Goal: Find specific page/section: Find specific page/section

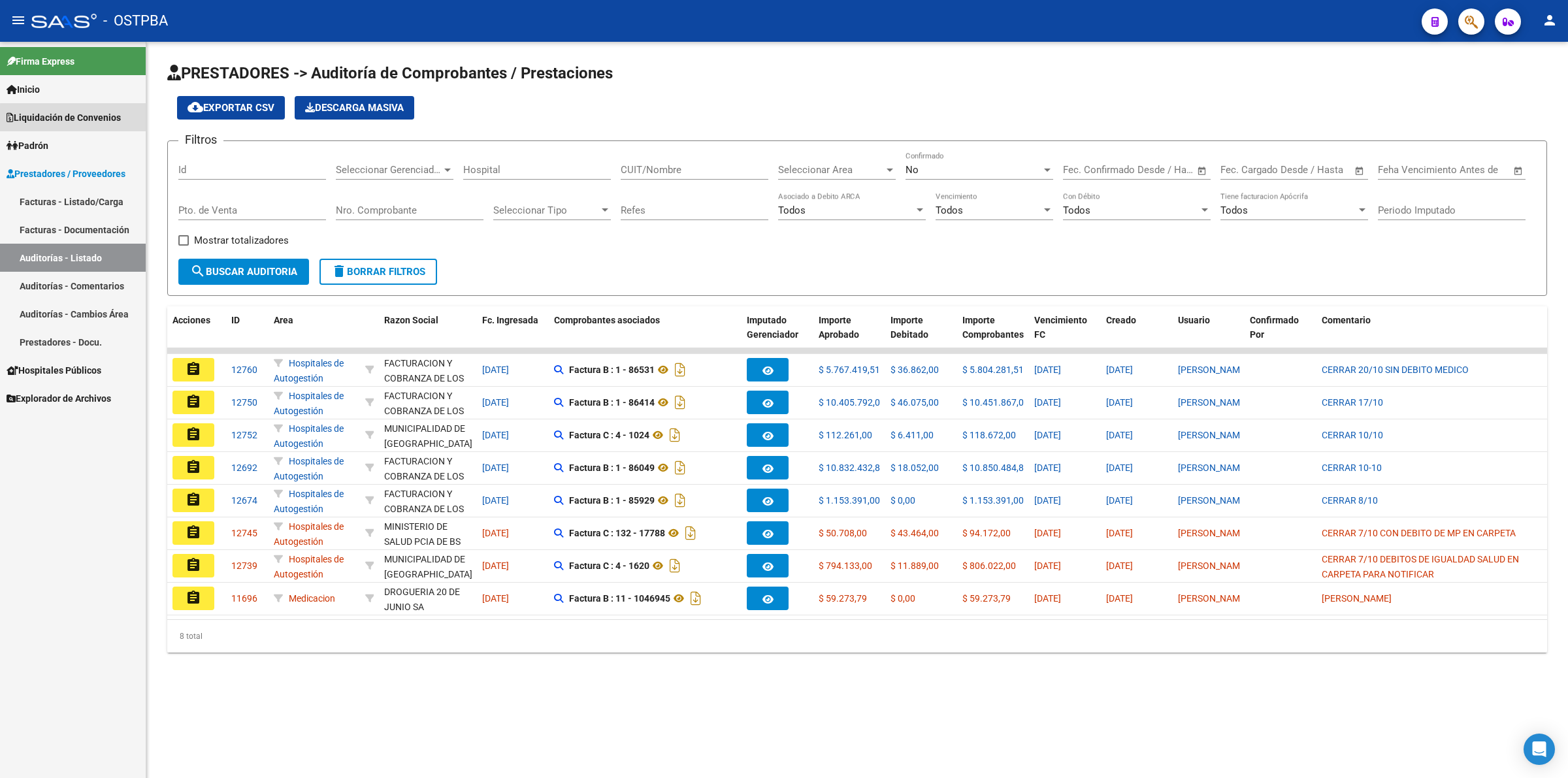
click at [86, 119] on span "Liquidación de Convenios" at bounding box center [63, 118] width 114 height 14
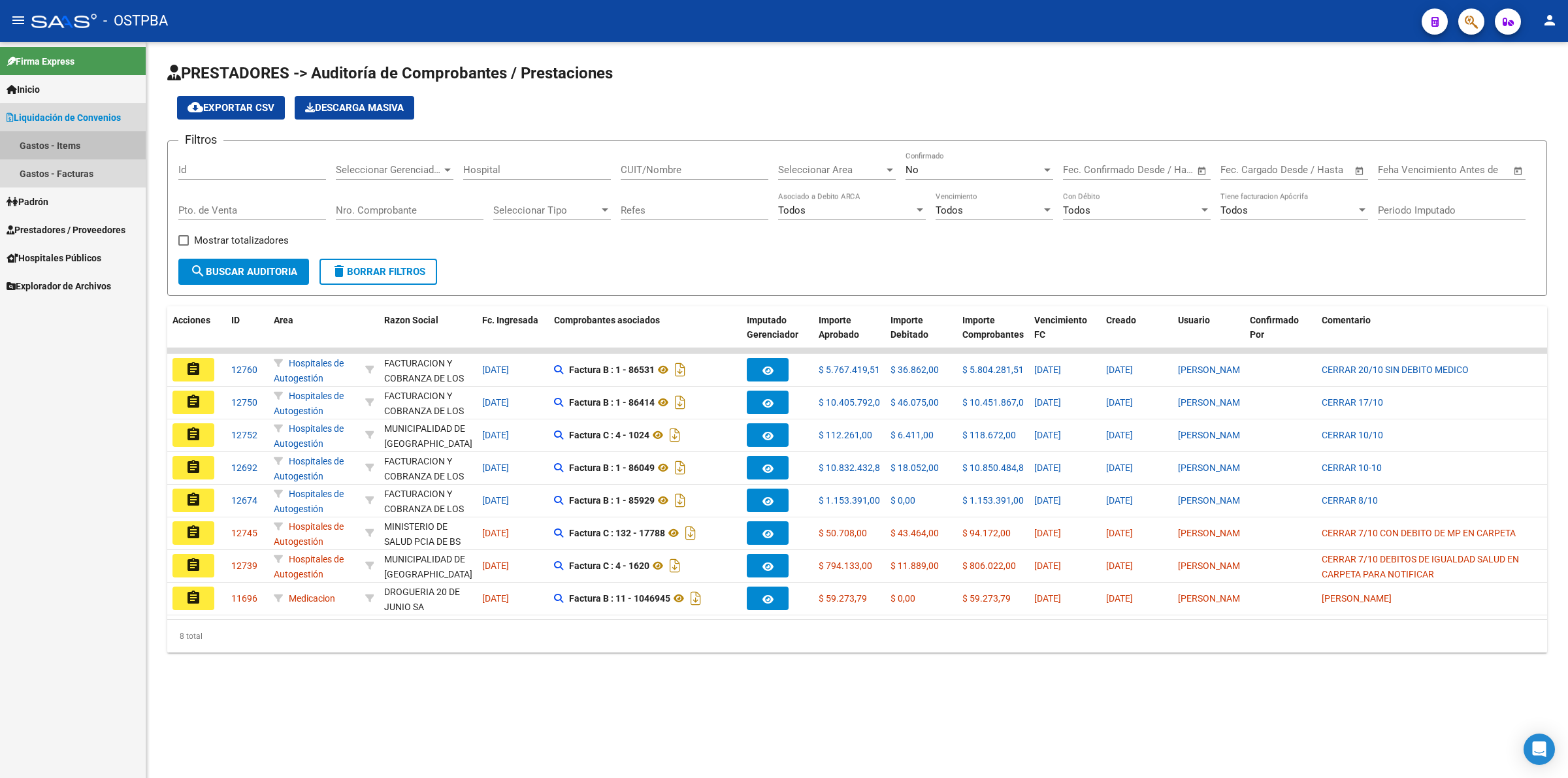
click at [80, 151] on link "Gastos - Items" at bounding box center [72, 146] width 146 height 28
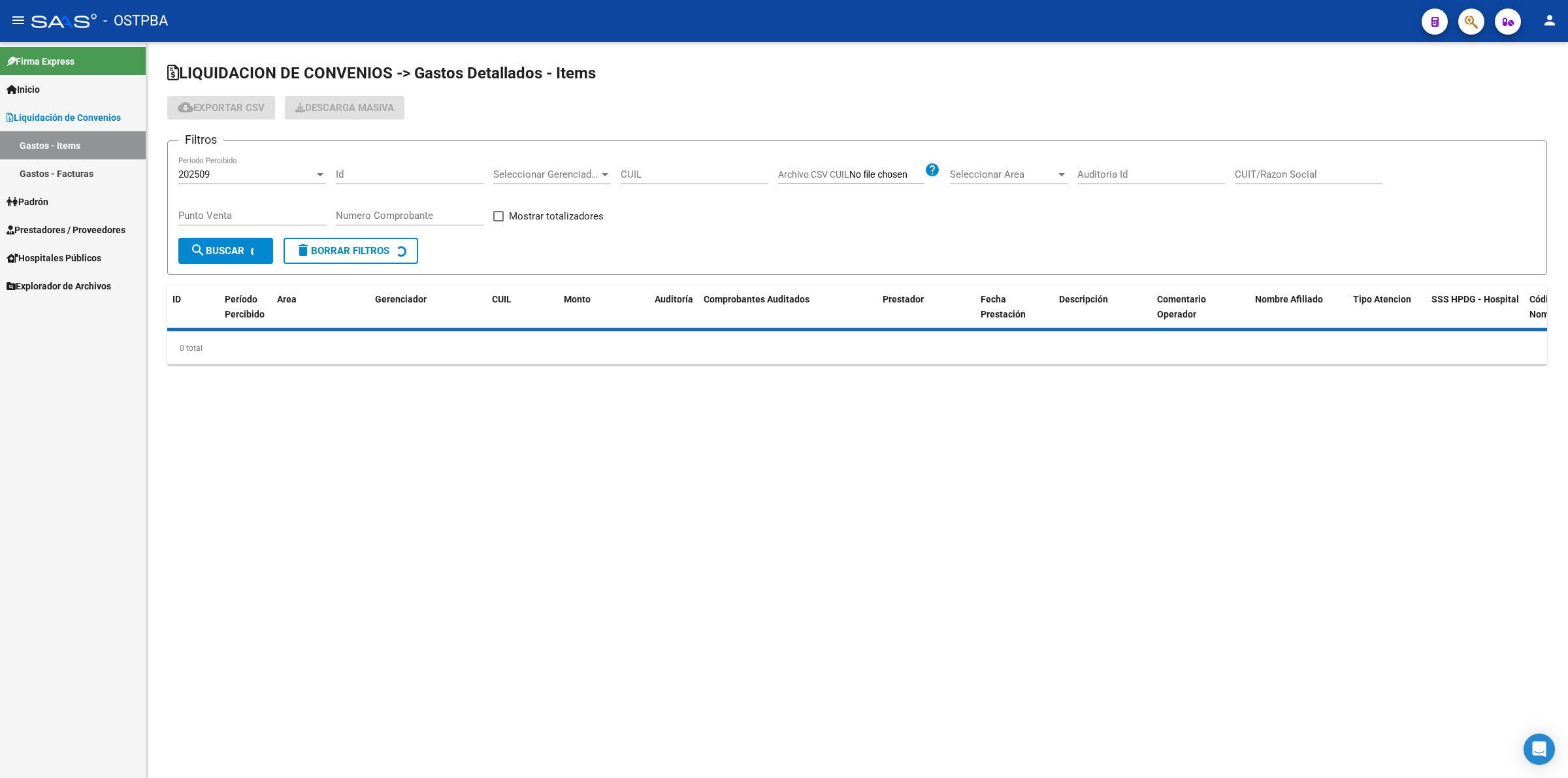
click at [208, 178] on span "202509" at bounding box center [194, 174] width 31 height 11
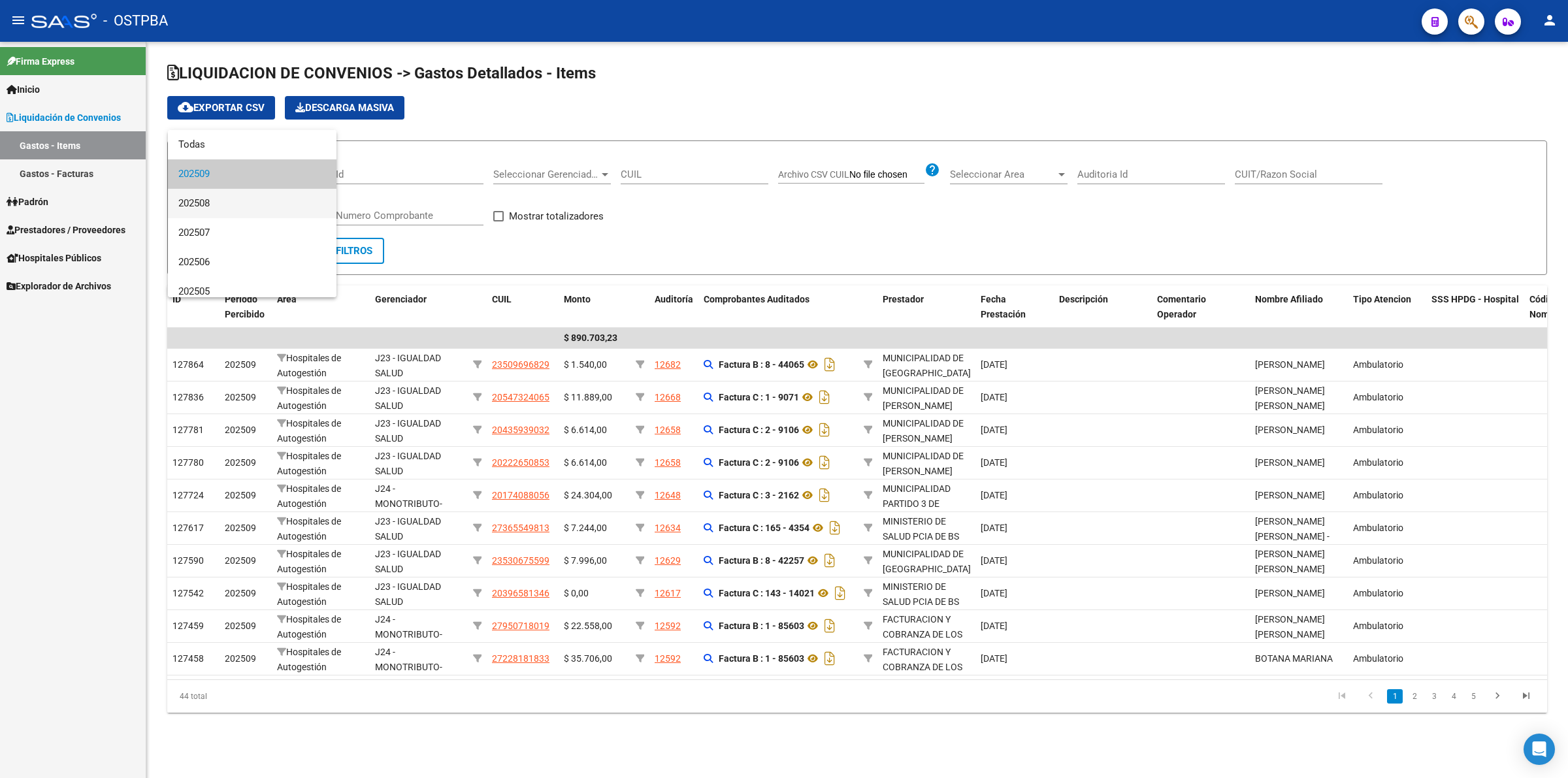
click at [219, 205] on span "202508" at bounding box center [252, 204] width 147 height 30
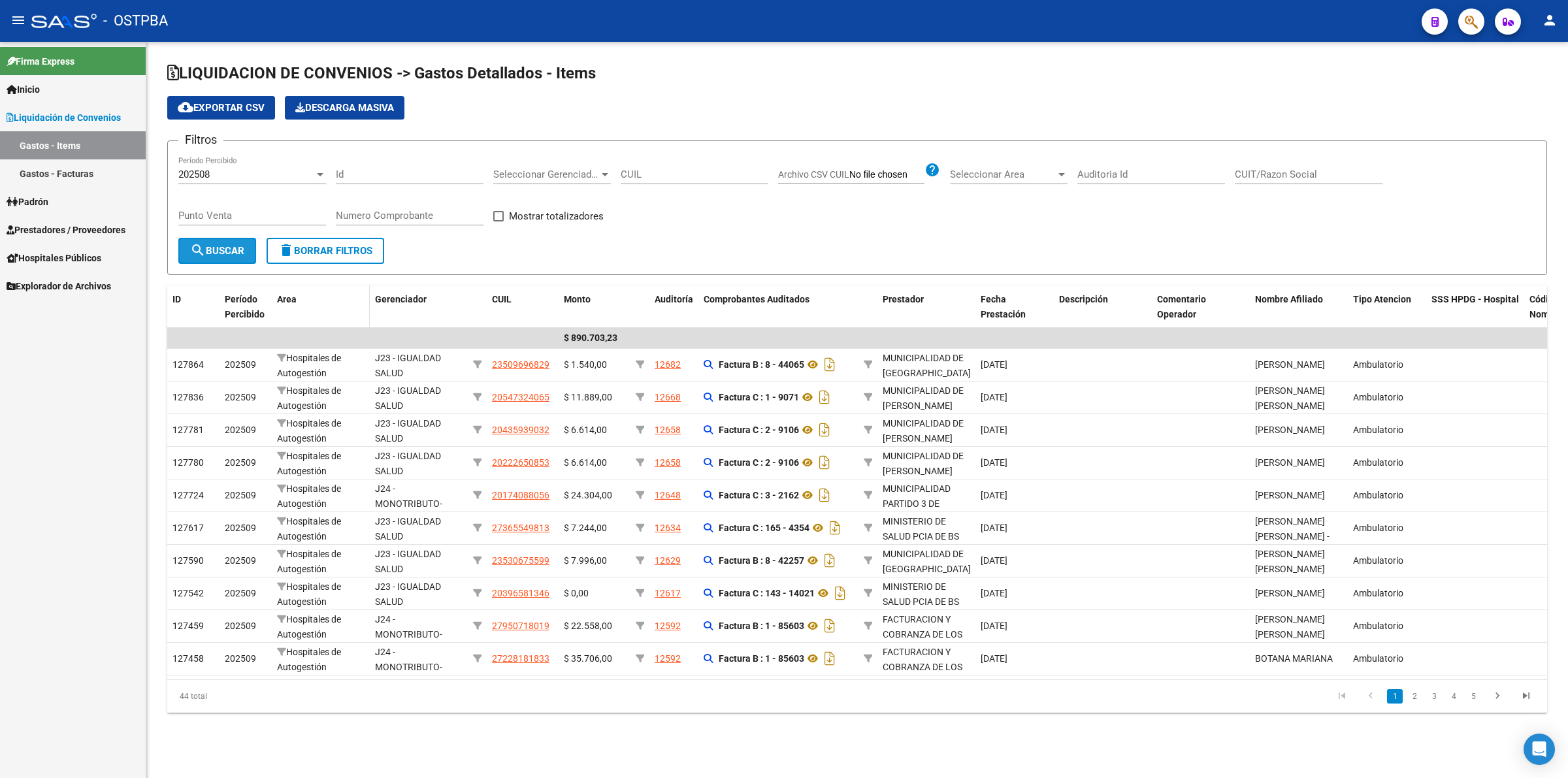
drag, startPoint x: 233, startPoint y: 247, endPoint x: 343, endPoint y: 298, distance: 121.2
click at [233, 247] on span "search Buscar" at bounding box center [217, 250] width 54 height 11
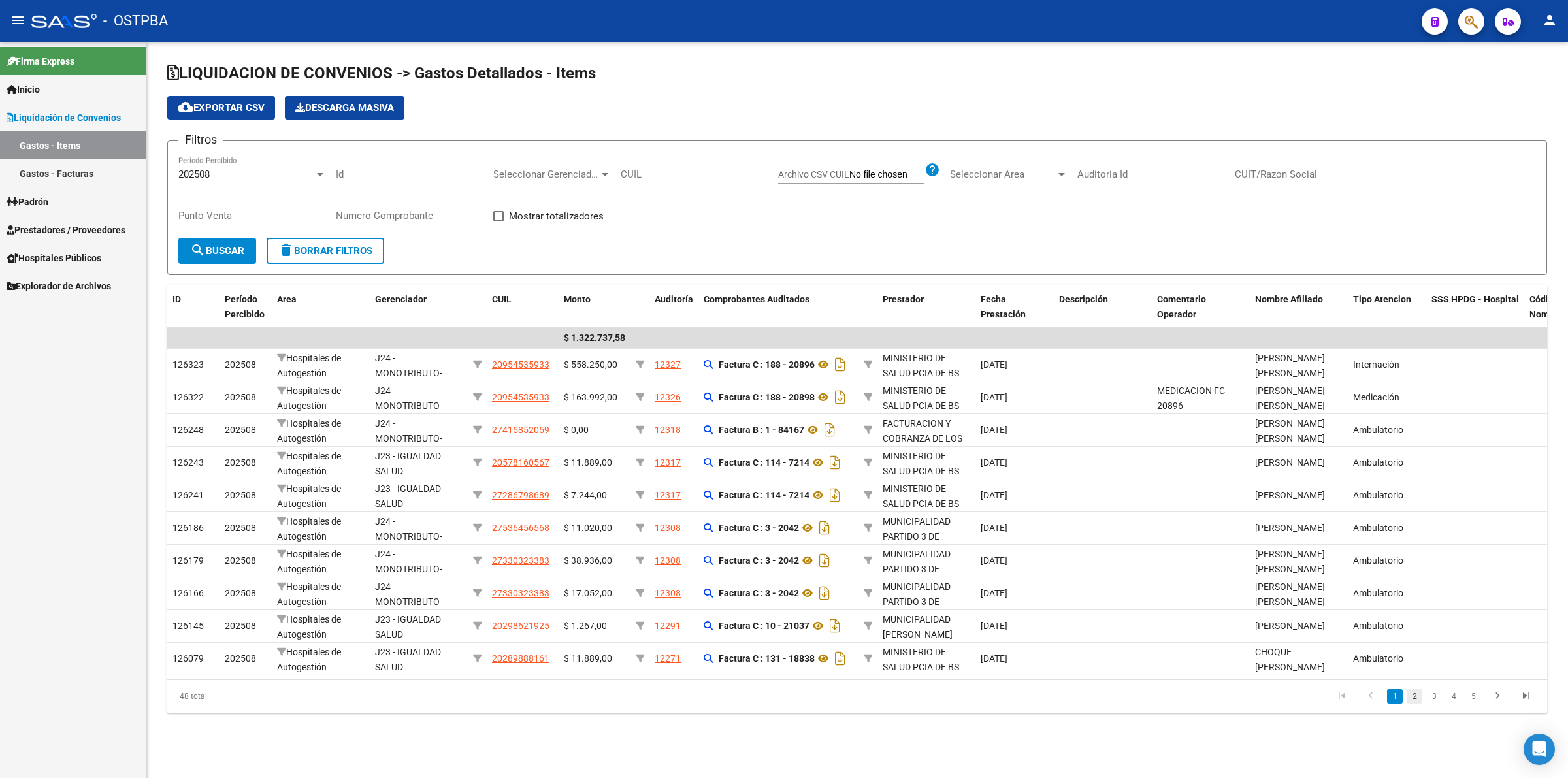
click at [1420, 704] on link "2" at bounding box center [1415, 697] width 16 height 14
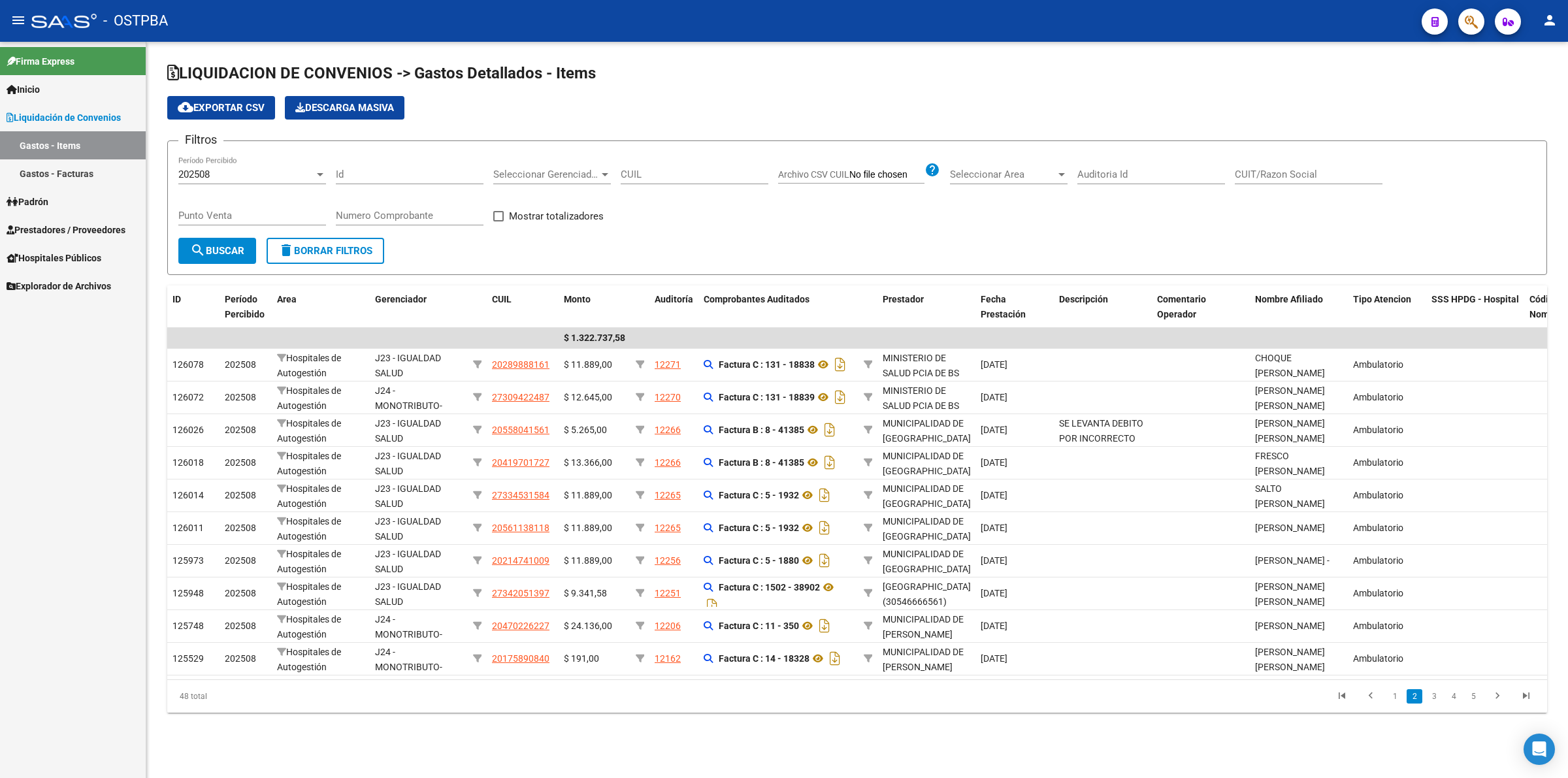
click at [1442, 705] on li "3" at bounding box center [1435, 696] width 19 height 22
click at [1430, 704] on link "3" at bounding box center [1435, 697] width 16 height 14
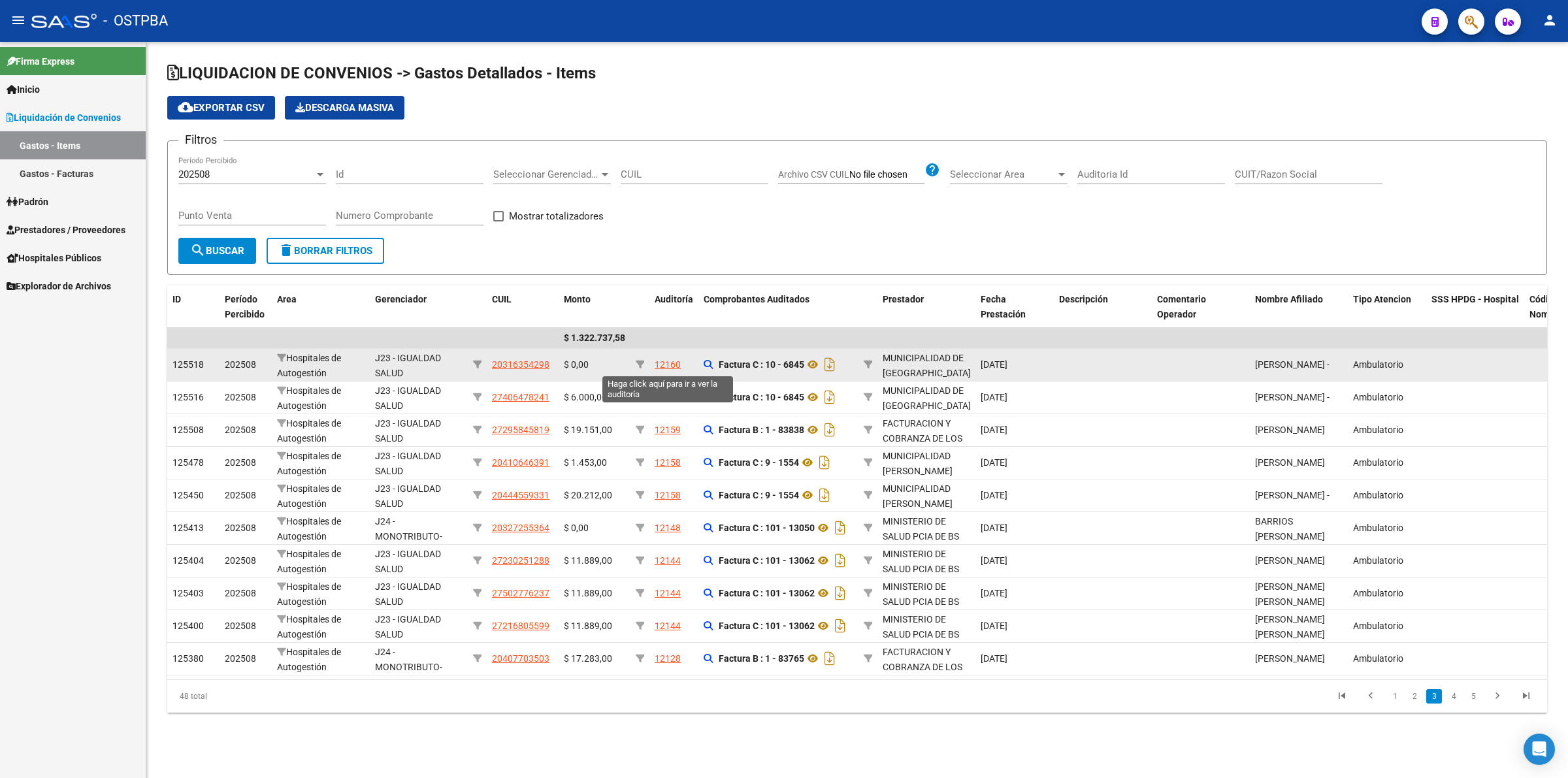
click at [668, 367] on div "12160" at bounding box center [668, 365] width 26 height 15
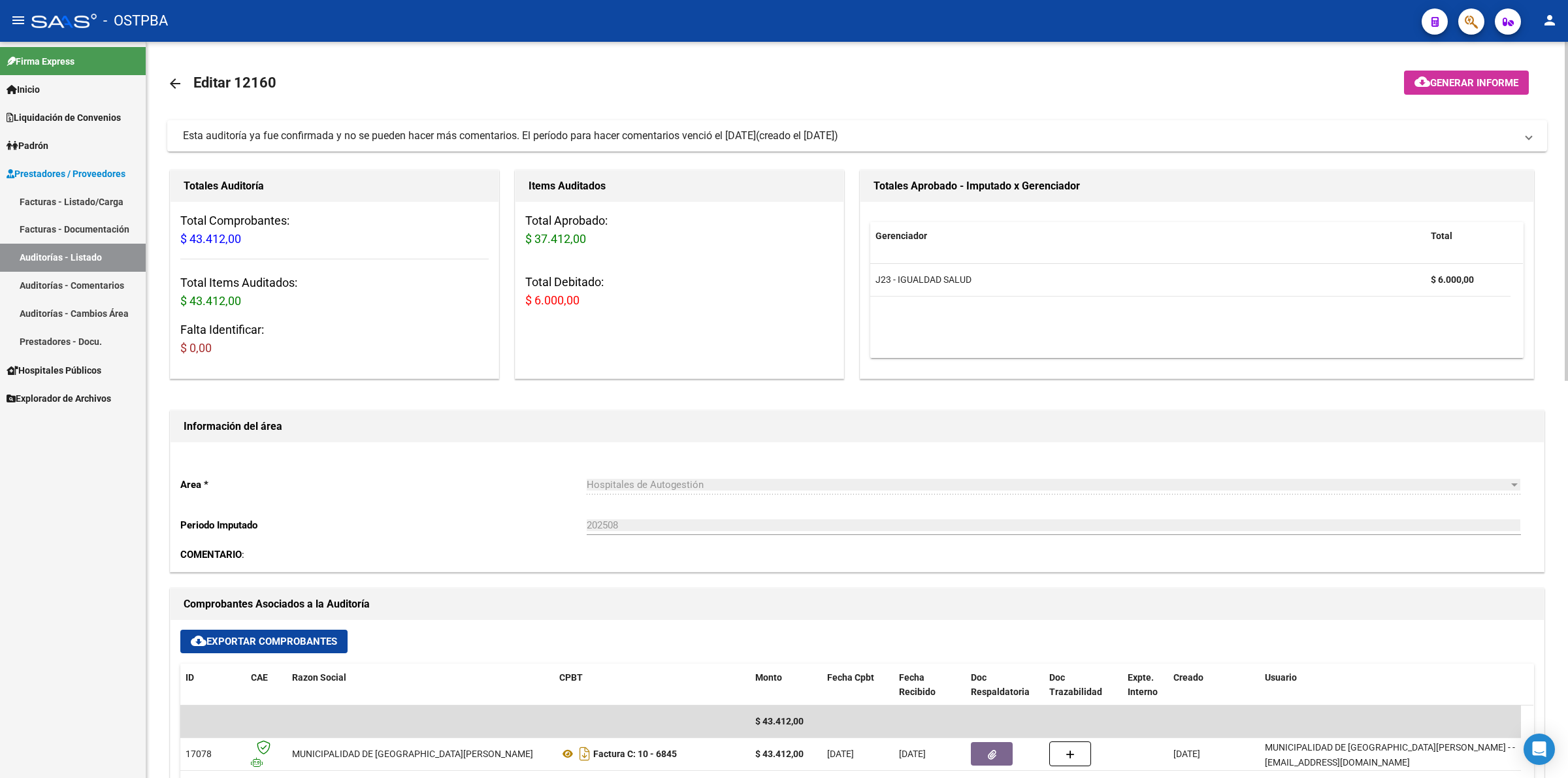
click at [1478, 66] on mat-toolbar-row at bounding box center [1401, 84] width 285 height 42
click at [1477, 83] on span "Generar informe" at bounding box center [1474, 82] width 88 height 11
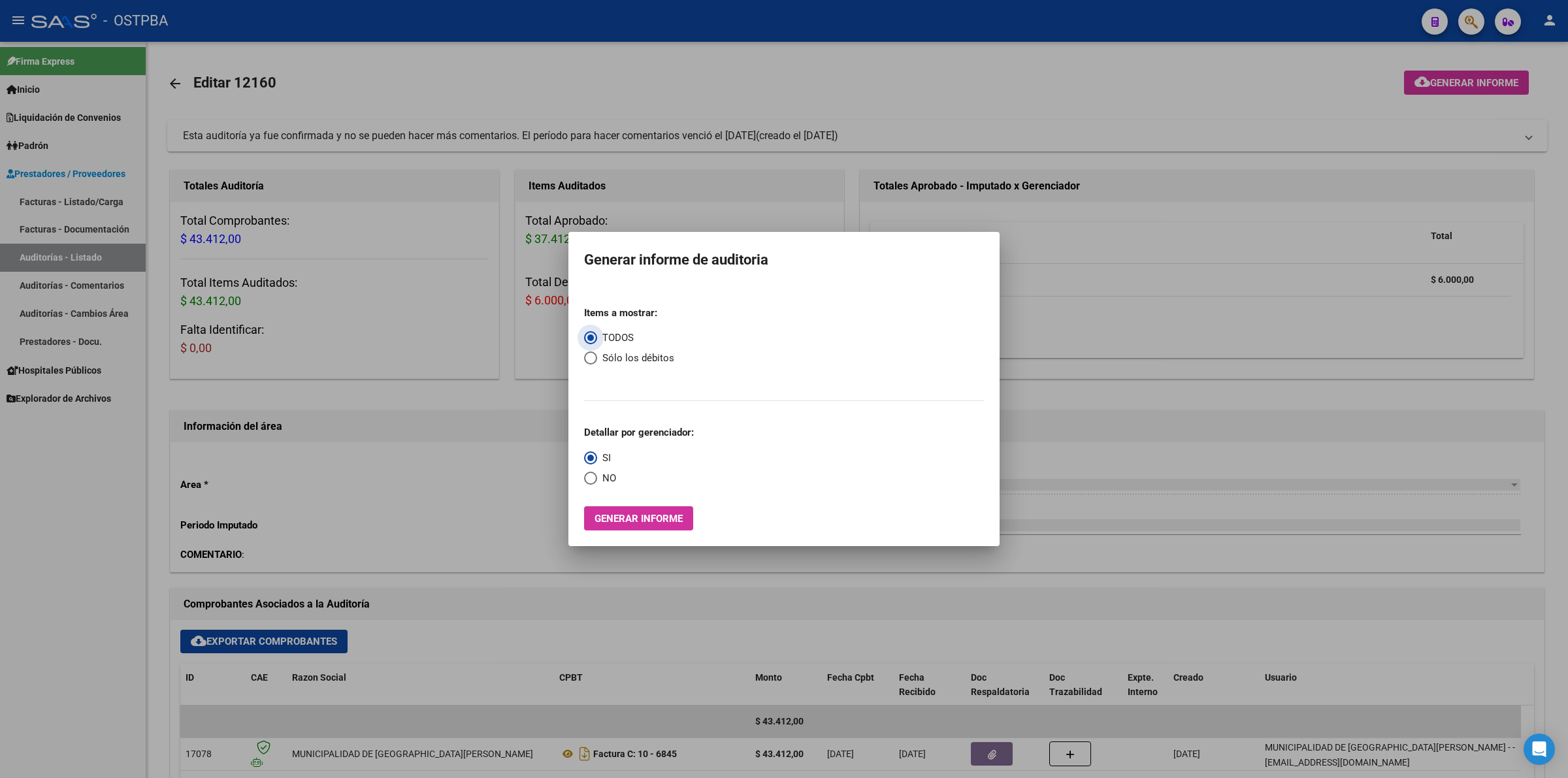
click at [628, 523] on span "Generar informe" at bounding box center [638, 518] width 88 height 11
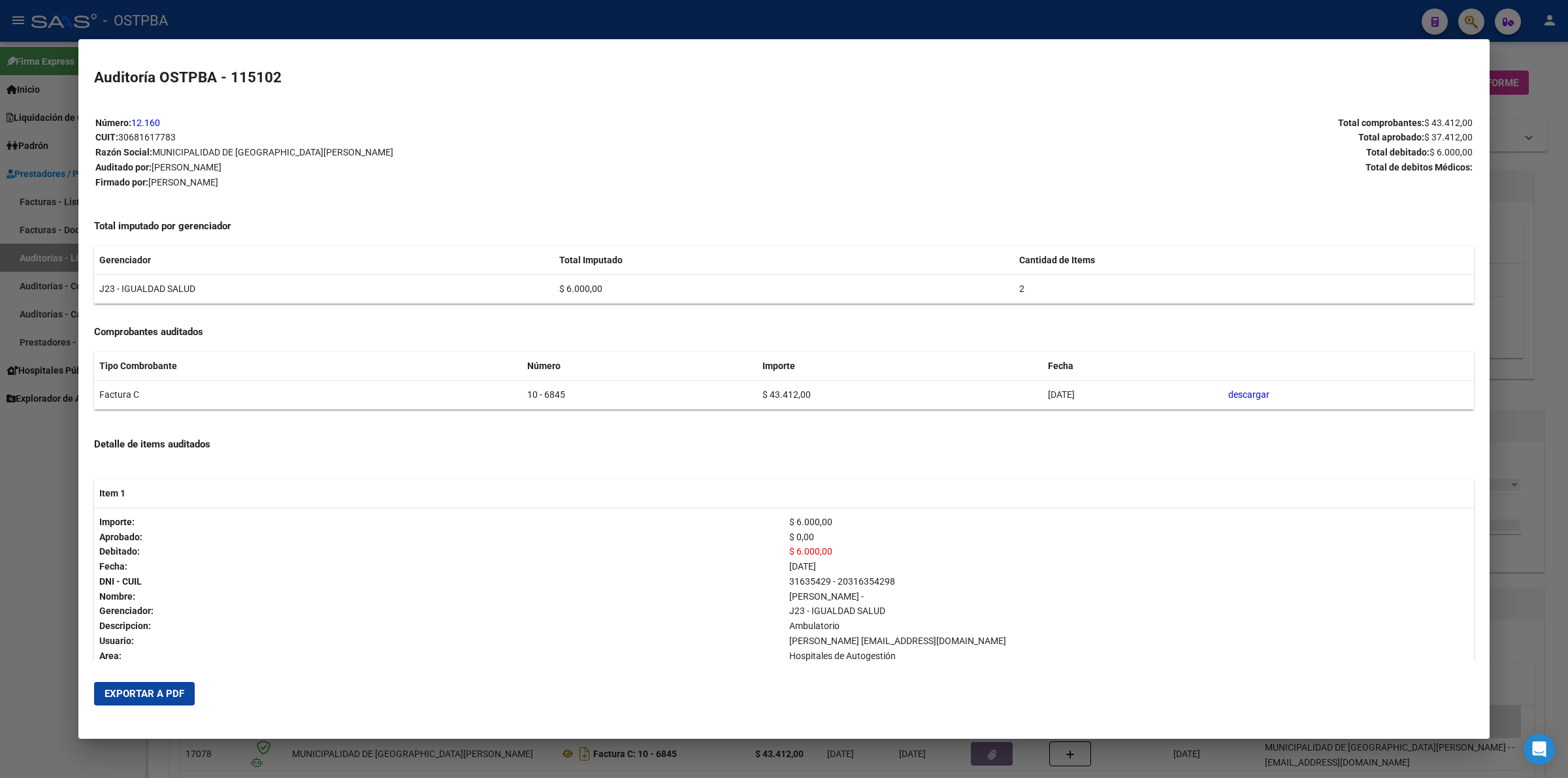
drag, startPoint x: 140, startPoint y: 696, endPoint x: 610, endPoint y: 588, distance: 482.2
click at [140, 695] on span "Exportar a PDF" at bounding box center [144, 693] width 79 height 11
click at [1558, 233] on div at bounding box center [784, 389] width 1568 height 778
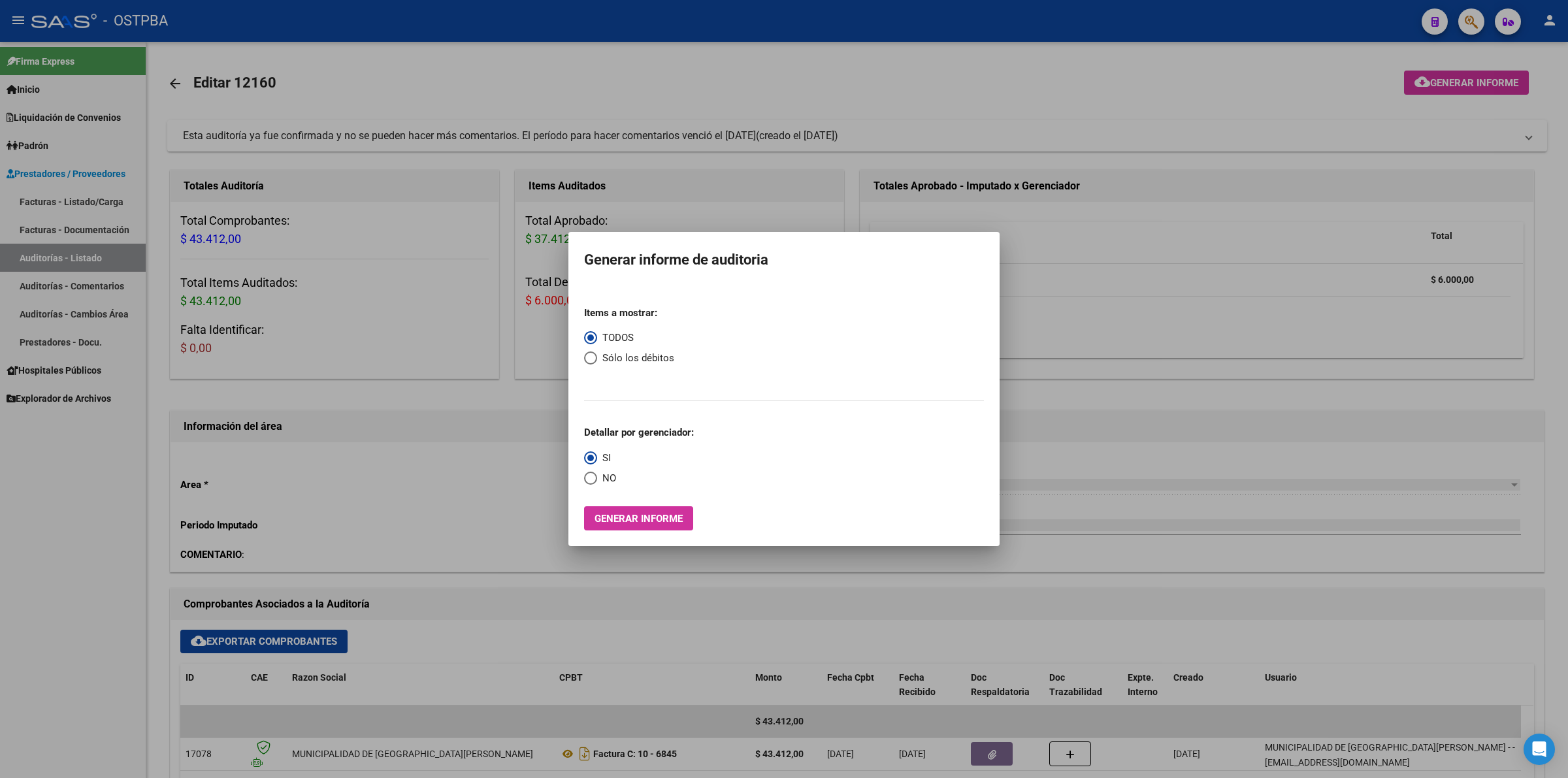
click at [731, 90] on div at bounding box center [784, 389] width 1568 height 778
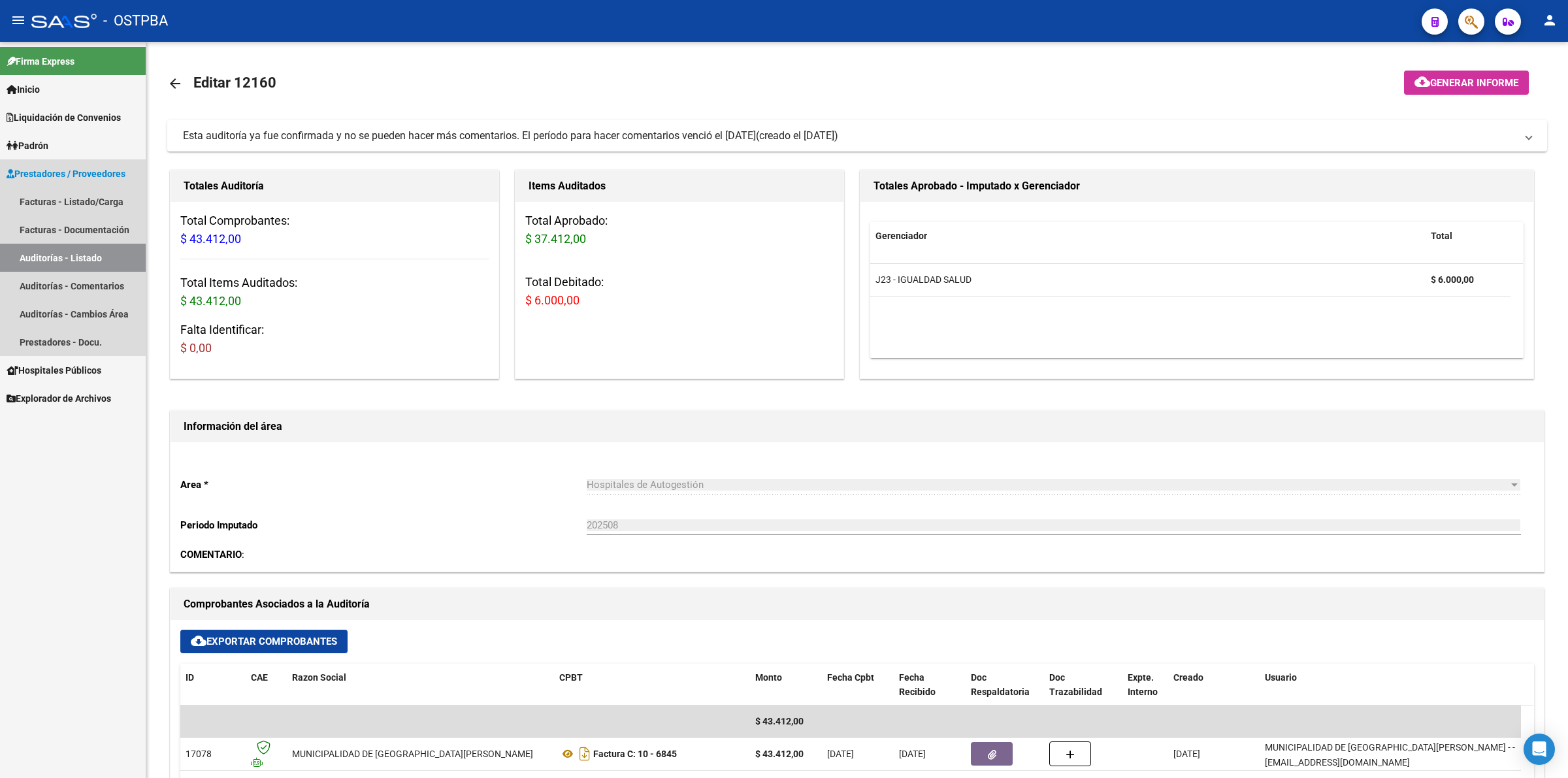
click at [80, 252] on link "Auditorías - Listado" at bounding box center [72, 258] width 146 height 28
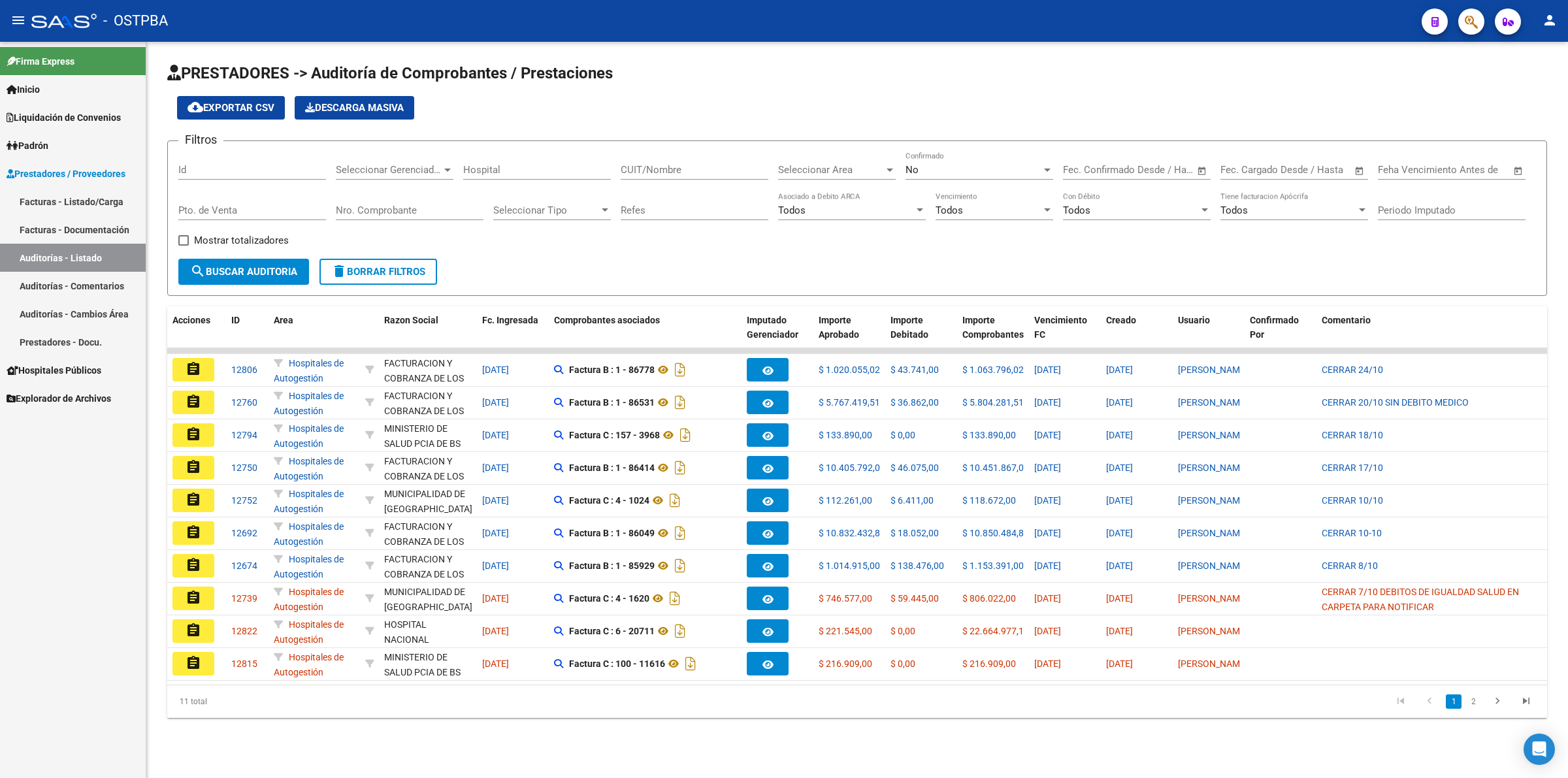
click at [961, 164] on div "No" at bounding box center [974, 169] width 136 height 11
click at [965, 115] on span "Todos" at bounding box center [979, 110] width 147 height 30
click at [226, 166] on input "Id" at bounding box center [252, 169] width 147 height 11
type input "12739"
click at [235, 272] on span "search Buscar Auditoria" at bounding box center [243, 271] width 107 height 11
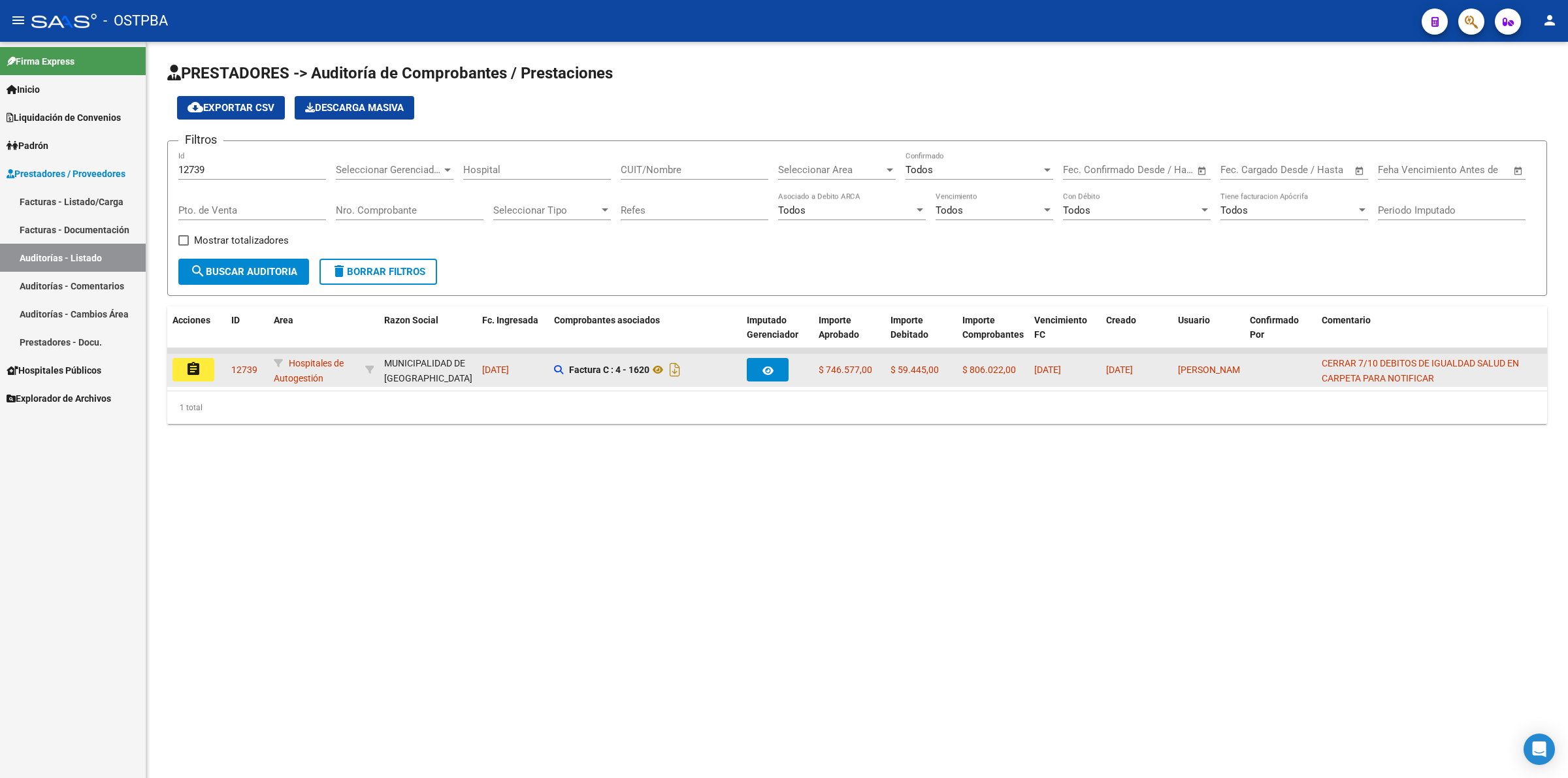
click at [205, 372] on button "assignment" at bounding box center [194, 370] width 42 height 24
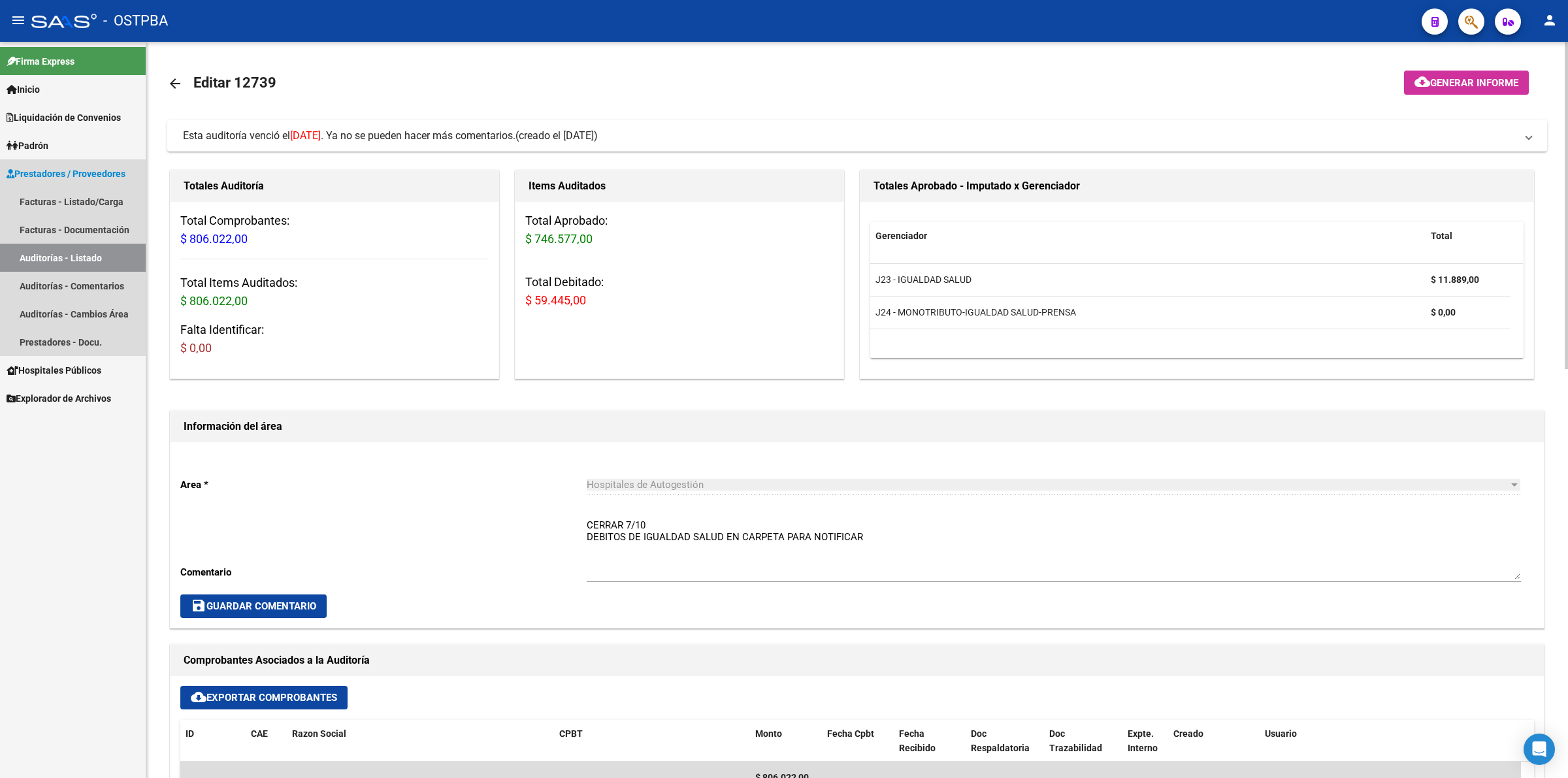
click at [99, 252] on link "Auditorías - Listado" at bounding box center [72, 258] width 146 height 28
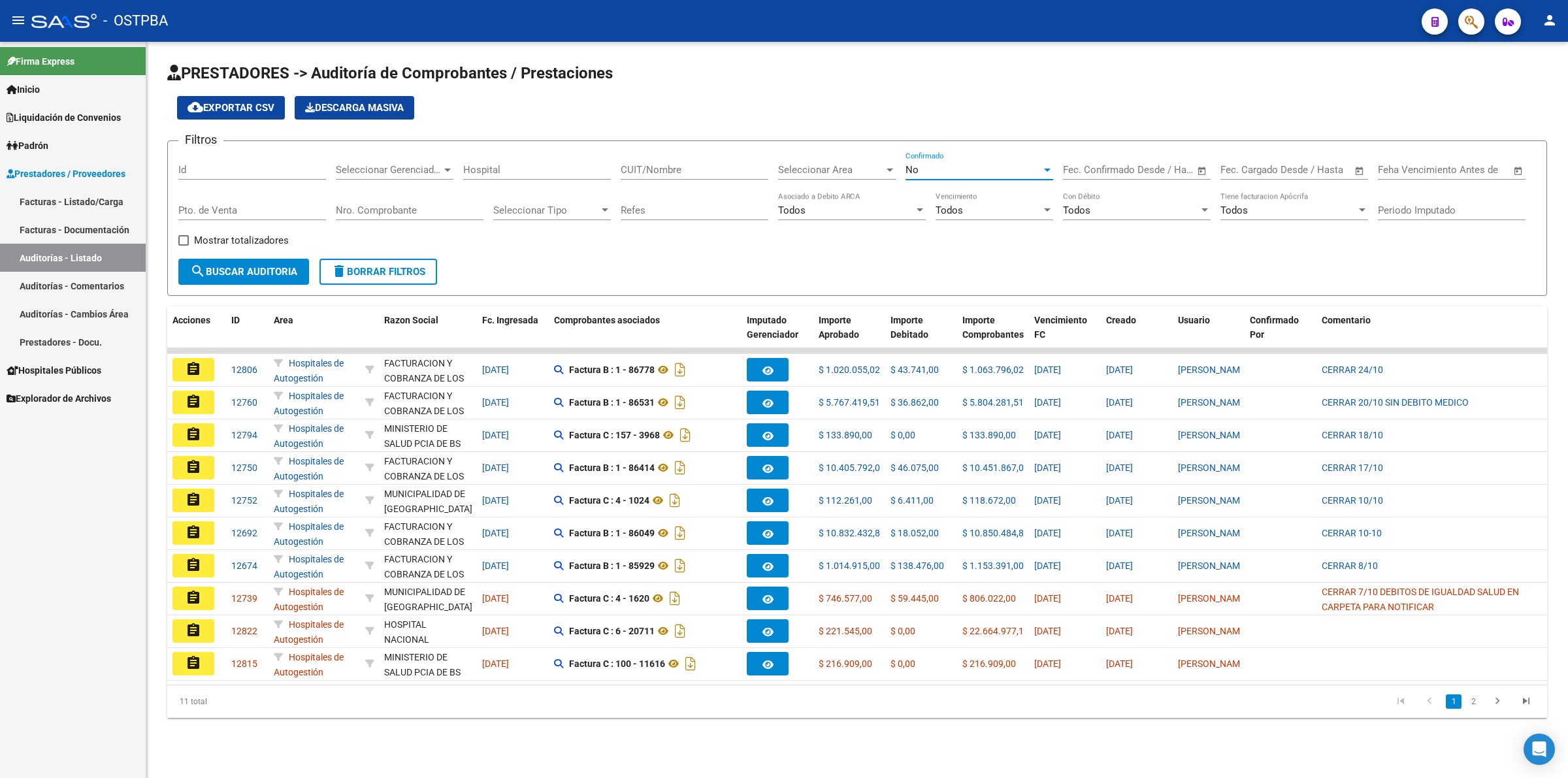
click at [982, 171] on div "No" at bounding box center [974, 169] width 136 height 11
click at [976, 116] on span "Todos" at bounding box center [979, 110] width 147 height 30
click at [239, 166] on input "Id" at bounding box center [252, 169] width 147 height 11
type input "12760"
click at [239, 269] on span "search Buscar Auditoria" at bounding box center [243, 271] width 107 height 11
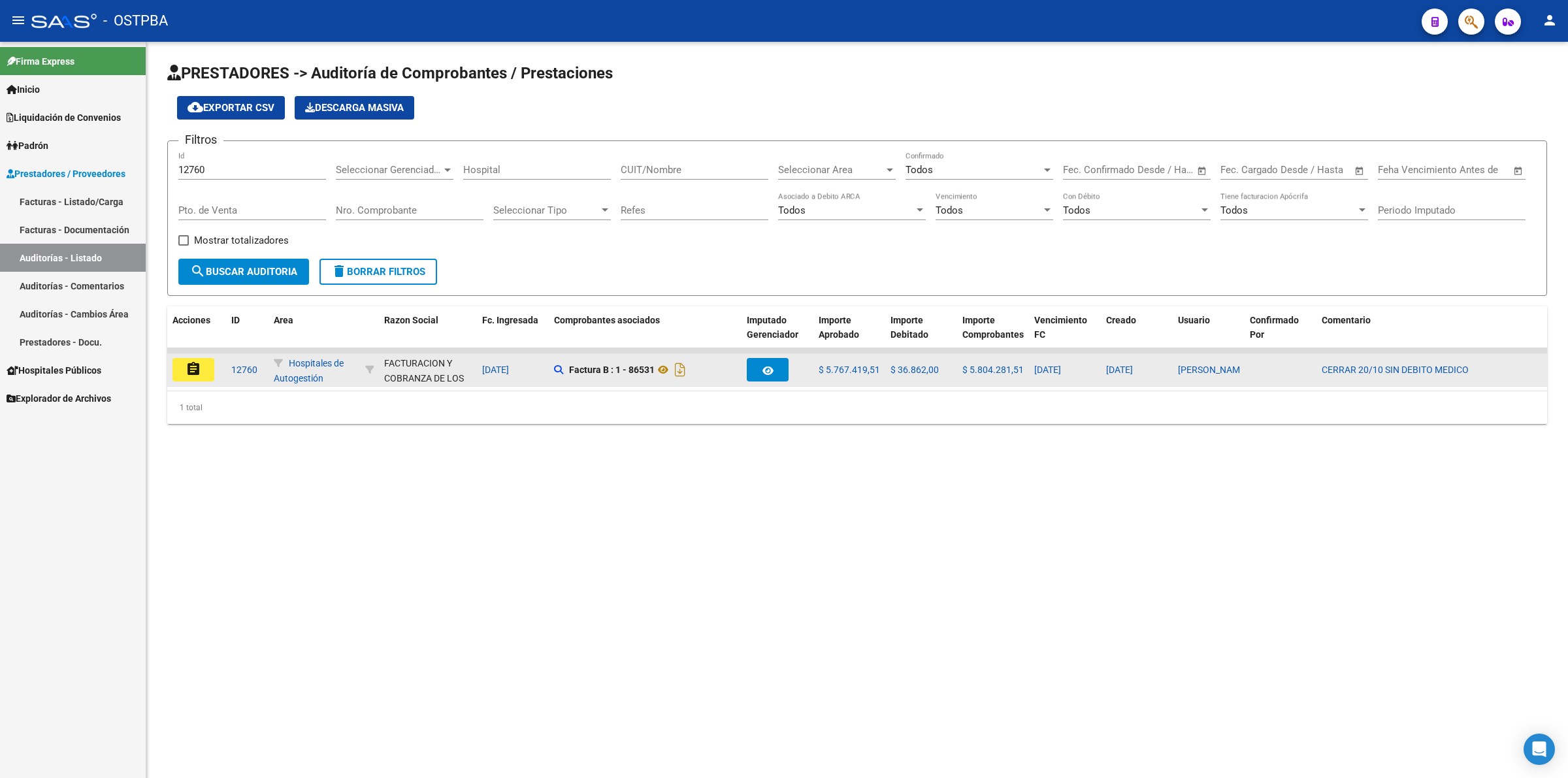
click at [207, 377] on button "assignment" at bounding box center [194, 370] width 42 height 24
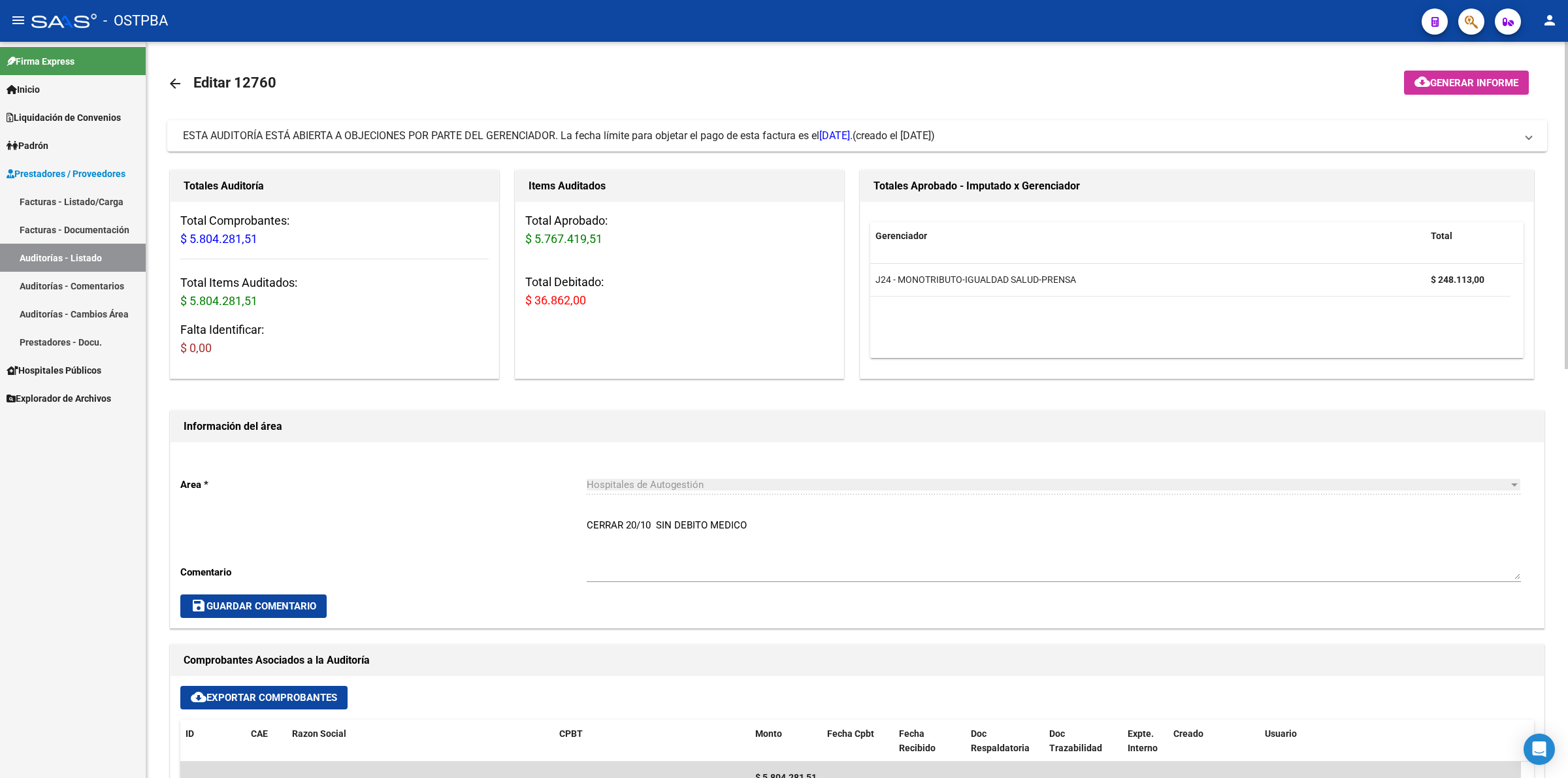
scroll to position [82, 0]
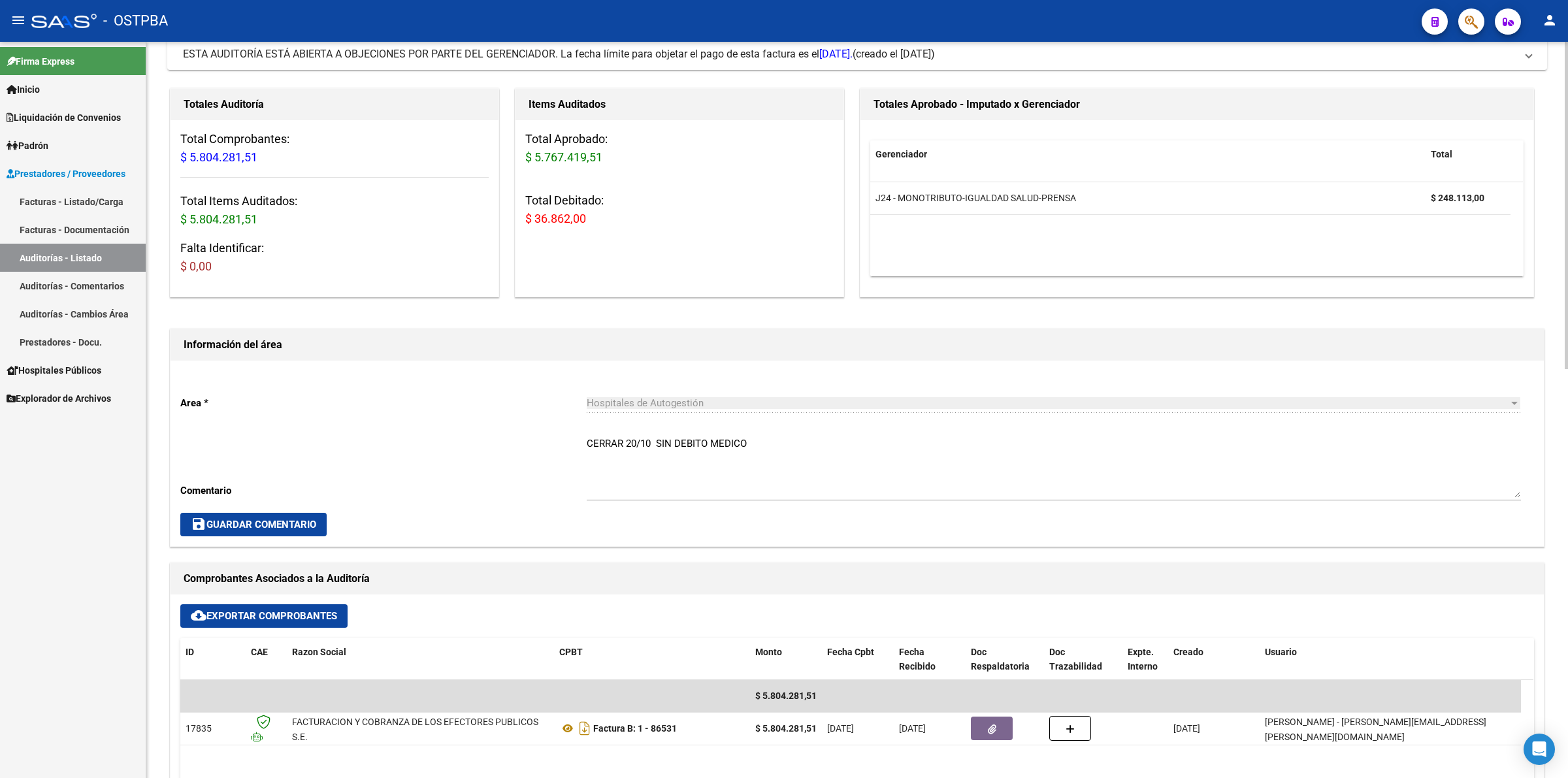
click at [109, 252] on link "Auditorías - Listado" at bounding box center [72, 258] width 146 height 28
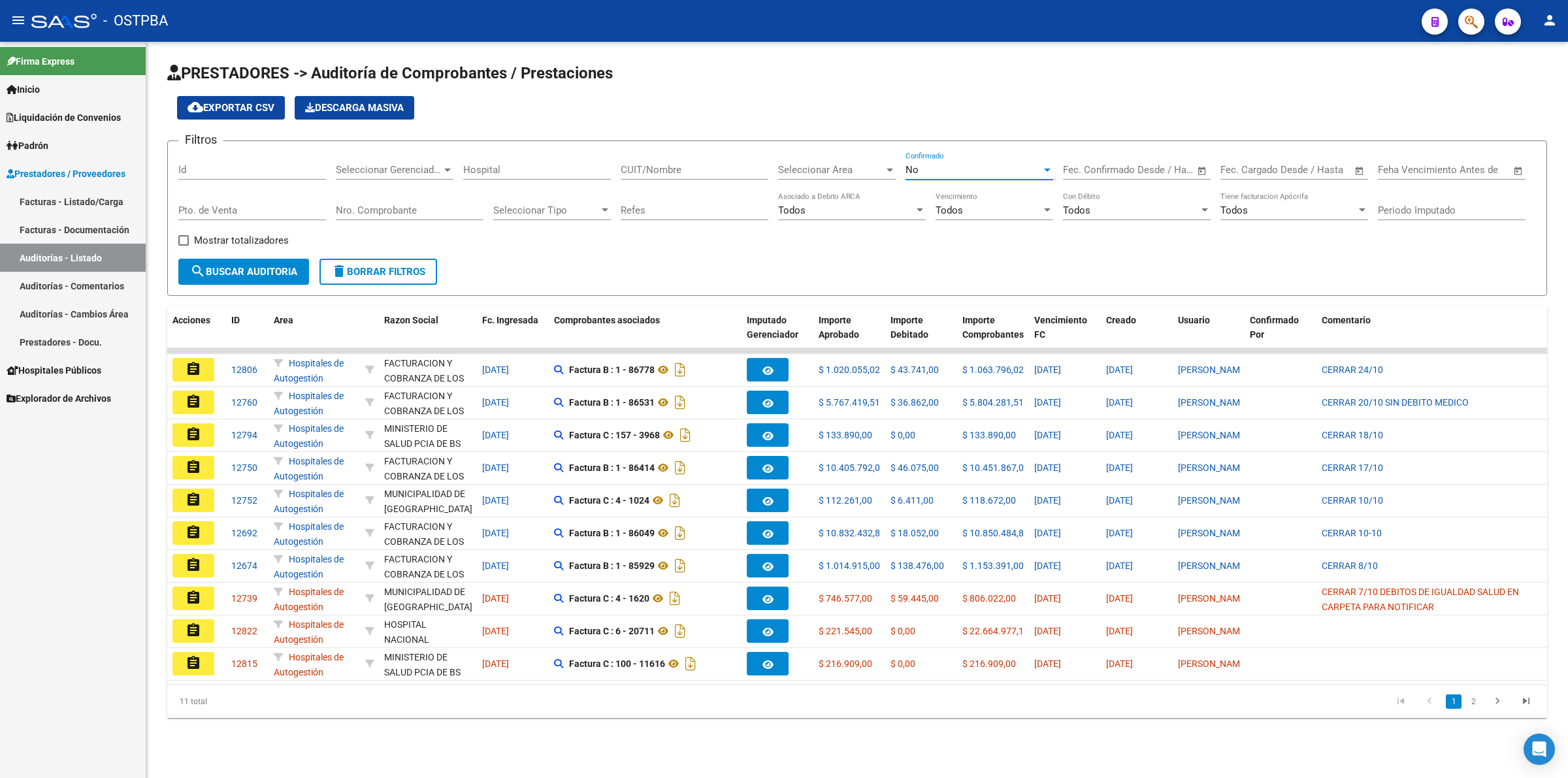
click at [1019, 164] on div "No" at bounding box center [974, 169] width 136 height 11
click at [1001, 113] on span "Todos" at bounding box center [979, 110] width 147 height 30
click at [219, 174] on input "Id" at bounding box center [252, 169] width 147 height 11
type input "12745"
click at [249, 269] on span "search Buscar Auditoria" at bounding box center [243, 271] width 107 height 11
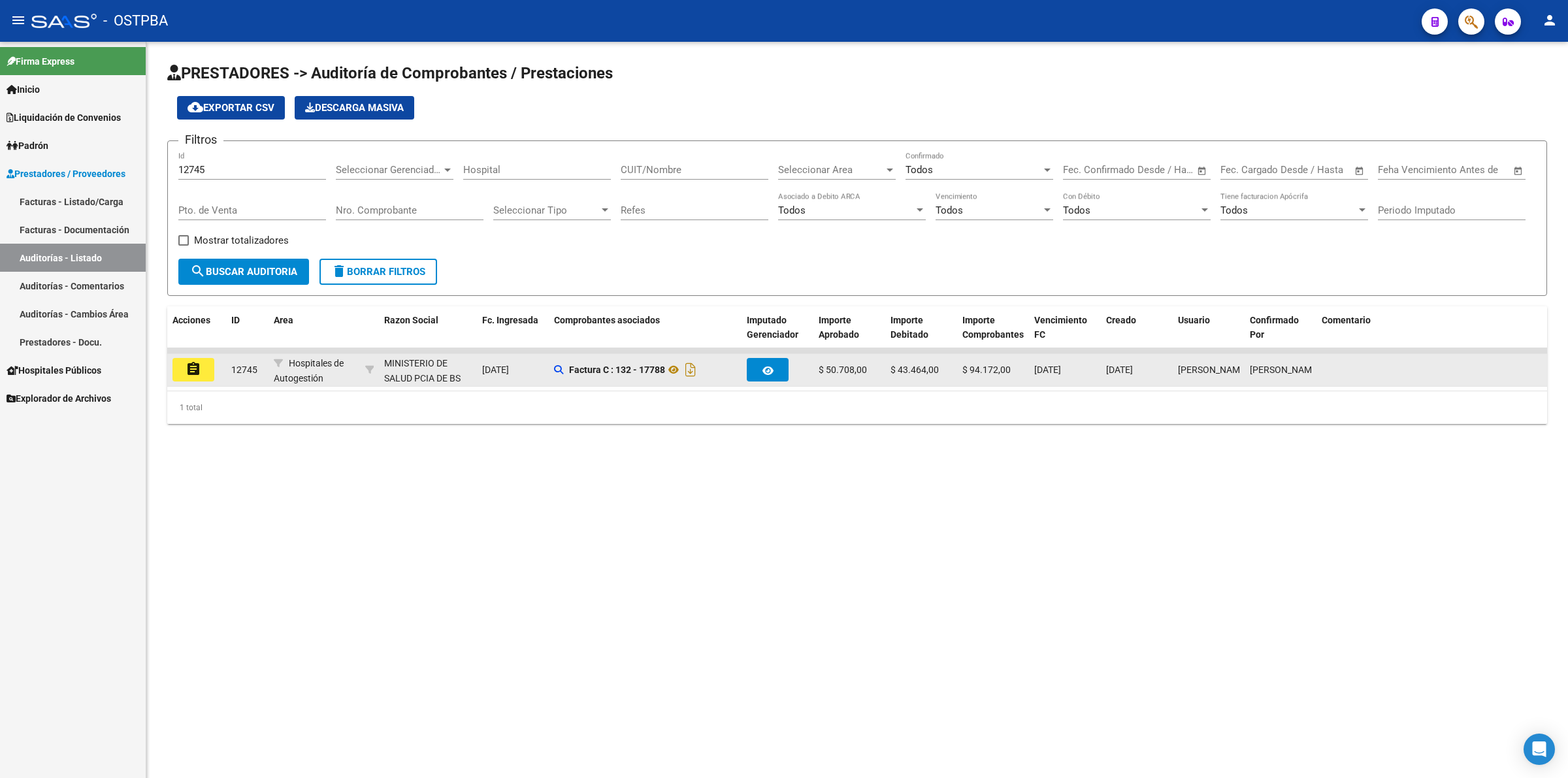
click at [189, 374] on mat-icon "assignment" at bounding box center [194, 369] width 16 height 16
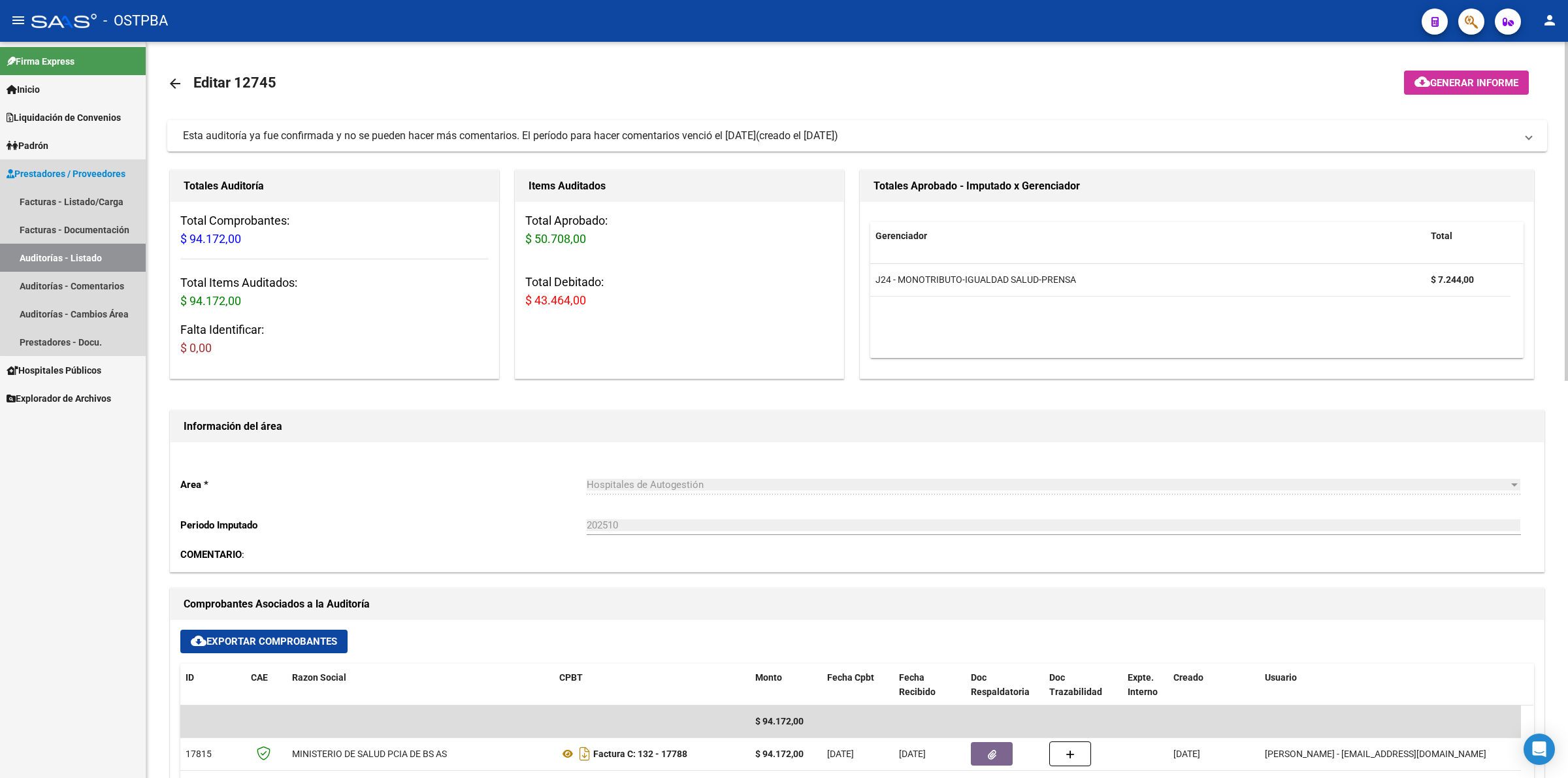
click at [80, 256] on link "Auditorías - Listado" at bounding box center [72, 258] width 146 height 28
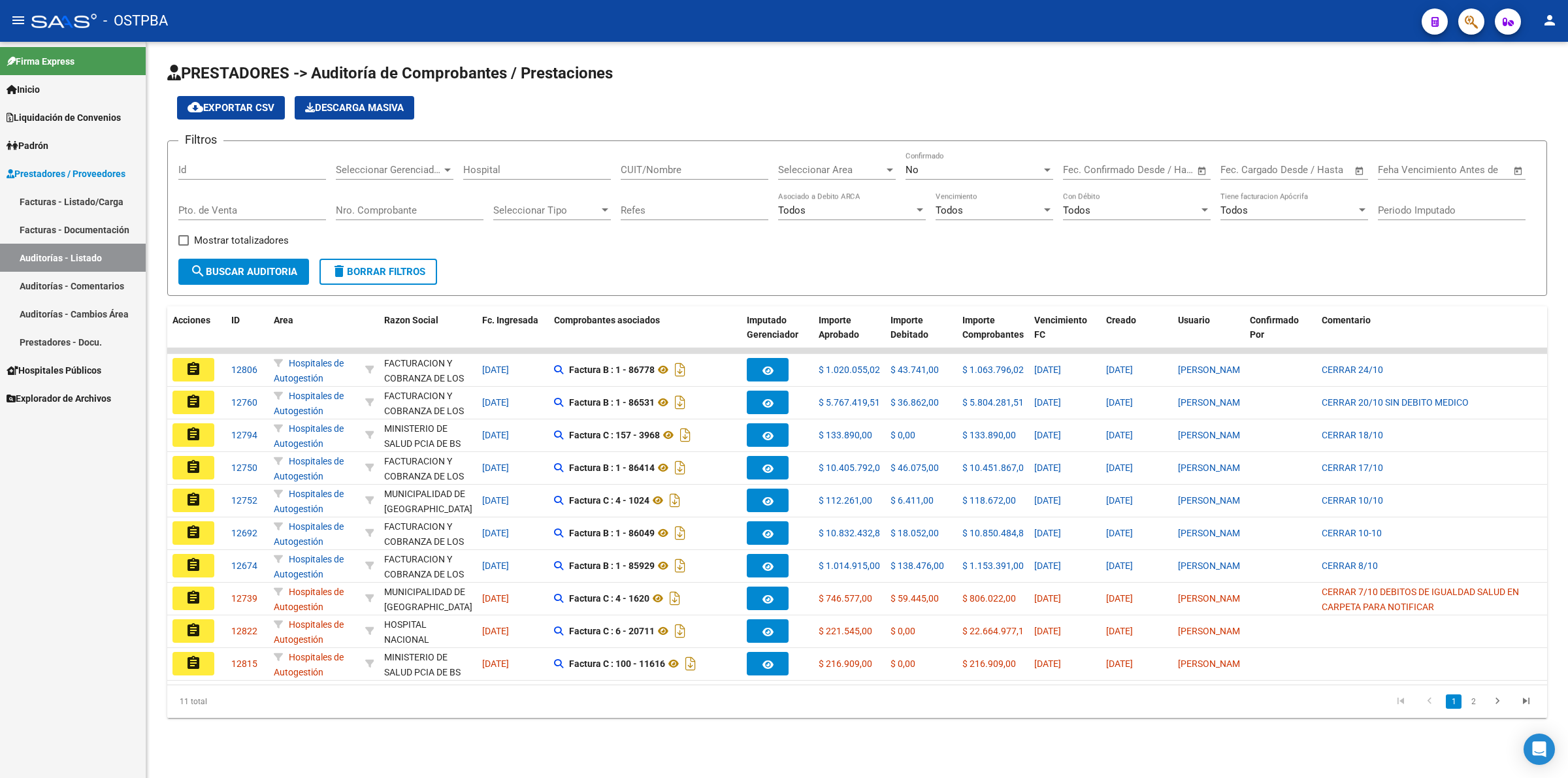
click at [944, 164] on div "No" at bounding box center [974, 169] width 136 height 11
click at [982, 114] on span "Todos" at bounding box center [979, 110] width 147 height 30
click at [222, 170] on input "Id" at bounding box center [252, 169] width 147 height 11
type input "12752"
click at [244, 262] on button "search Buscar Auditoria" at bounding box center [244, 272] width 131 height 26
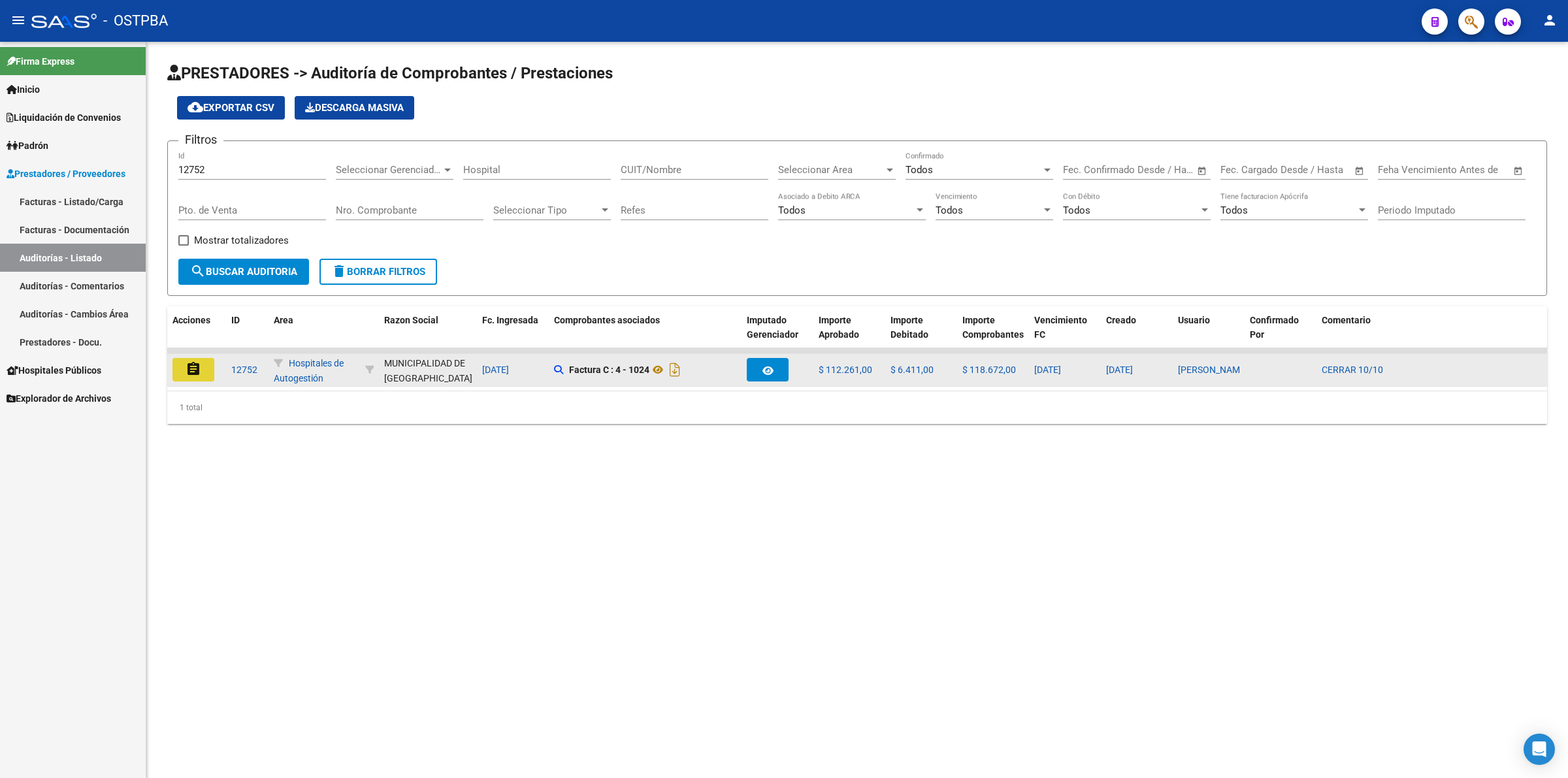
click at [197, 368] on mat-icon "assignment" at bounding box center [194, 369] width 16 height 16
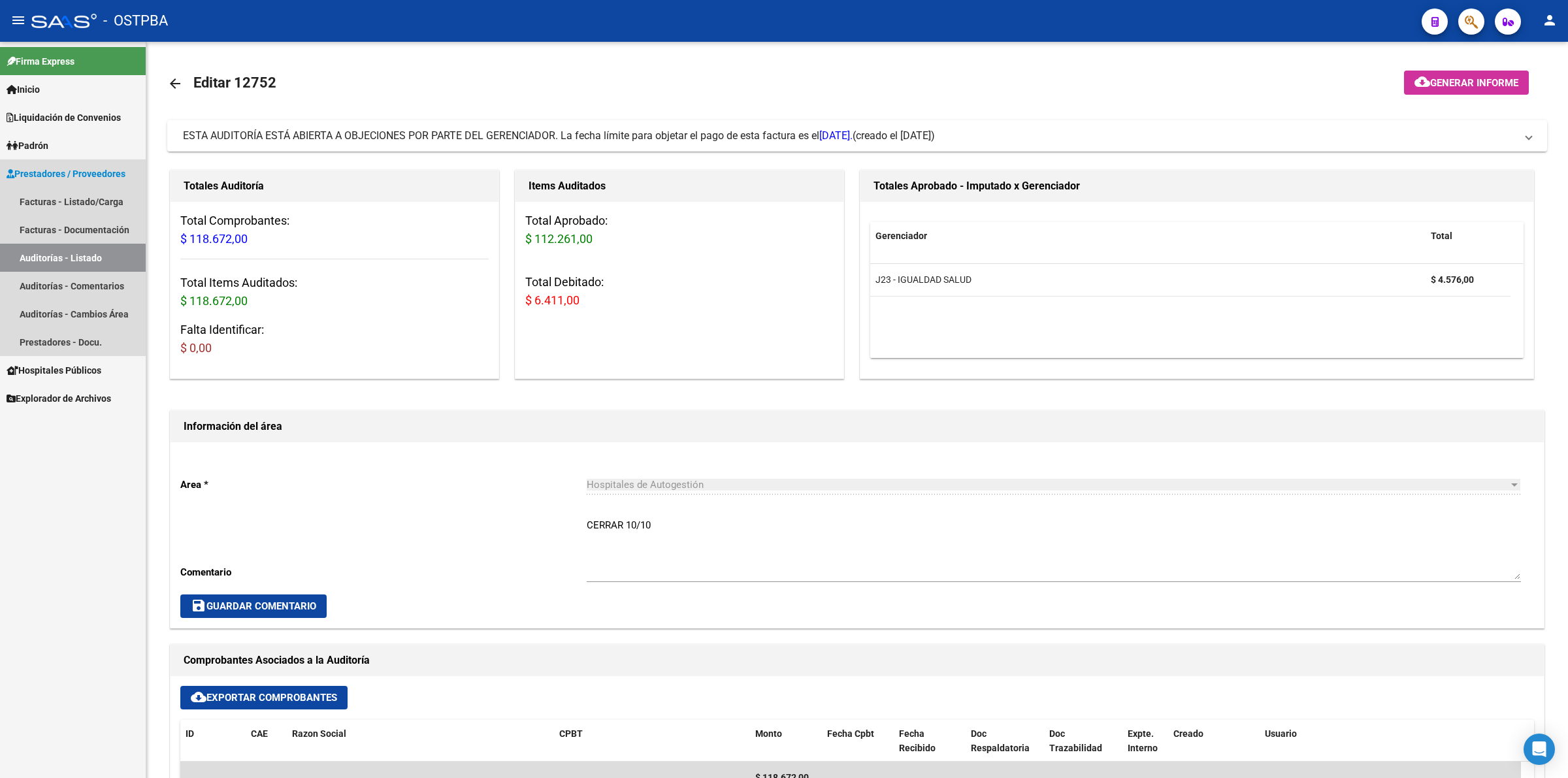
click at [114, 256] on link "Auditorías - Listado" at bounding box center [72, 258] width 146 height 28
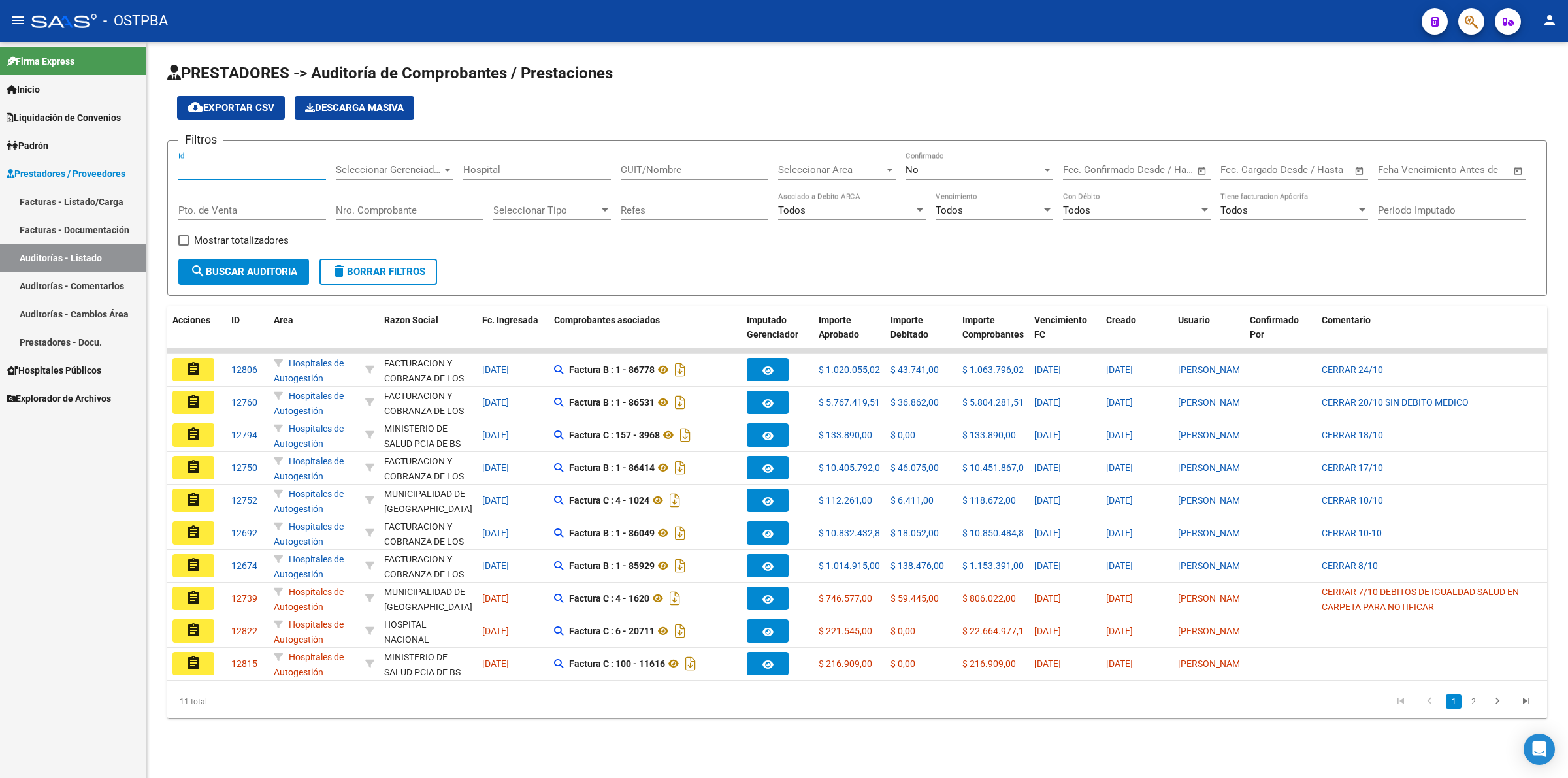
click at [223, 164] on input "Id" at bounding box center [252, 169] width 147 height 11
click at [1036, 167] on div "No" at bounding box center [974, 169] width 136 height 11
drag, startPoint x: 961, startPoint y: 106, endPoint x: 896, endPoint y: 106, distance: 65.0
click at [958, 105] on span "Todos" at bounding box center [979, 110] width 147 height 30
click at [221, 168] on input "Id" at bounding box center [252, 169] width 147 height 11
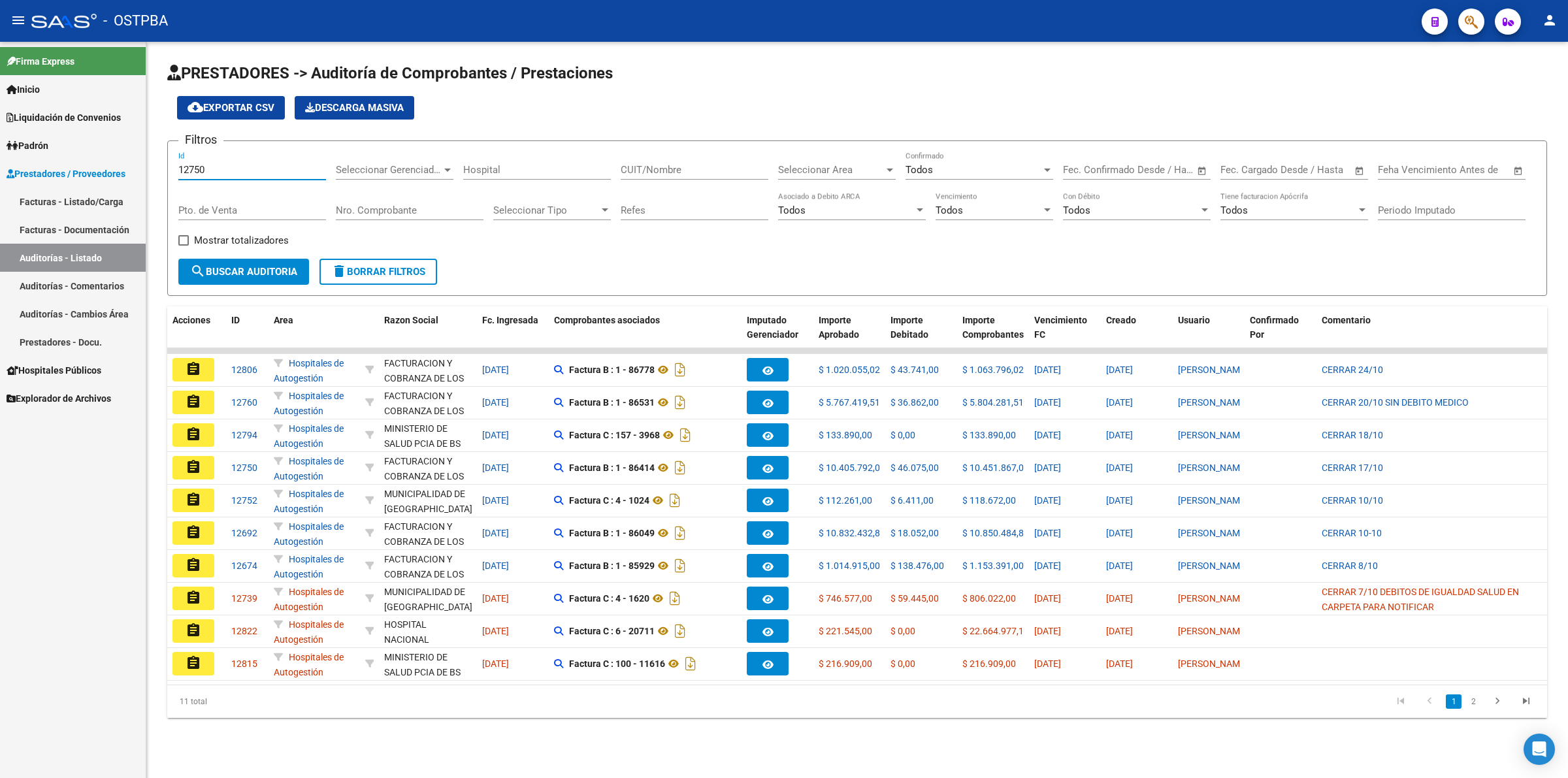
type input "12750"
click at [228, 270] on span "search Buscar Auditoria" at bounding box center [243, 271] width 107 height 11
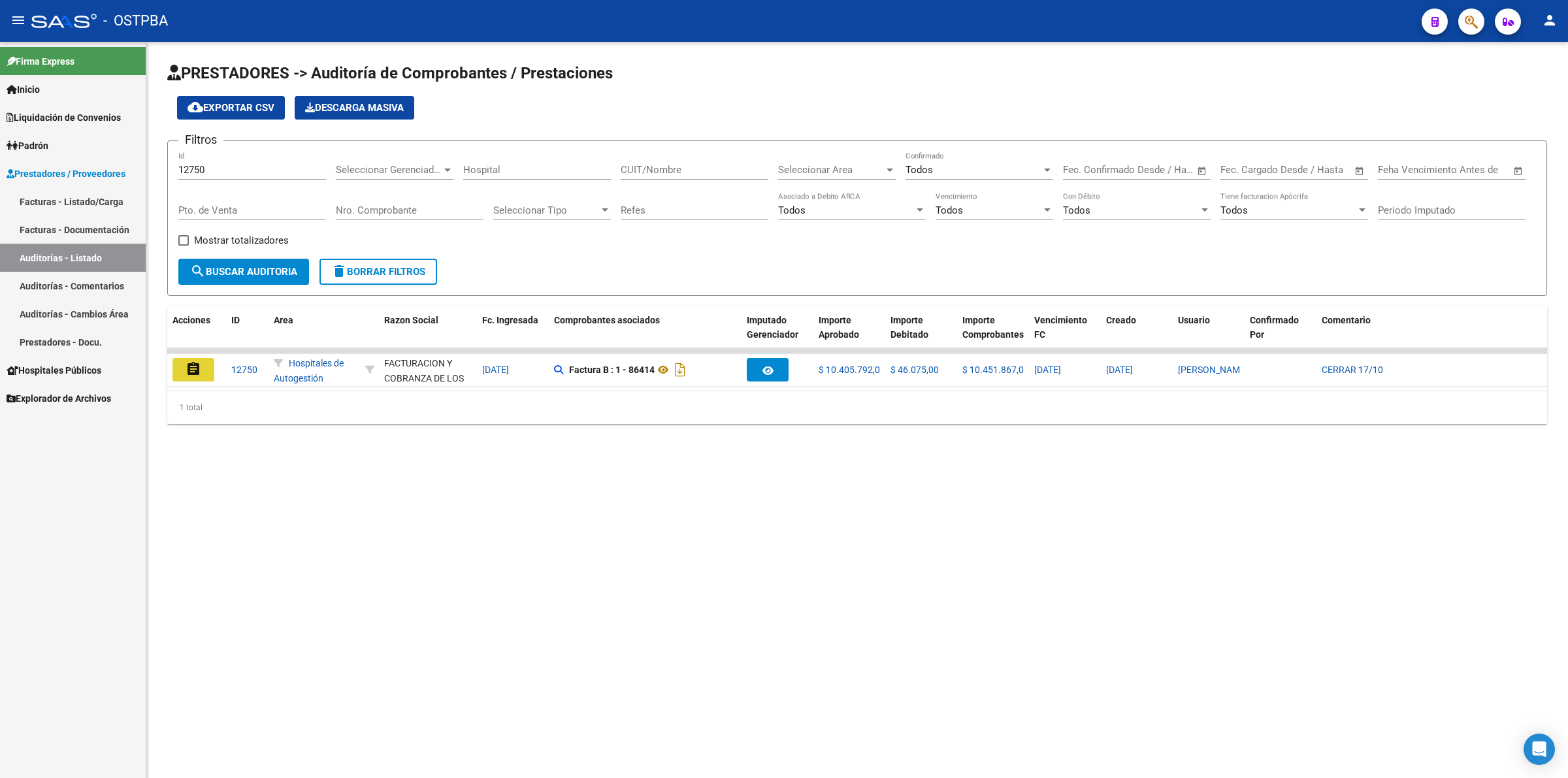
click at [196, 370] on mat-icon "assignment" at bounding box center [194, 369] width 16 height 16
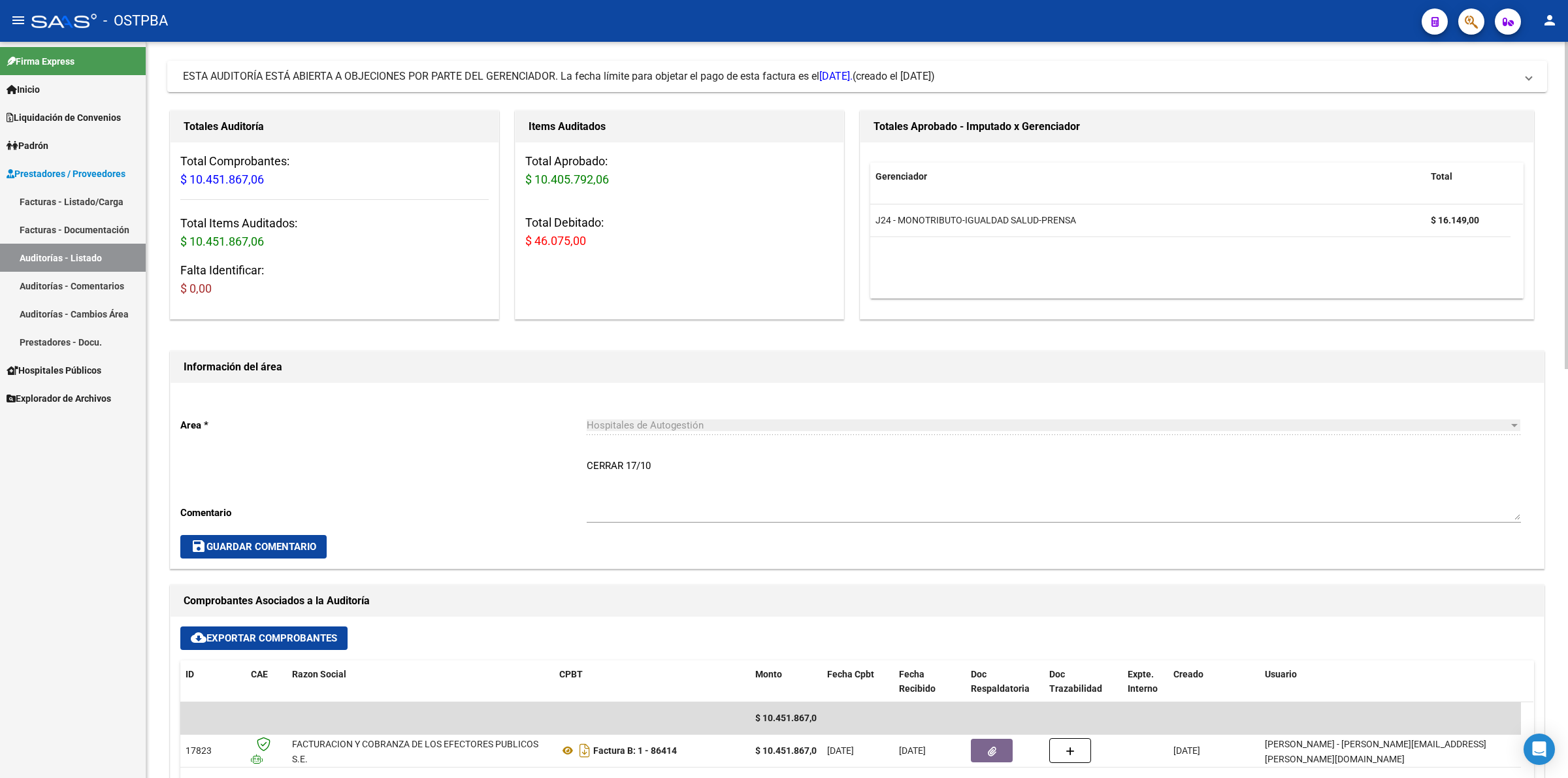
scroll to position [82, 0]
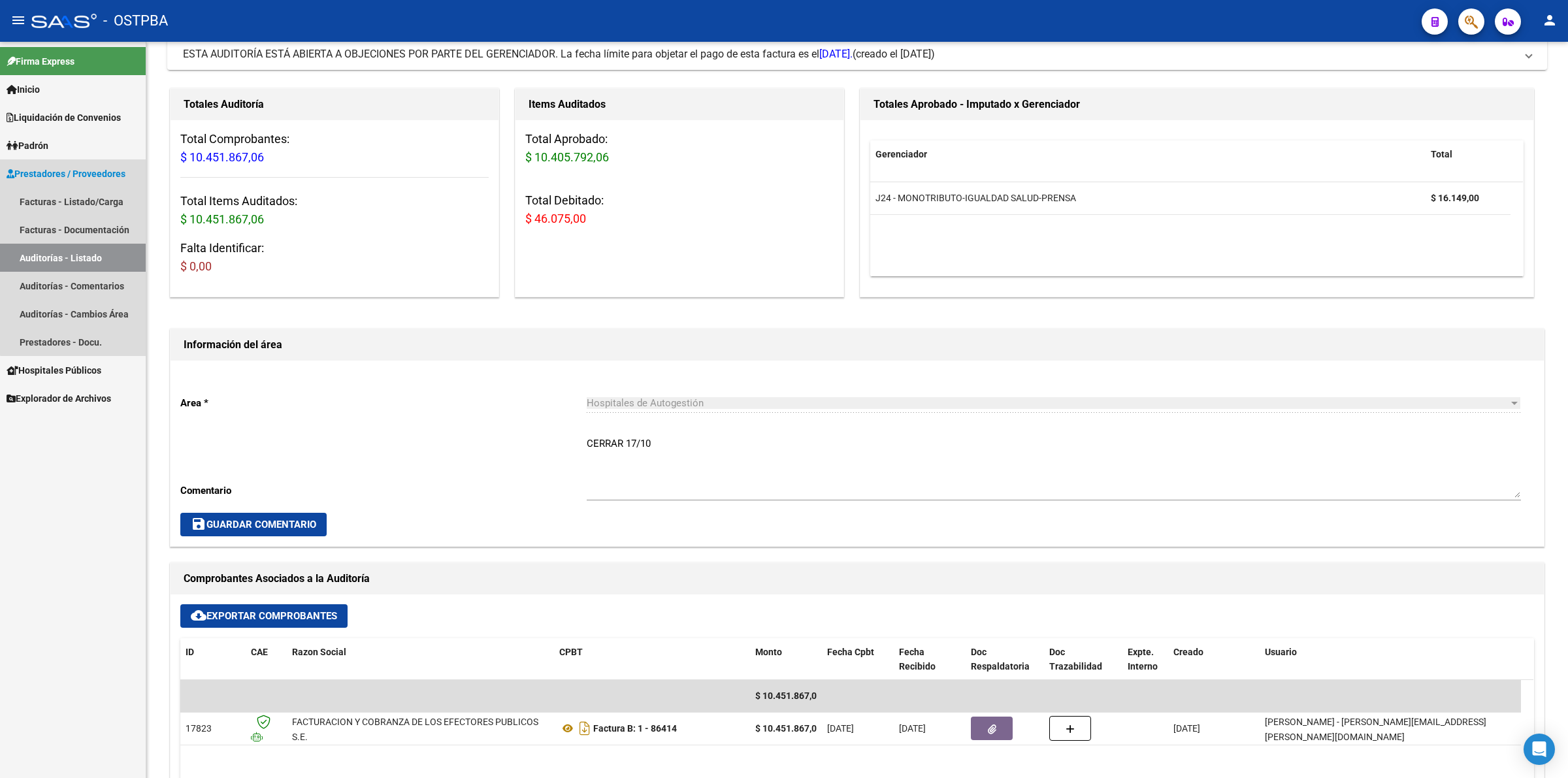
click at [85, 250] on link "Auditorías - Listado" at bounding box center [72, 258] width 146 height 28
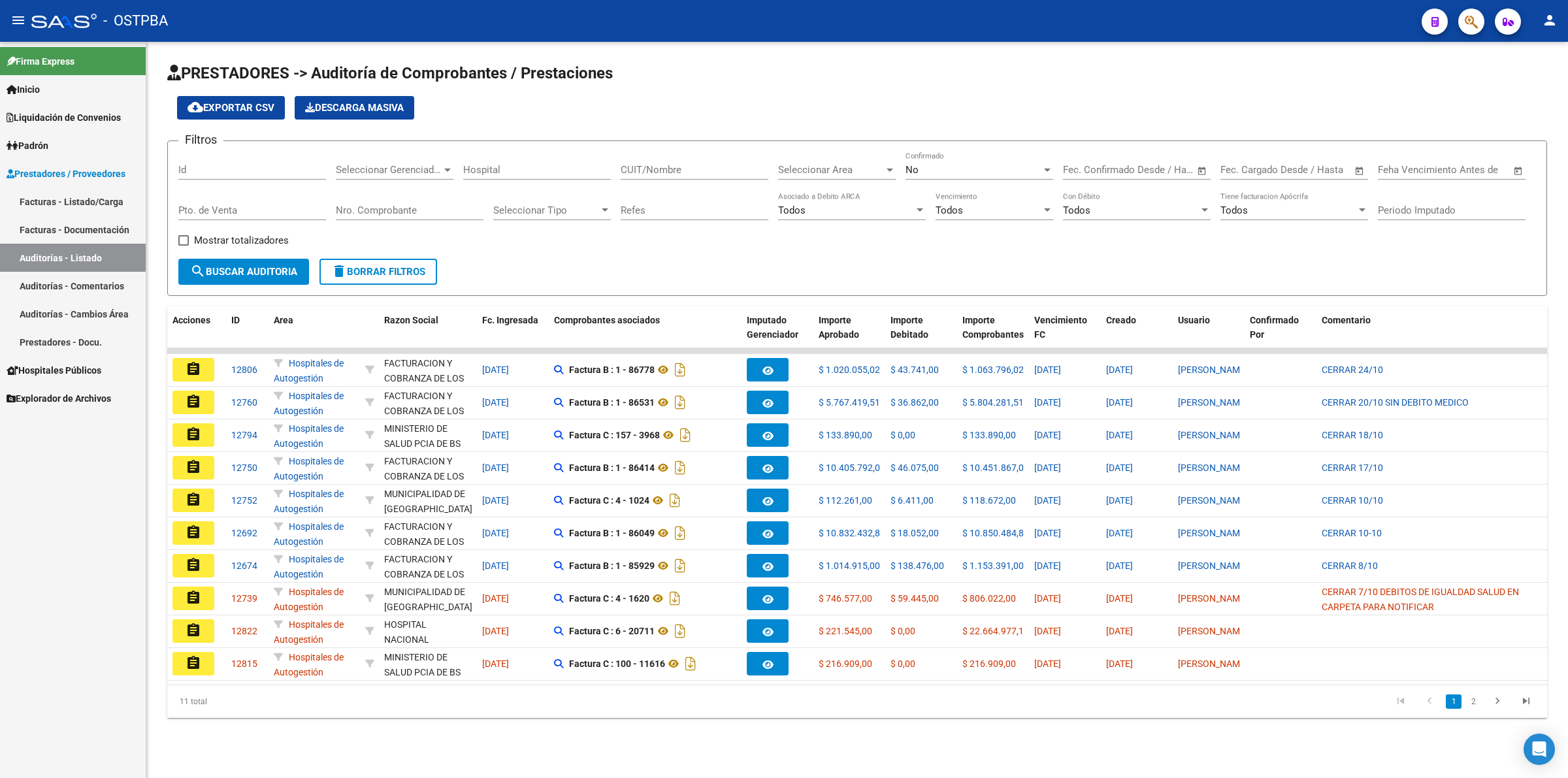
click at [211, 174] on input "Id" at bounding box center [252, 169] width 147 height 11
type input "12709"
click at [949, 164] on div "No" at bounding box center [974, 169] width 136 height 11
click at [978, 92] on div at bounding box center [784, 389] width 1568 height 778
click at [978, 100] on div "cloud_download Exportar CSV Descarga Masiva" at bounding box center [857, 107] width 1381 height 24
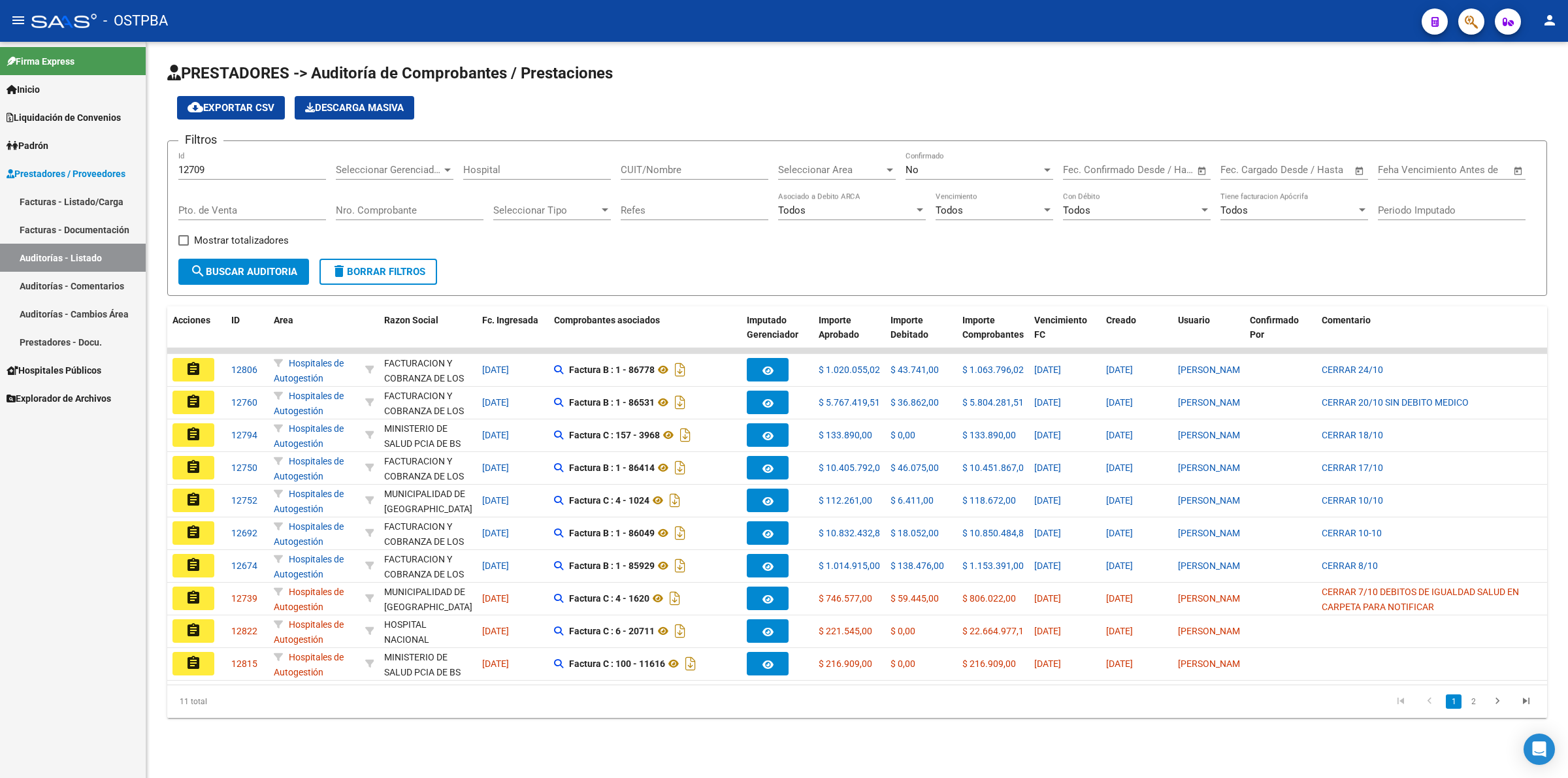
click at [972, 161] on div "No Confirmado" at bounding box center [979, 166] width 147 height 28
click at [988, 98] on span "Todos" at bounding box center [979, 110] width 147 height 30
drag, startPoint x: 267, startPoint y: 264, endPoint x: 303, endPoint y: 280, distance: 39.4
click at [266, 266] on span "search Buscar Auditoria" at bounding box center [243, 271] width 107 height 11
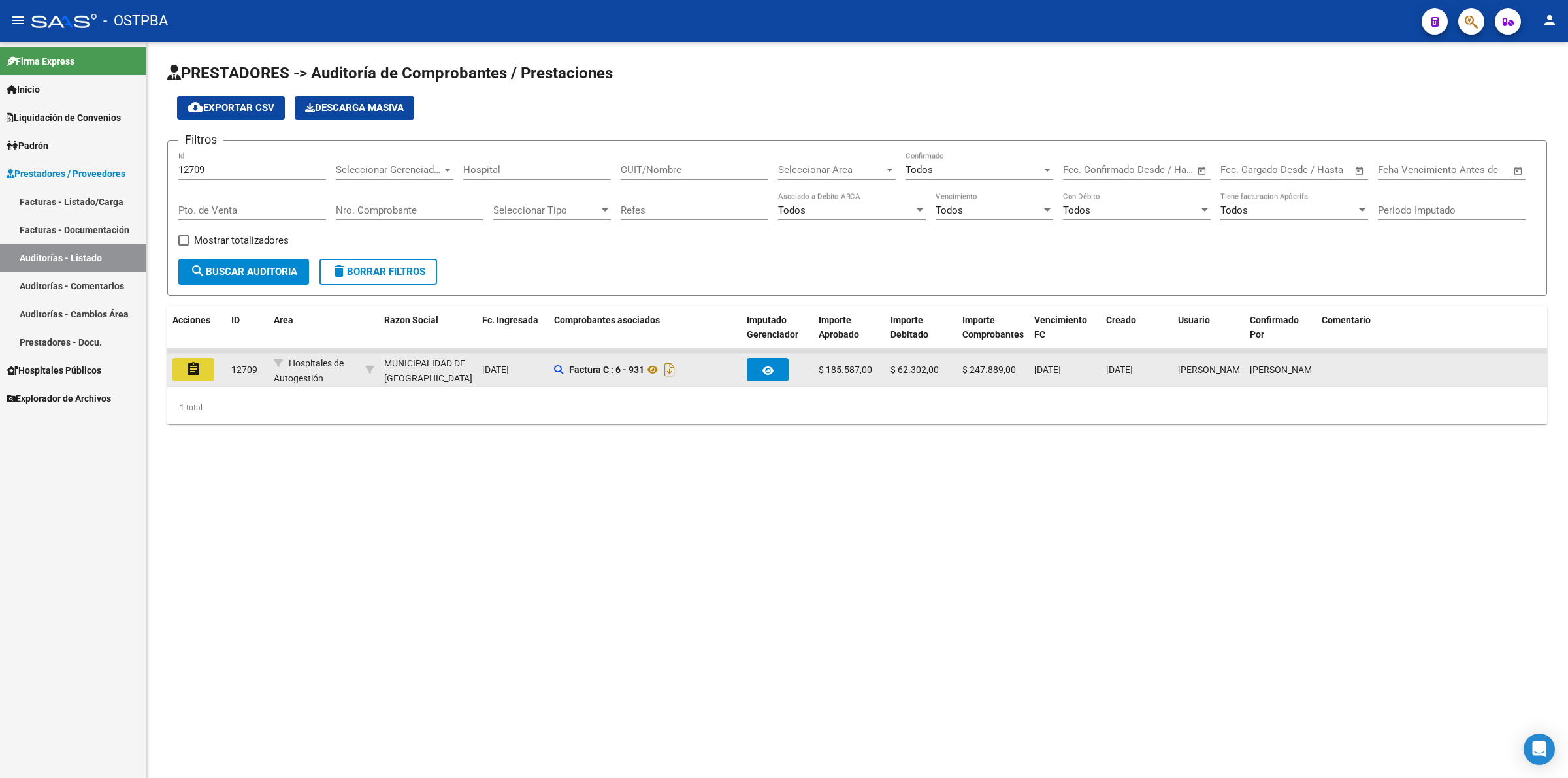
click at [181, 361] on button "assignment" at bounding box center [194, 370] width 42 height 24
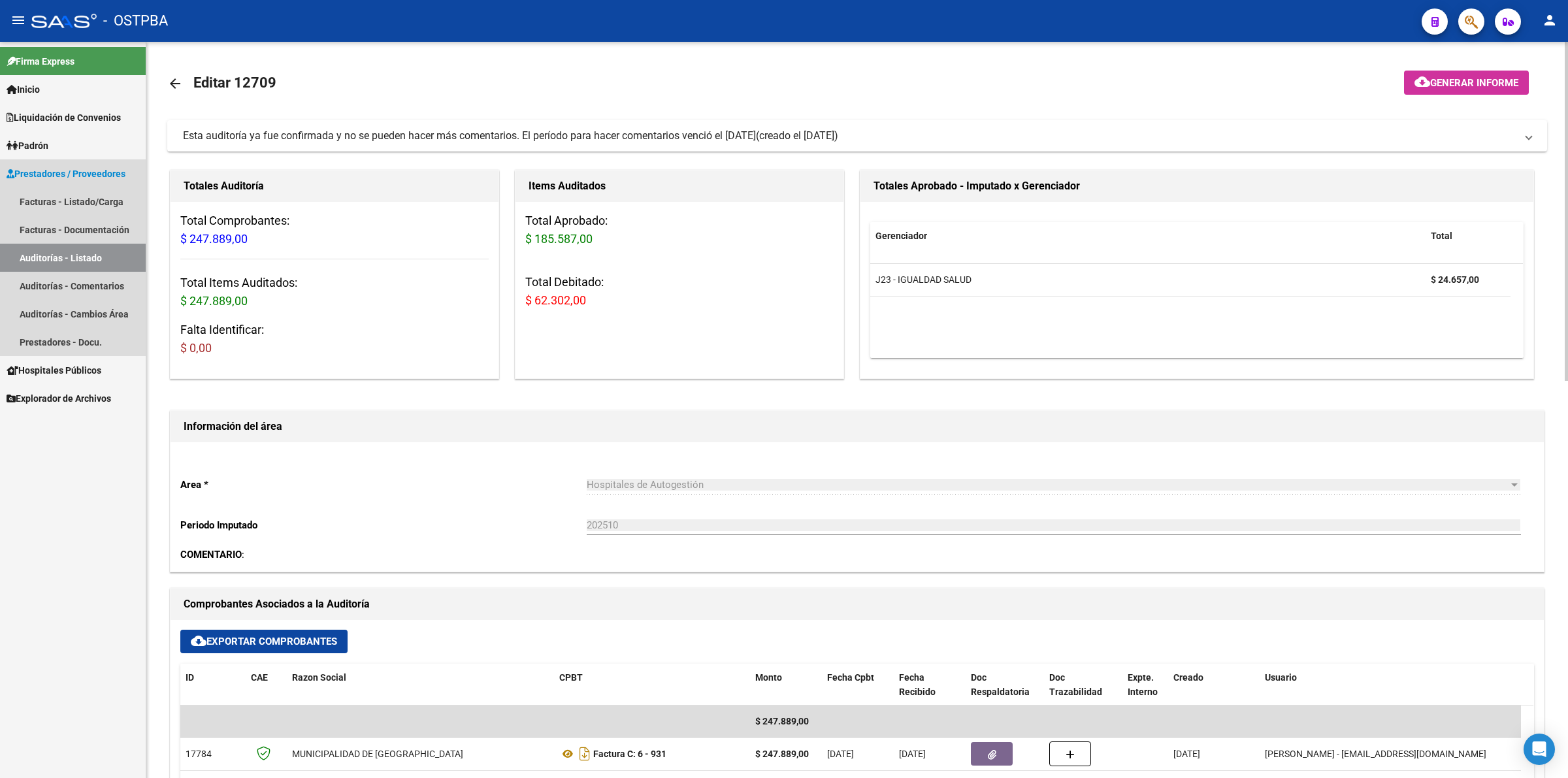
click at [59, 247] on link "Auditorías - Listado" at bounding box center [72, 258] width 146 height 28
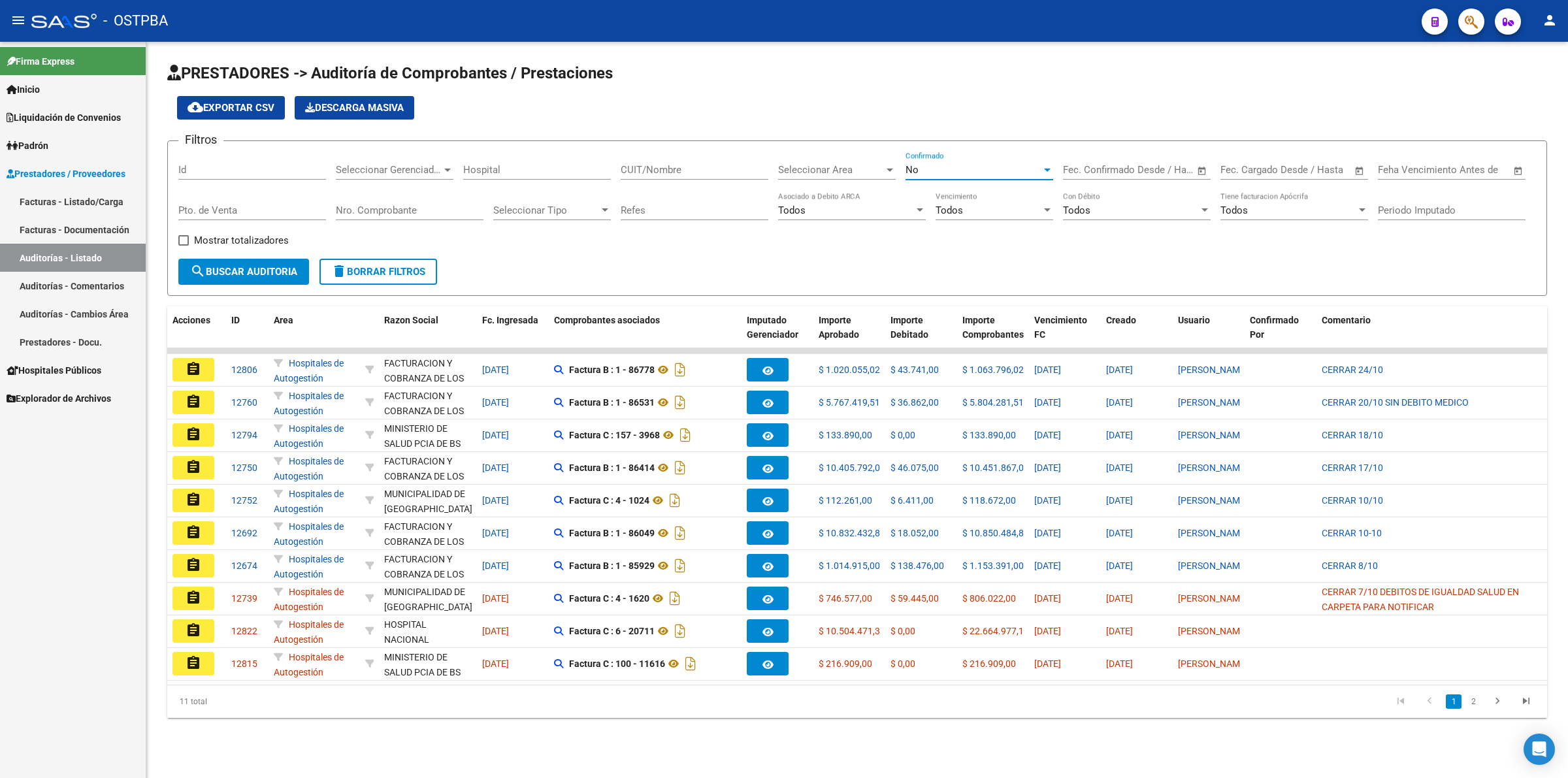
click at [910, 166] on span "No" at bounding box center [912, 169] width 13 height 11
click at [974, 113] on span "Todos" at bounding box center [979, 110] width 147 height 30
click at [223, 172] on input "Id" at bounding box center [252, 169] width 147 height 11
type input "12699"
click at [233, 282] on button "search Buscar Auditoria" at bounding box center [244, 272] width 131 height 26
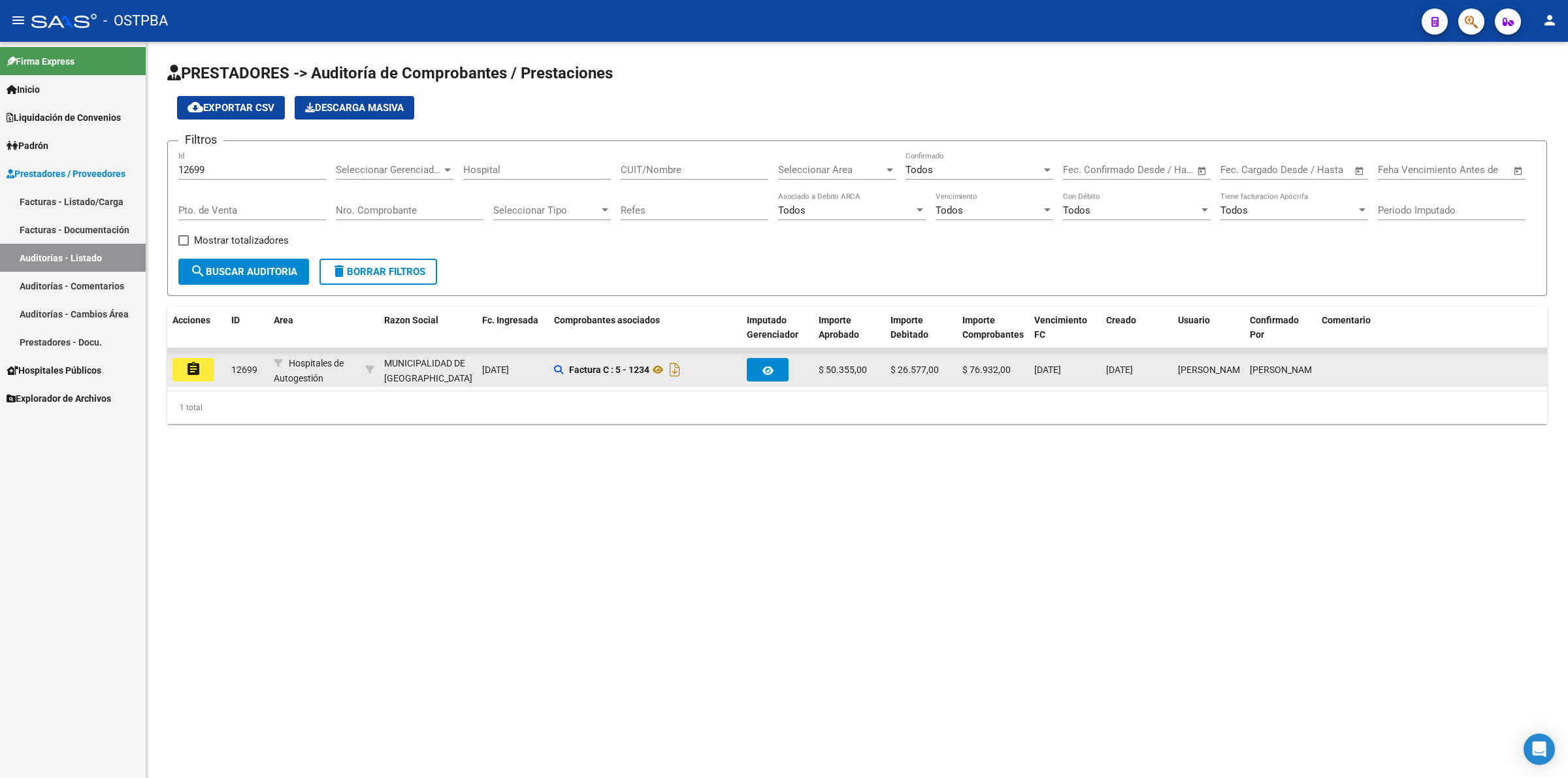
click at [186, 367] on mat-icon "assignment" at bounding box center [194, 369] width 16 height 16
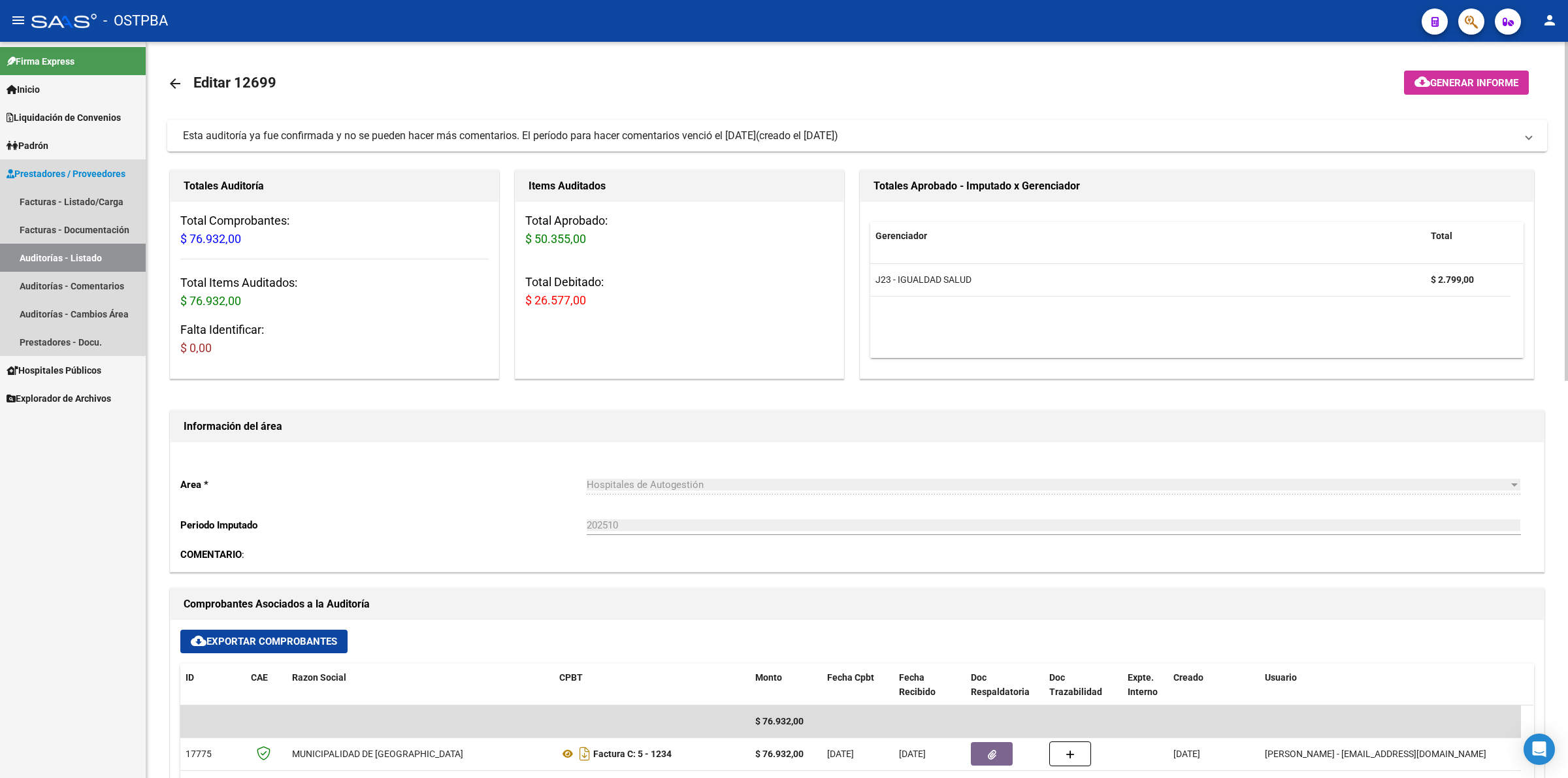
click at [56, 252] on link "Auditorías - Listado" at bounding box center [72, 258] width 146 height 28
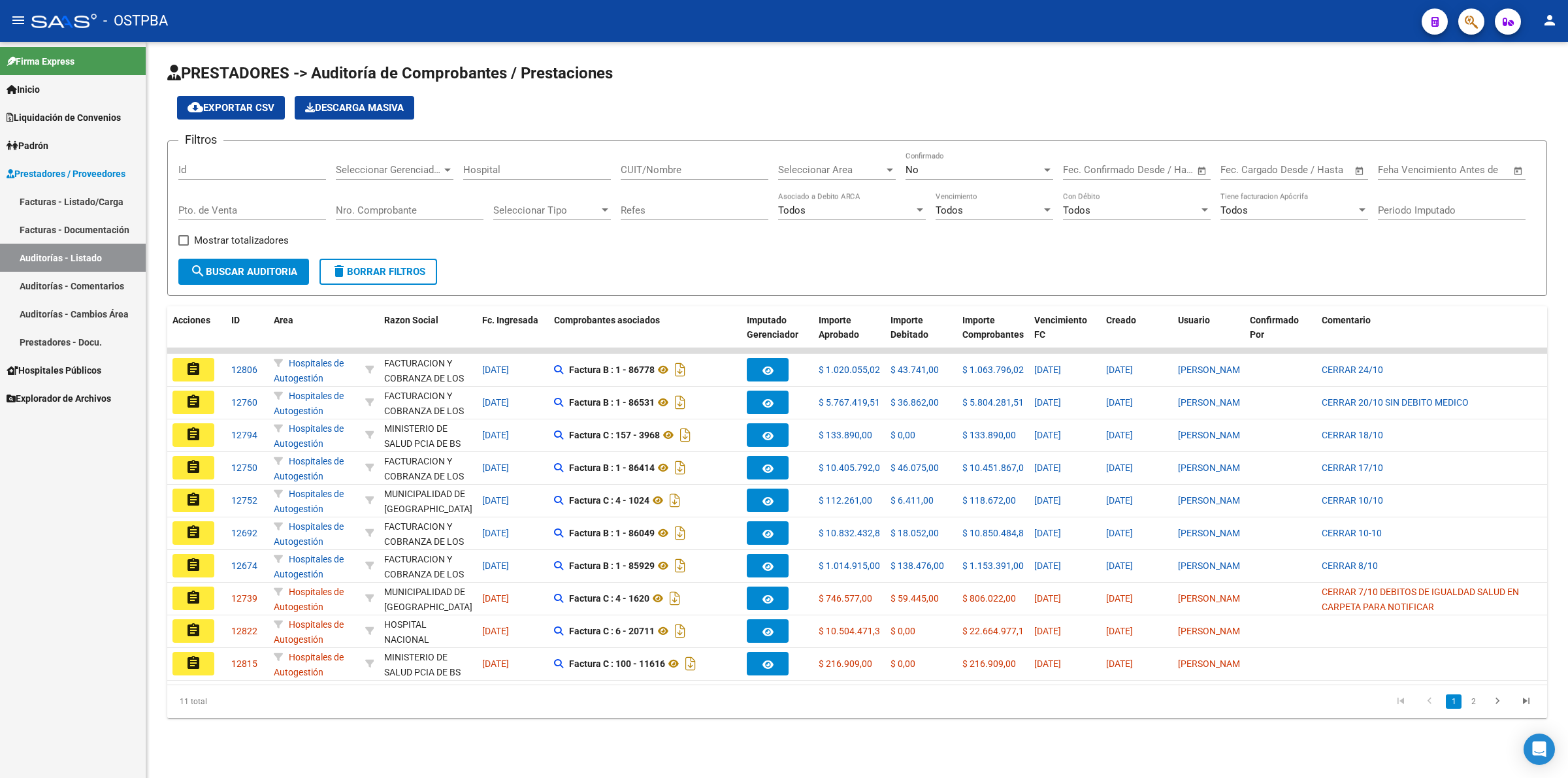
click at [962, 160] on div "No Confirmado" at bounding box center [979, 166] width 147 height 28
click at [962, 106] on span "Todos" at bounding box center [979, 110] width 147 height 30
click at [236, 168] on input "Id" at bounding box center [252, 169] width 147 height 11
type input "12698"
click at [267, 269] on span "search Buscar Auditoria" at bounding box center [243, 271] width 107 height 11
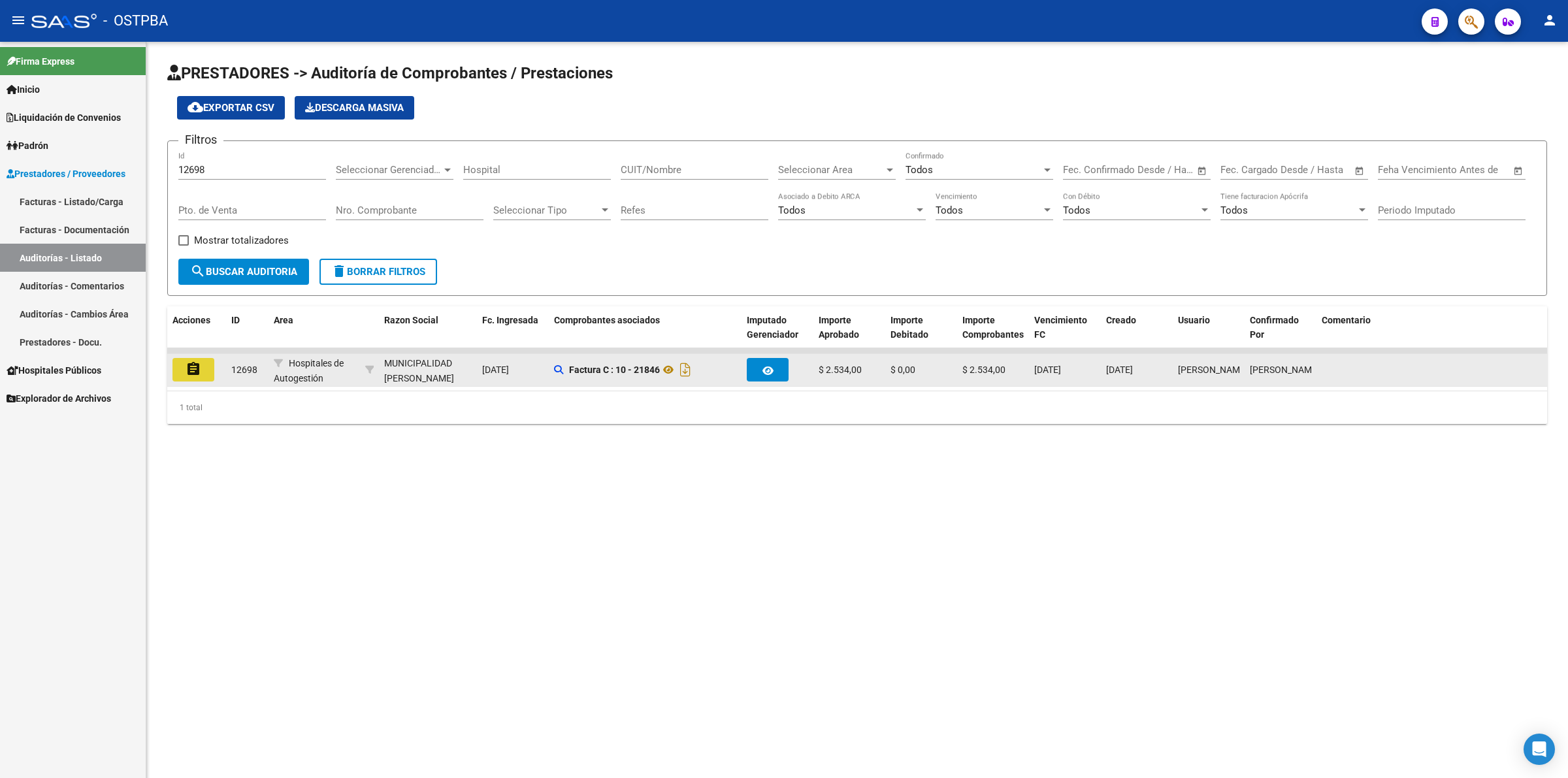
click at [194, 370] on mat-icon "assignment" at bounding box center [194, 369] width 16 height 16
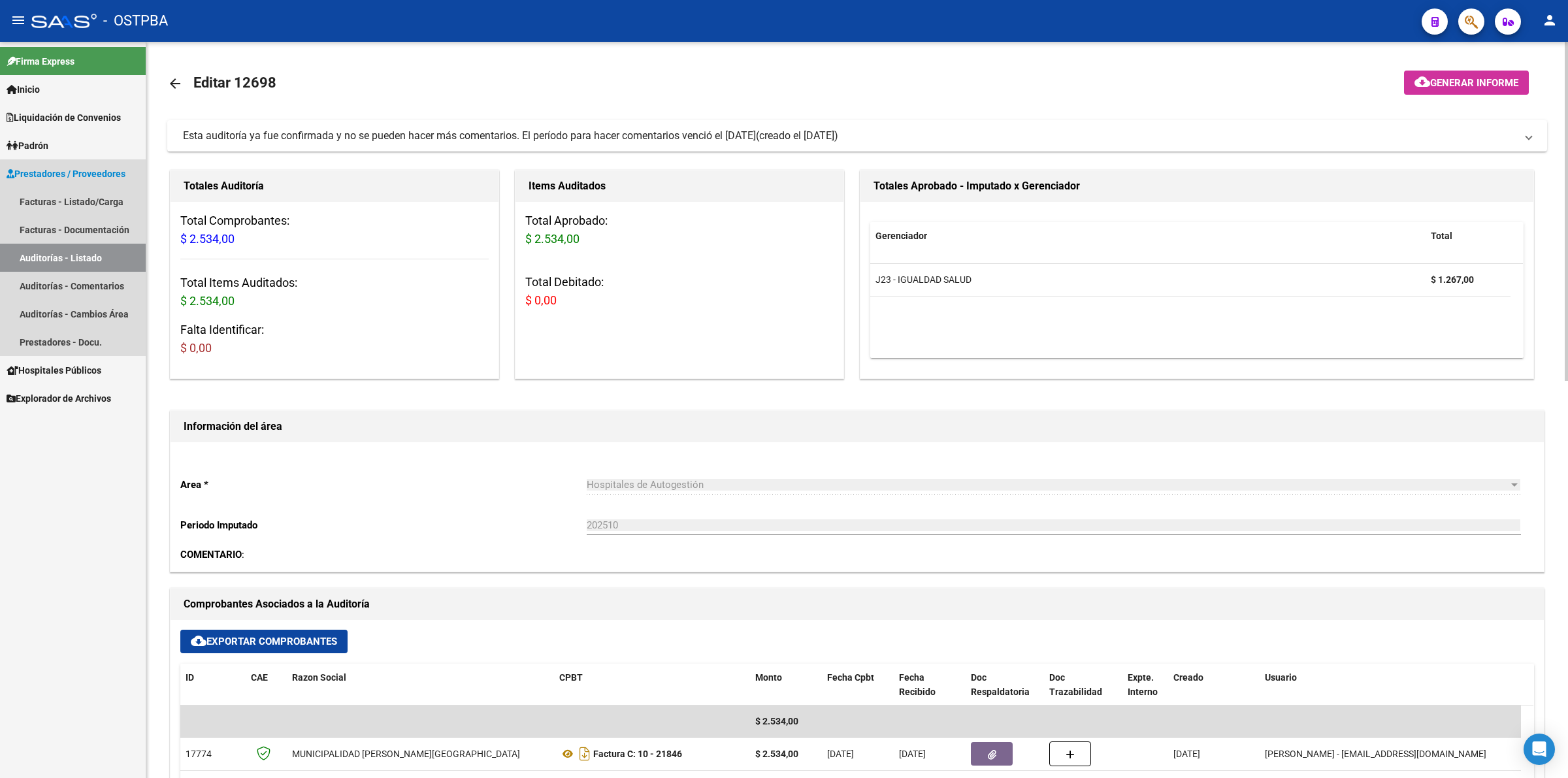
click at [119, 264] on link "Auditorías - Listado" at bounding box center [72, 258] width 146 height 28
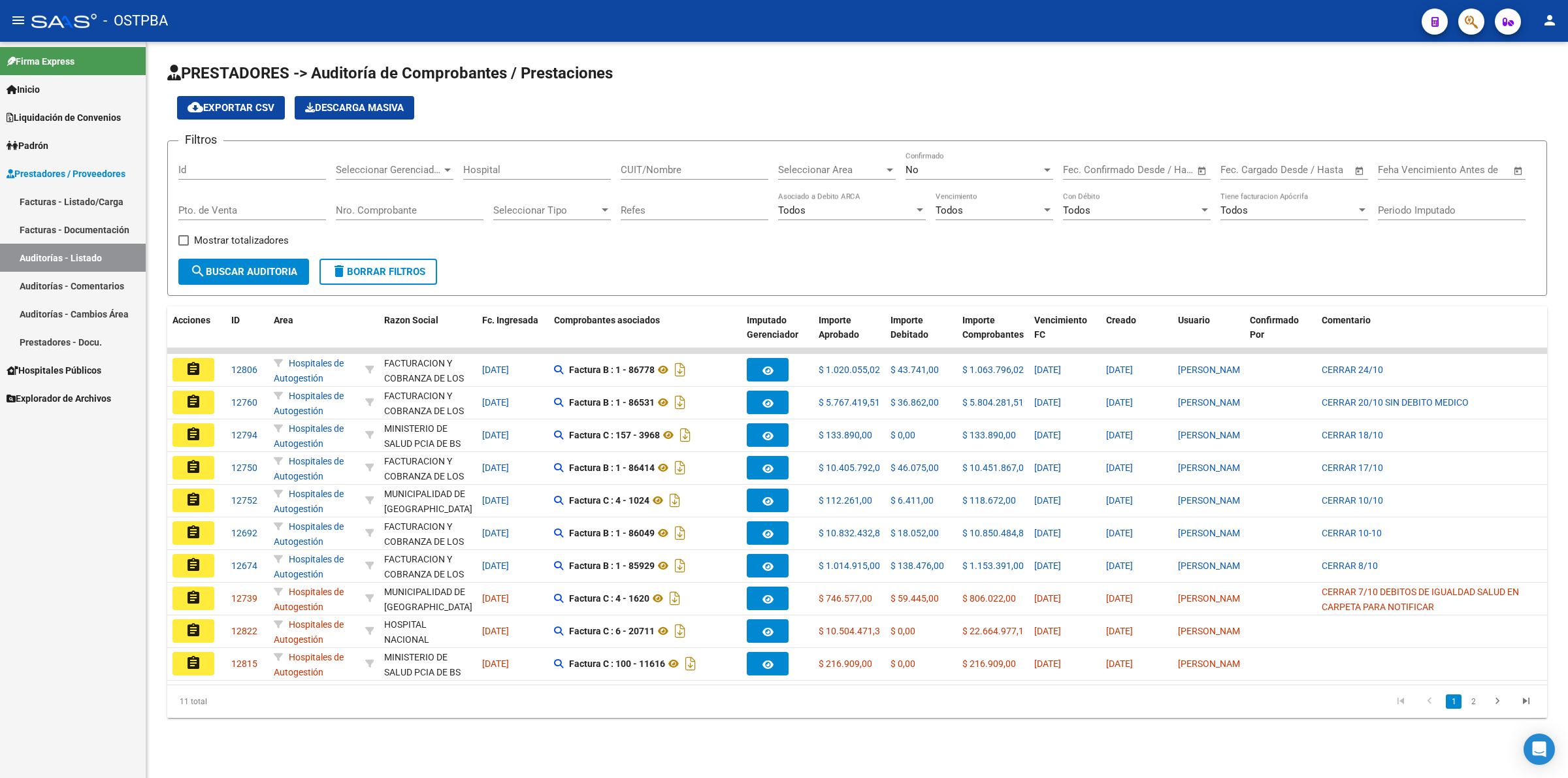
click at [907, 157] on div "No Confirmado" at bounding box center [979, 166] width 147 height 28
click at [938, 102] on span "Todos" at bounding box center [979, 110] width 147 height 30
click at [247, 176] on div "Id" at bounding box center [252, 166] width 147 height 28
type input "12692"
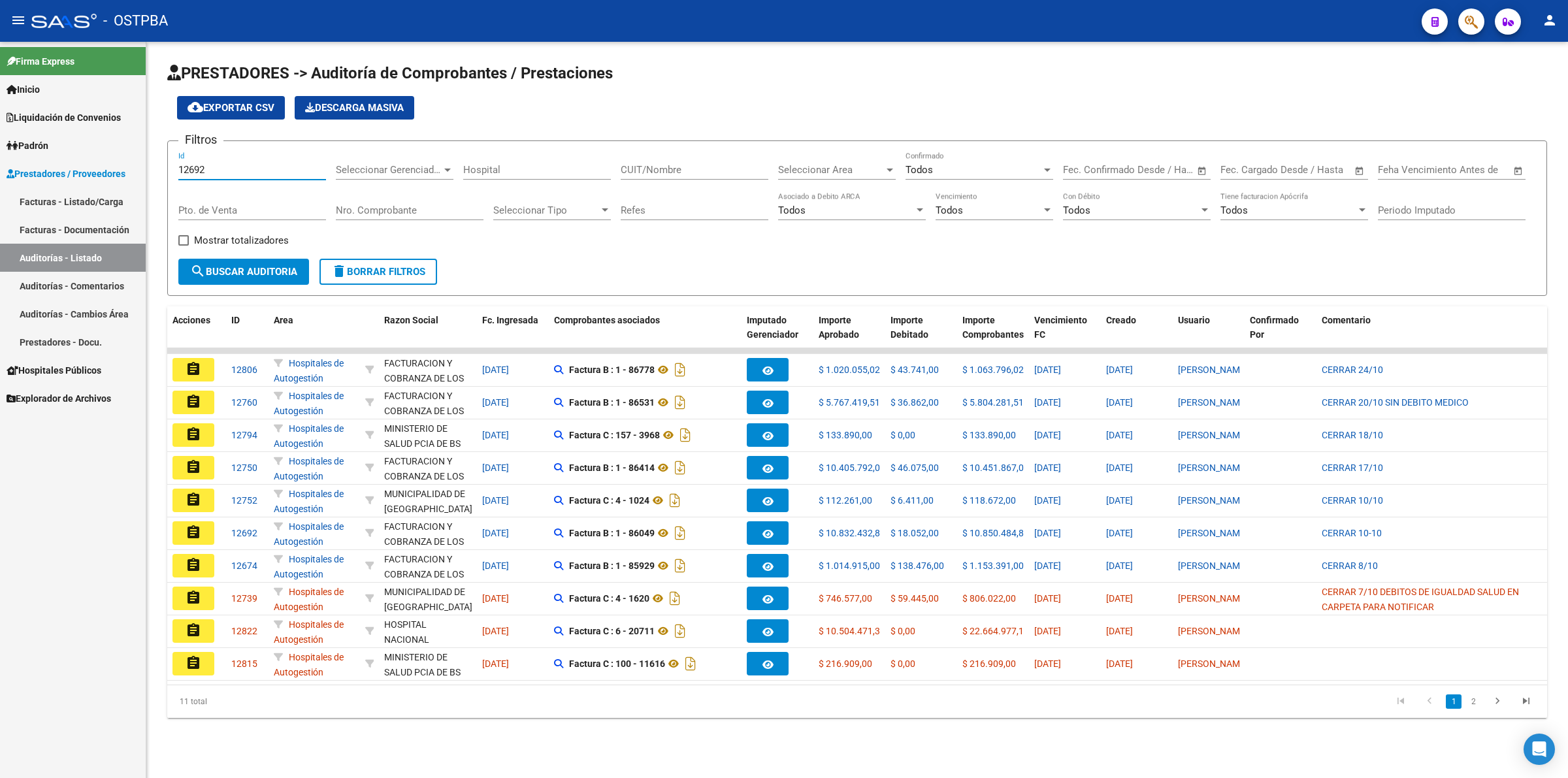
click at [244, 277] on button "search Buscar Auditoria" at bounding box center [244, 272] width 131 height 26
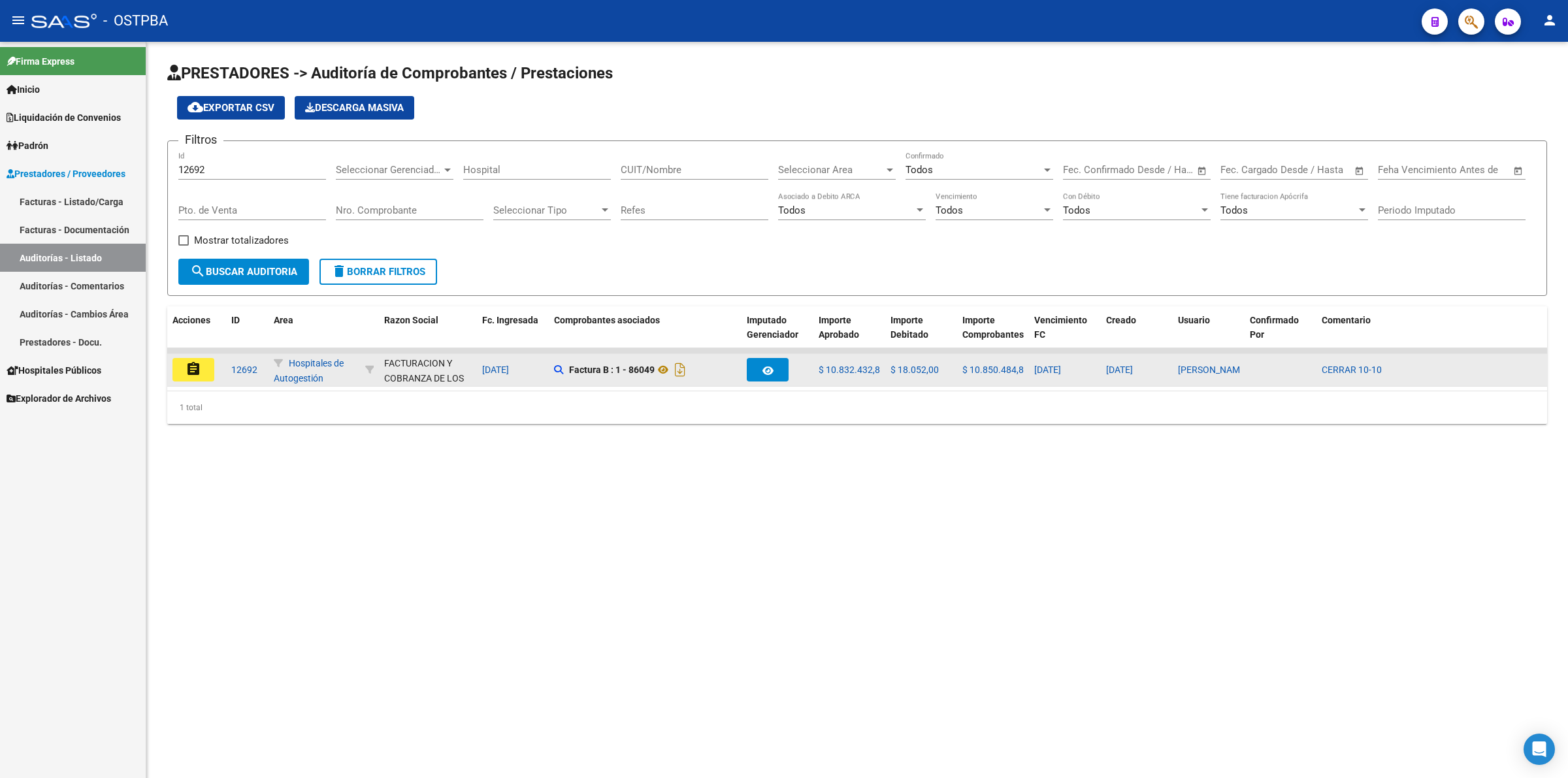
click at [208, 372] on button "assignment" at bounding box center [194, 370] width 42 height 24
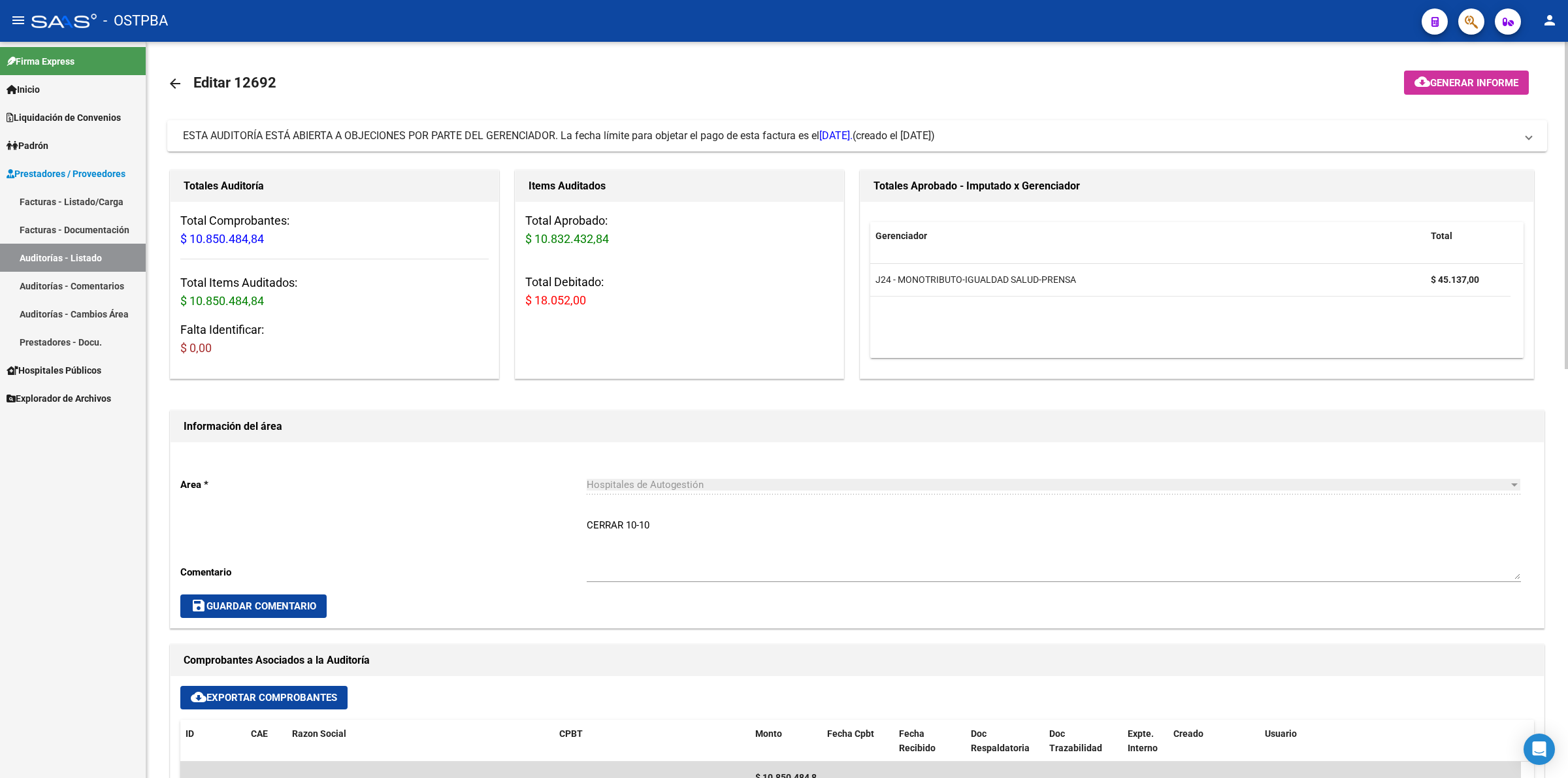
click at [48, 256] on link "Auditorías - Listado" at bounding box center [72, 258] width 146 height 28
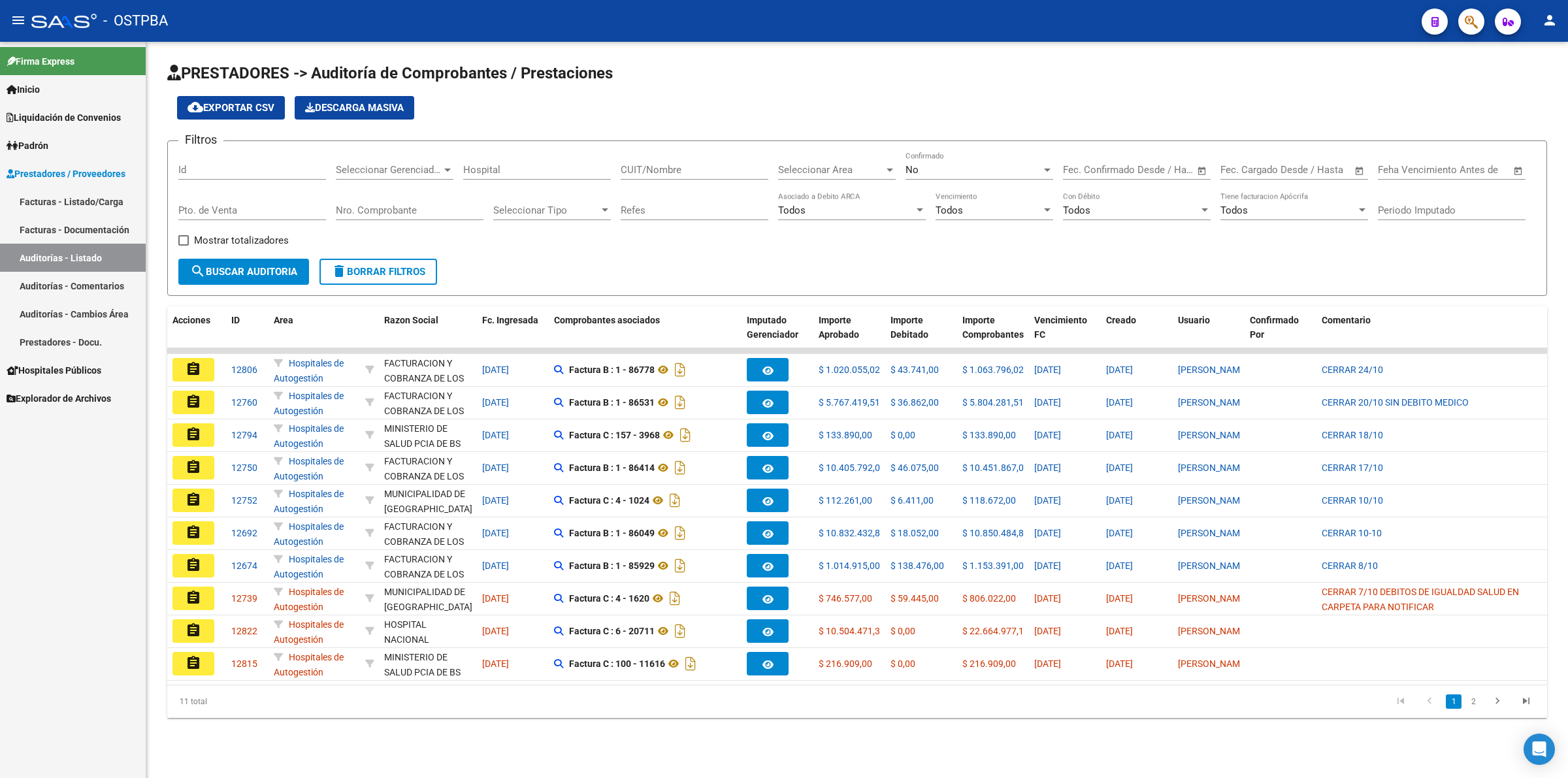
click at [951, 160] on div "No Confirmado" at bounding box center [979, 166] width 147 height 28
click at [956, 113] on span "Todos" at bounding box center [979, 110] width 147 height 30
click at [249, 174] on input "Id" at bounding box center [252, 169] width 147 height 11
type input "12682"
click at [259, 270] on span "search Buscar Auditoria" at bounding box center [243, 271] width 107 height 11
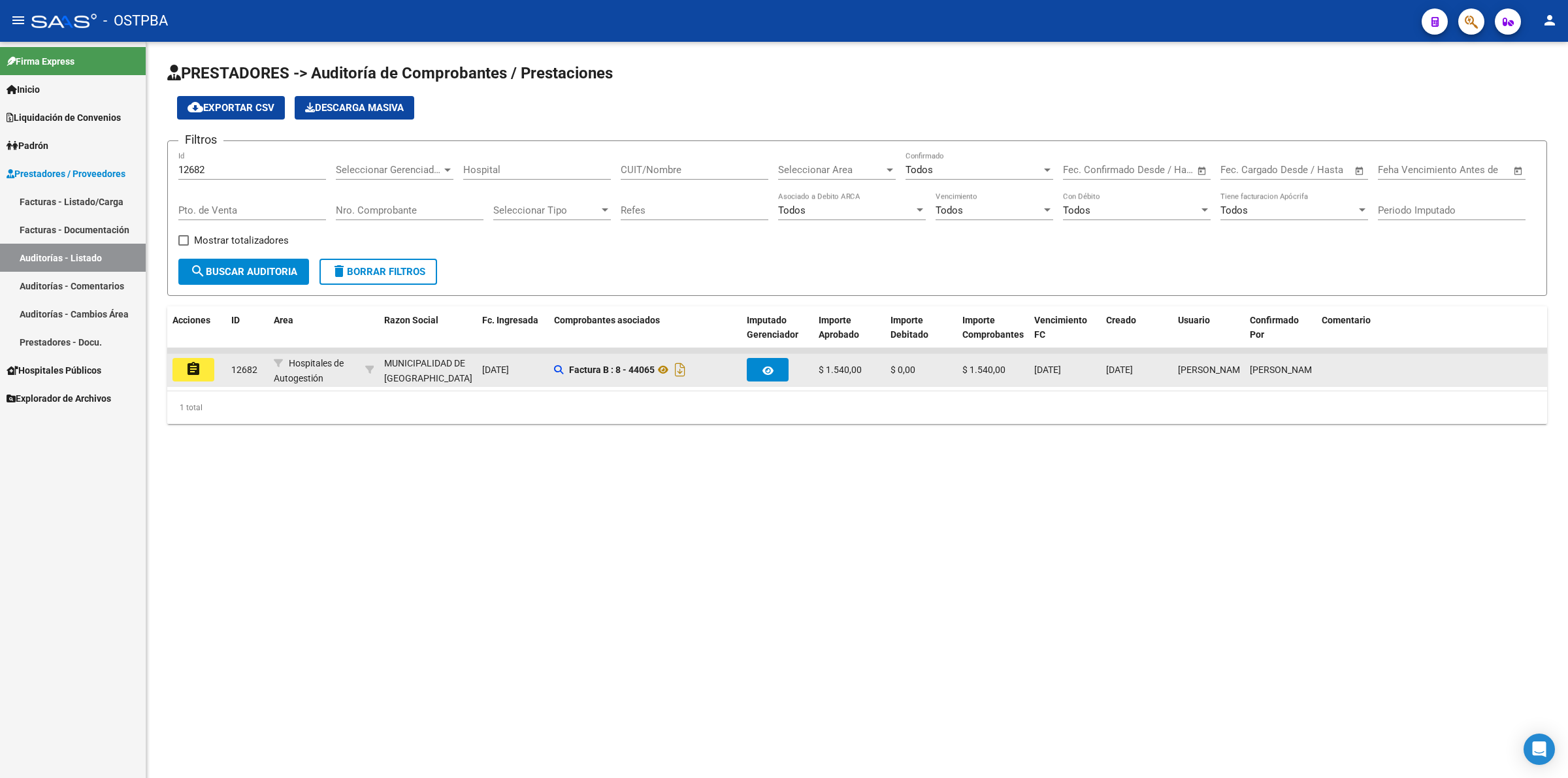
click at [187, 372] on mat-icon "assignment" at bounding box center [194, 369] width 16 height 16
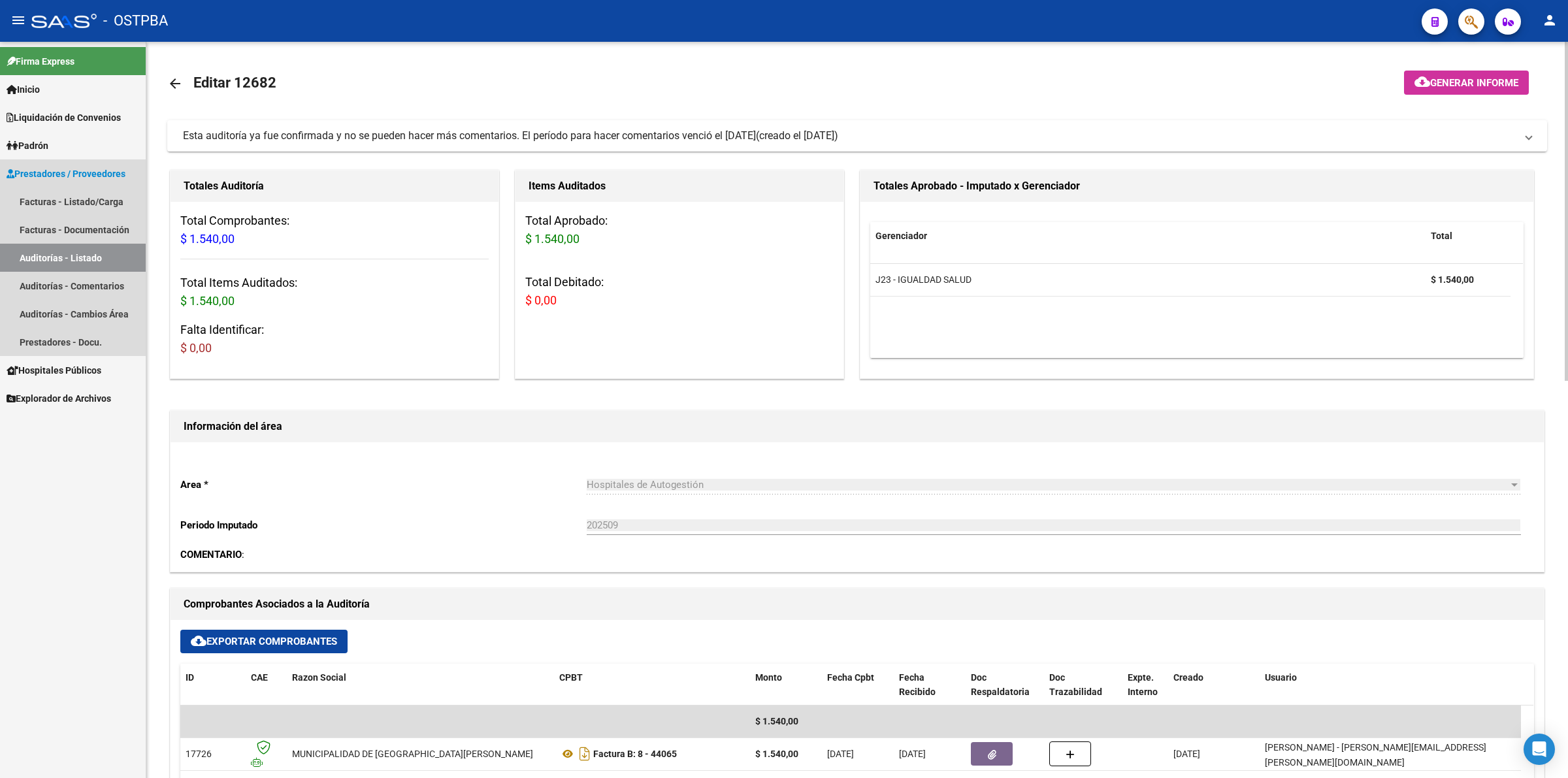
click at [96, 253] on link "Auditorías - Listado" at bounding box center [72, 258] width 146 height 28
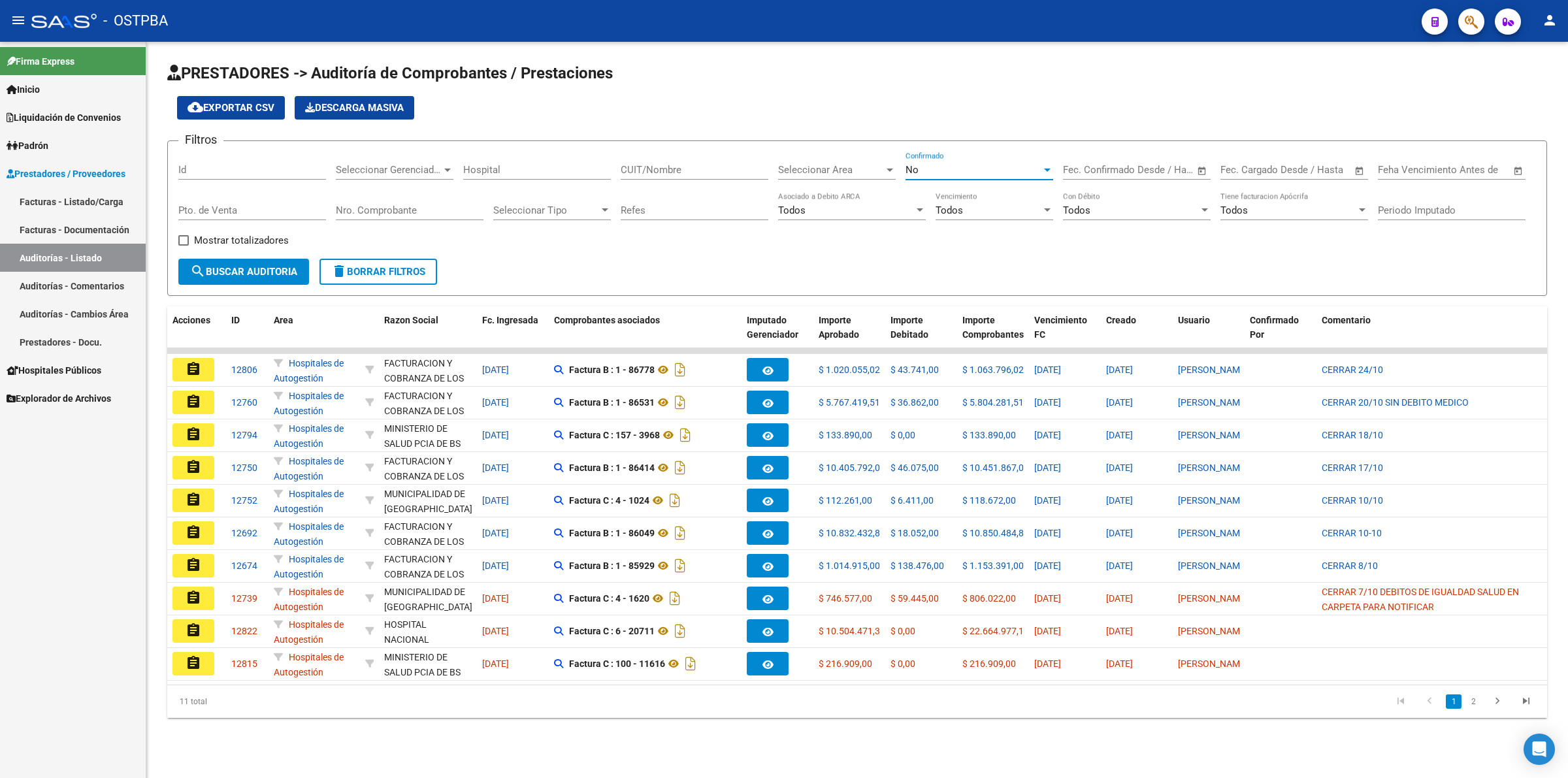
click at [942, 164] on div "No" at bounding box center [974, 169] width 136 height 11
click at [965, 103] on span "Todos" at bounding box center [979, 110] width 147 height 30
click at [237, 160] on div "Id" at bounding box center [252, 166] width 147 height 28
type input "12674"
click at [247, 271] on span "search Buscar Auditoria" at bounding box center [243, 271] width 107 height 11
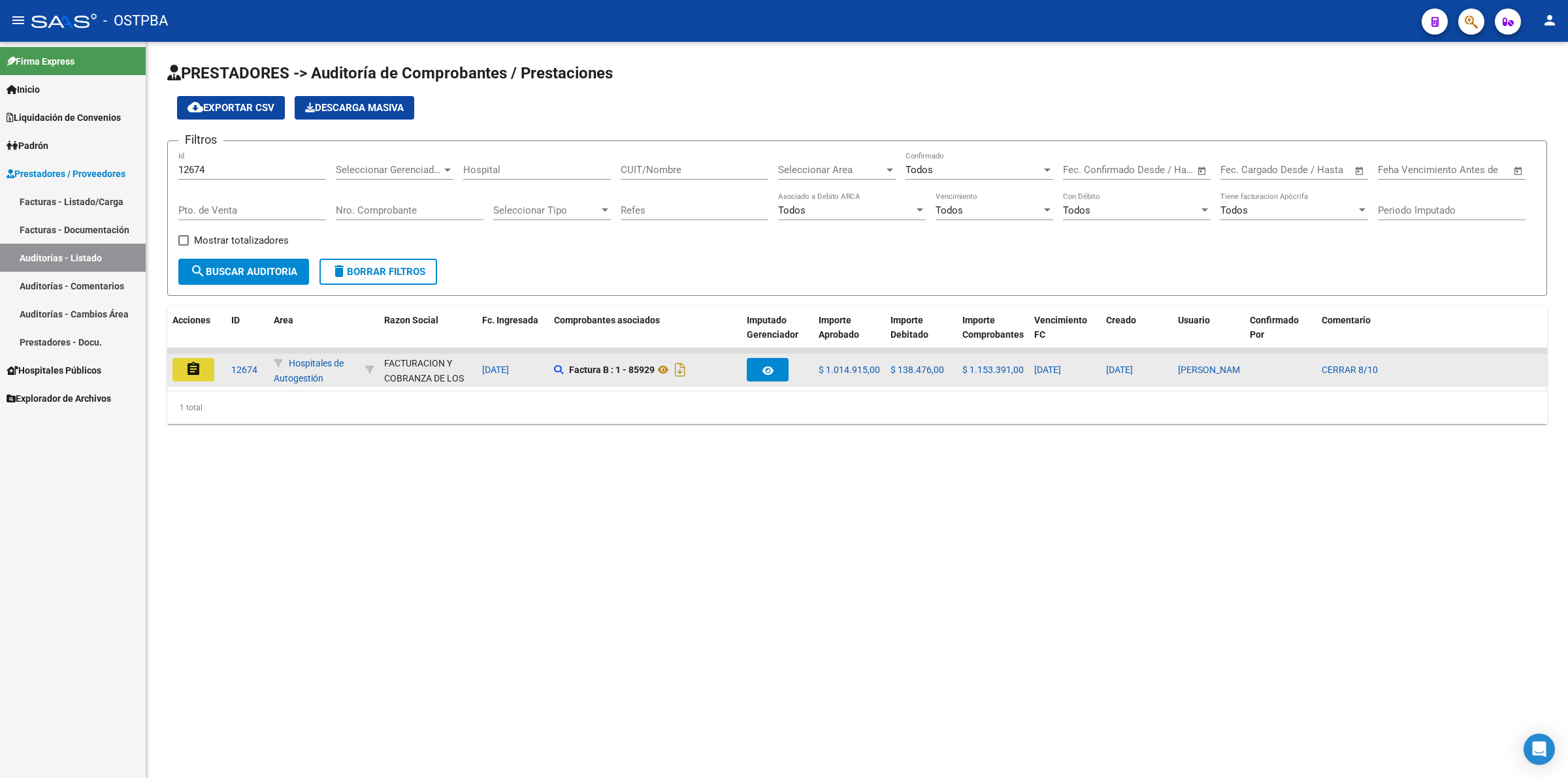
click at [210, 372] on button "assignment" at bounding box center [194, 370] width 42 height 24
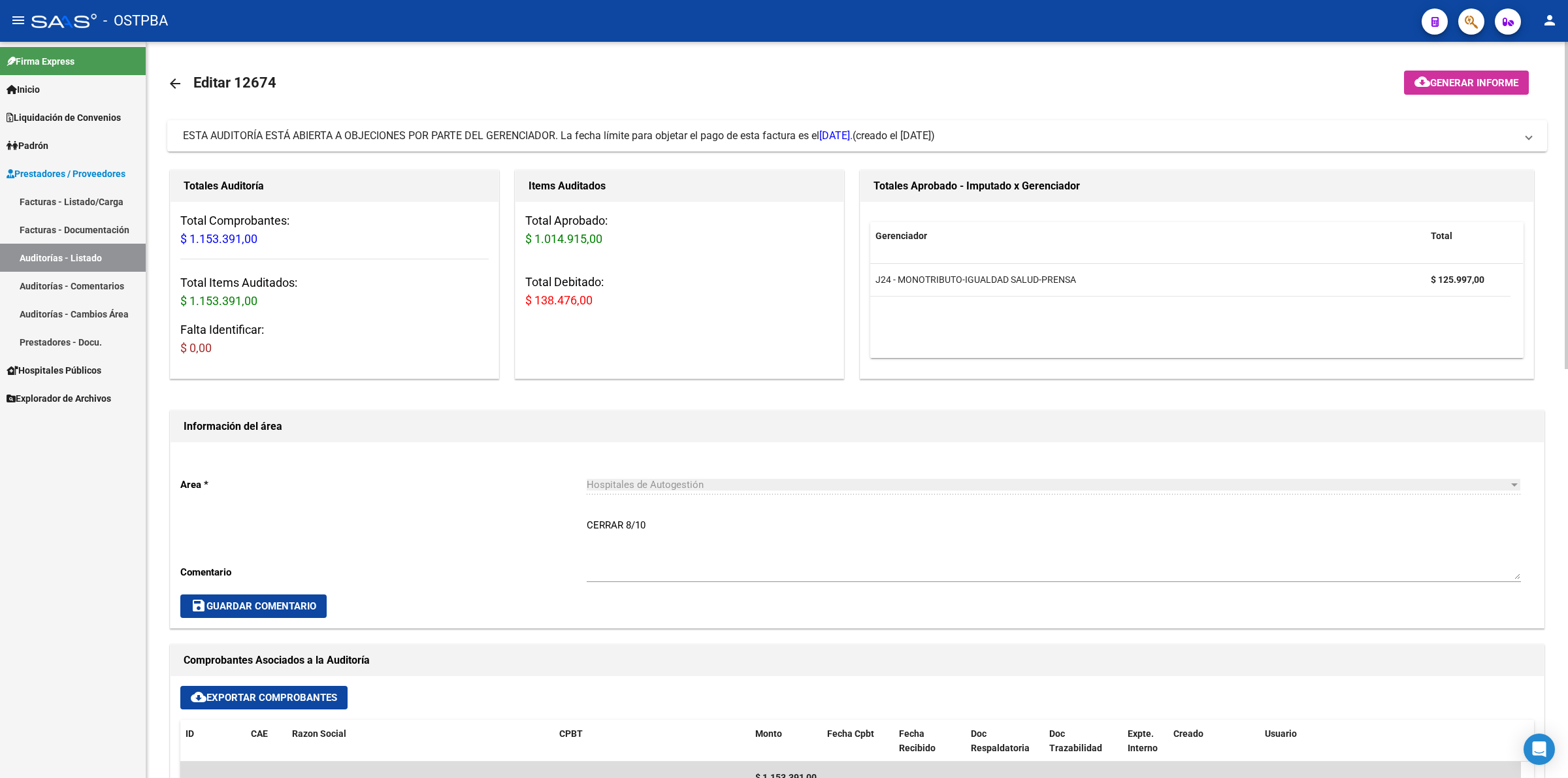
click at [66, 262] on link "Auditorías - Listado" at bounding box center [72, 258] width 146 height 28
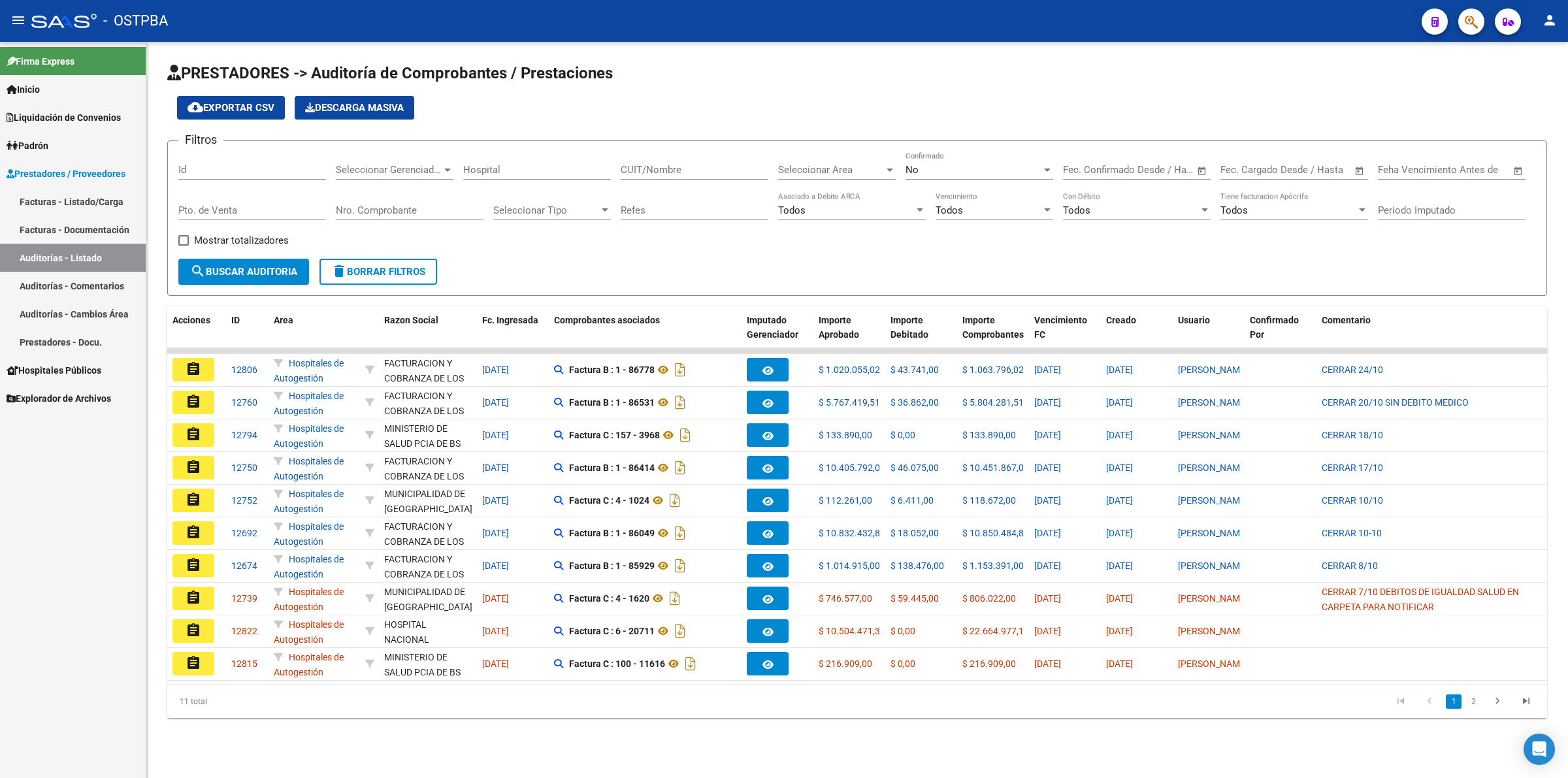
click at [222, 175] on div "Id" at bounding box center [252, 166] width 147 height 28
click at [971, 171] on div "No" at bounding box center [974, 169] width 136 height 11
click at [965, 112] on span "Todos" at bounding box center [979, 110] width 147 height 30
click at [192, 171] on input "Id" at bounding box center [252, 169] width 147 height 11
type input "12668"
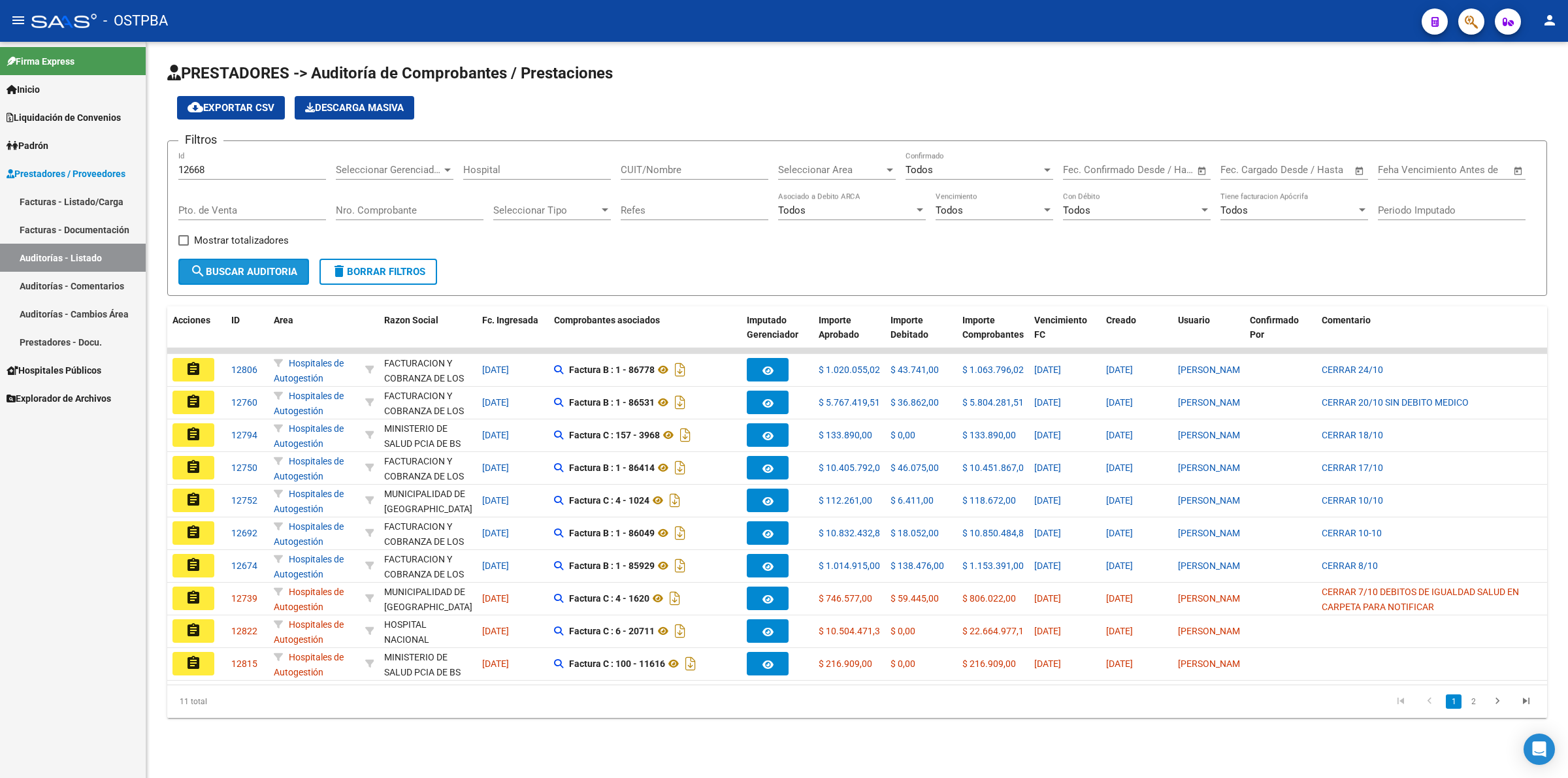
click at [226, 276] on button "search Buscar Auditoria" at bounding box center [244, 272] width 131 height 26
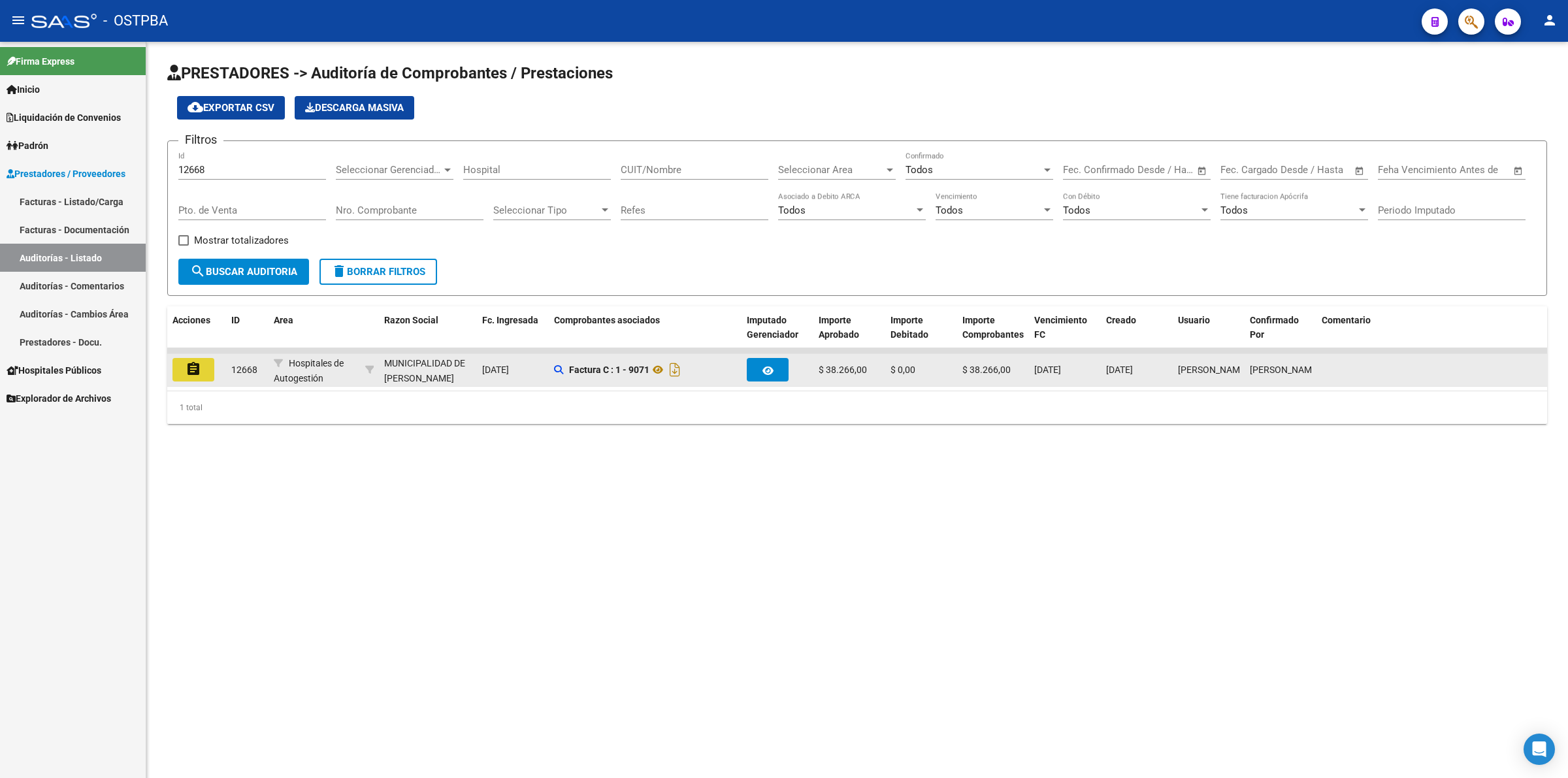
click at [198, 366] on mat-icon "assignment" at bounding box center [194, 369] width 16 height 16
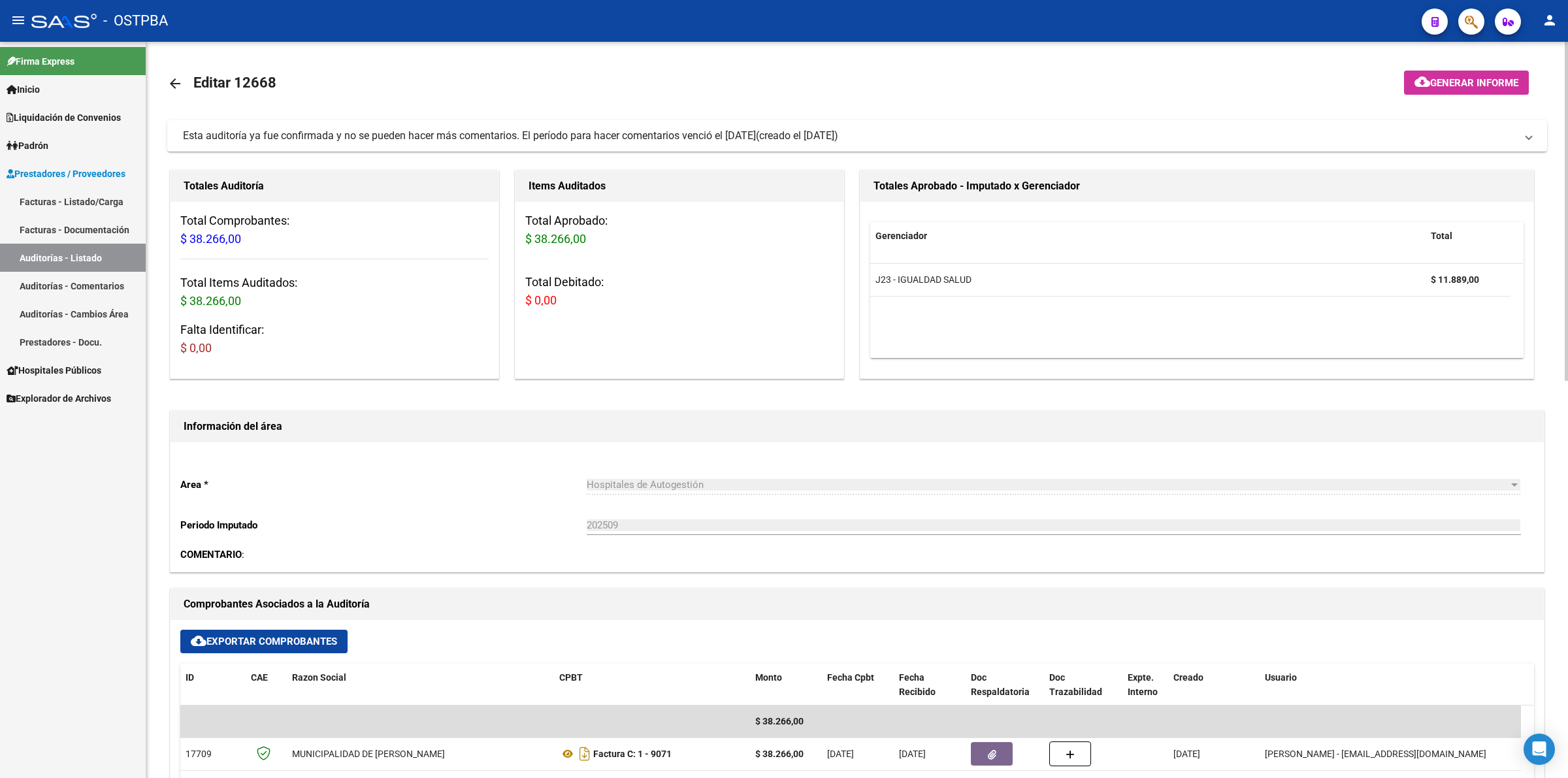
click at [123, 256] on link "Auditorías - Listado" at bounding box center [72, 258] width 146 height 28
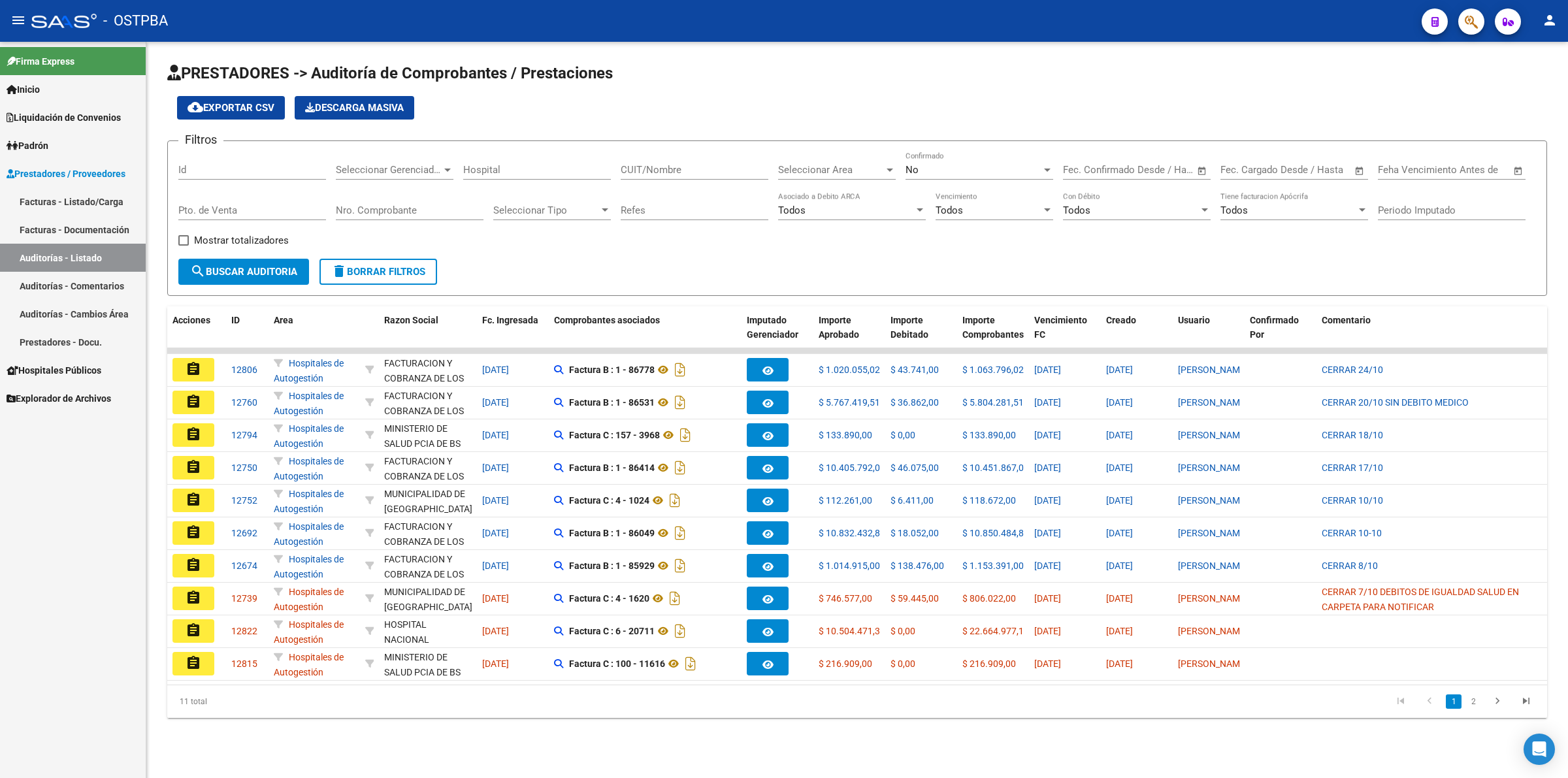
click at [982, 160] on div "No Confirmado" at bounding box center [979, 166] width 147 height 28
click at [975, 100] on span "Todos" at bounding box center [979, 110] width 147 height 30
click at [242, 167] on input "Id" at bounding box center [252, 169] width 147 height 11
type input "12658"
click at [249, 269] on span "search Buscar Auditoria" at bounding box center [243, 271] width 107 height 11
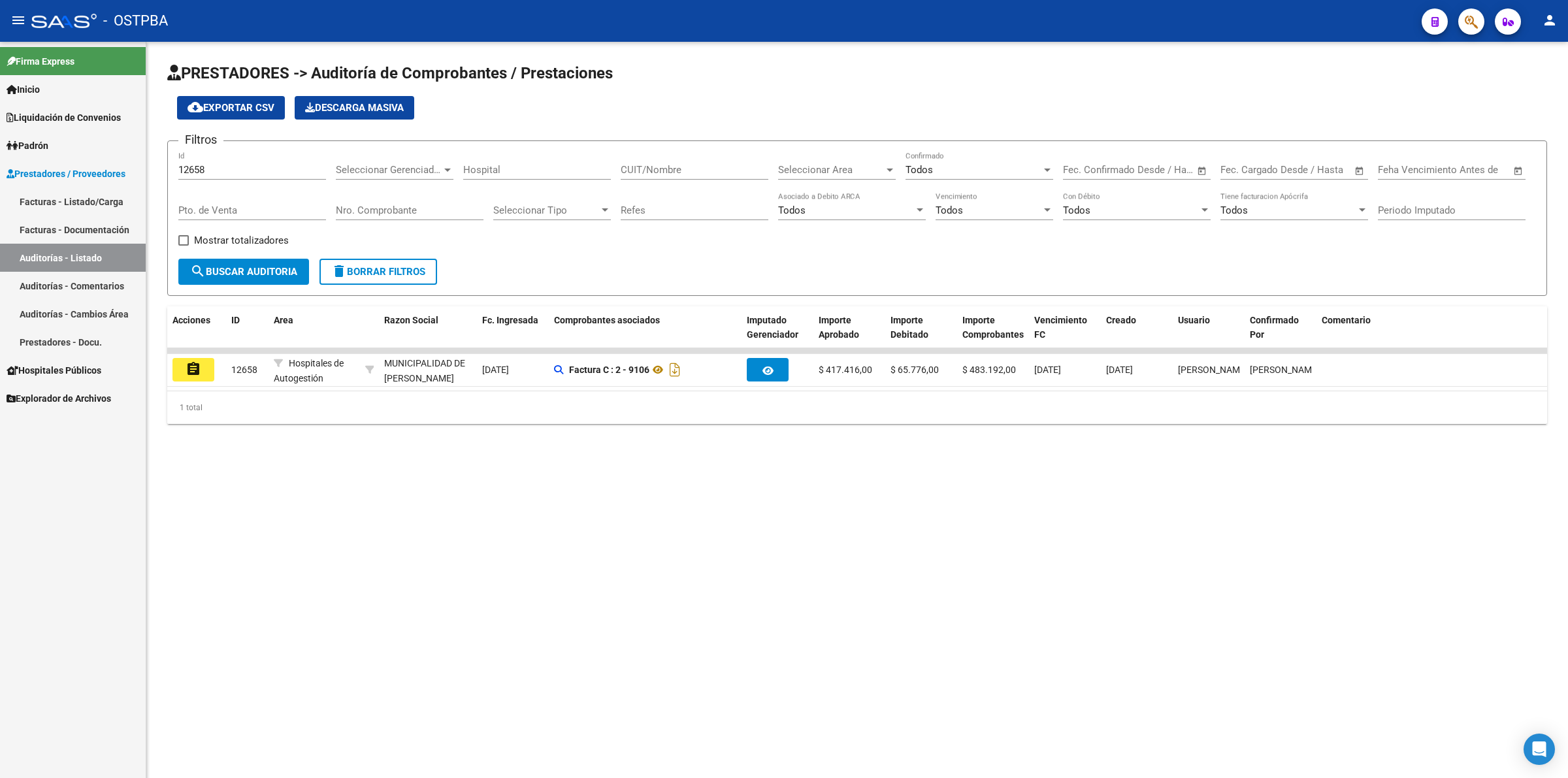
click at [192, 366] on mat-icon "assignment" at bounding box center [194, 369] width 16 height 16
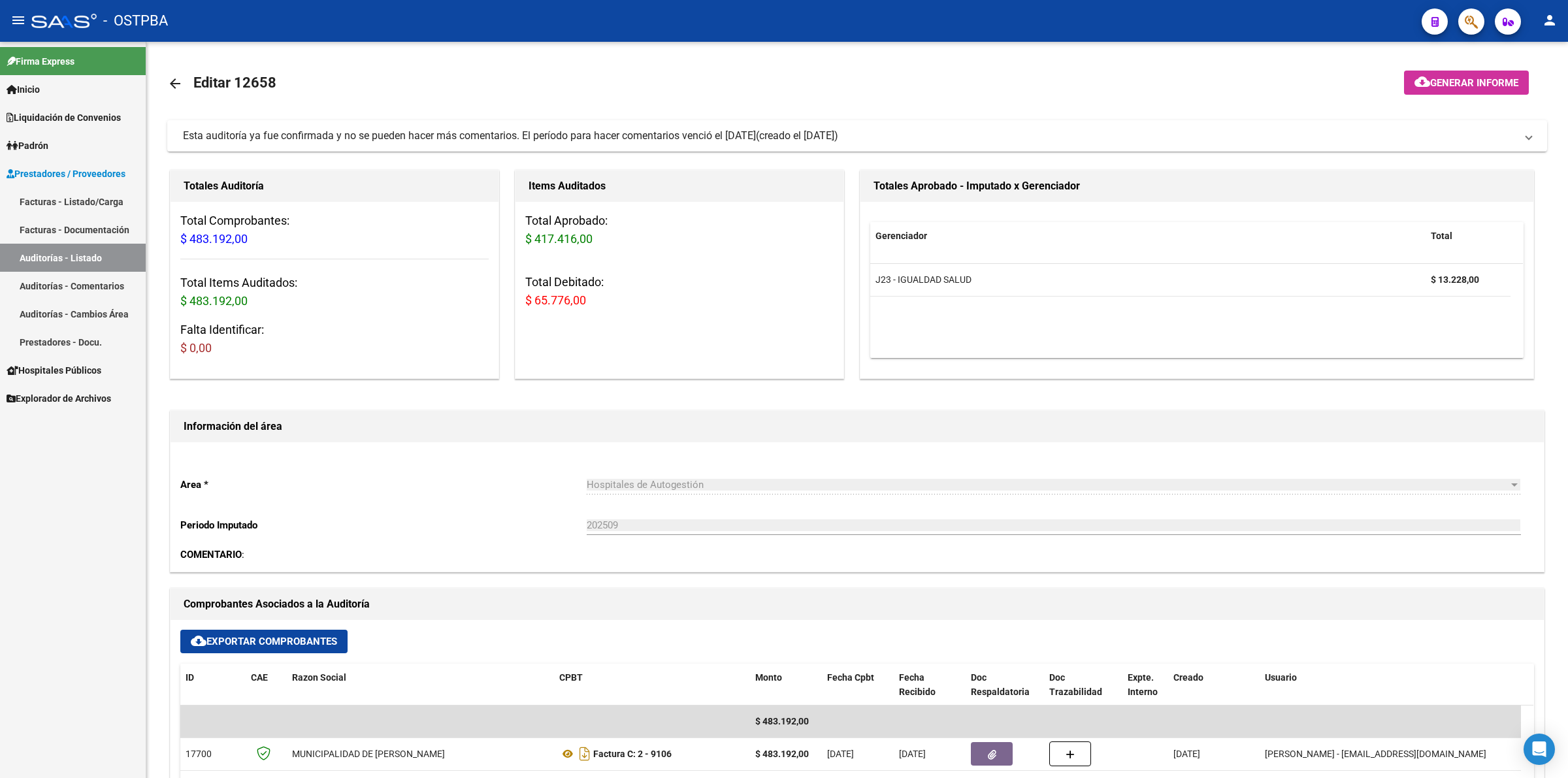
click at [112, 262] on link "Auditorías - Listado" at bounding box center [72, 258] width 146 height 28
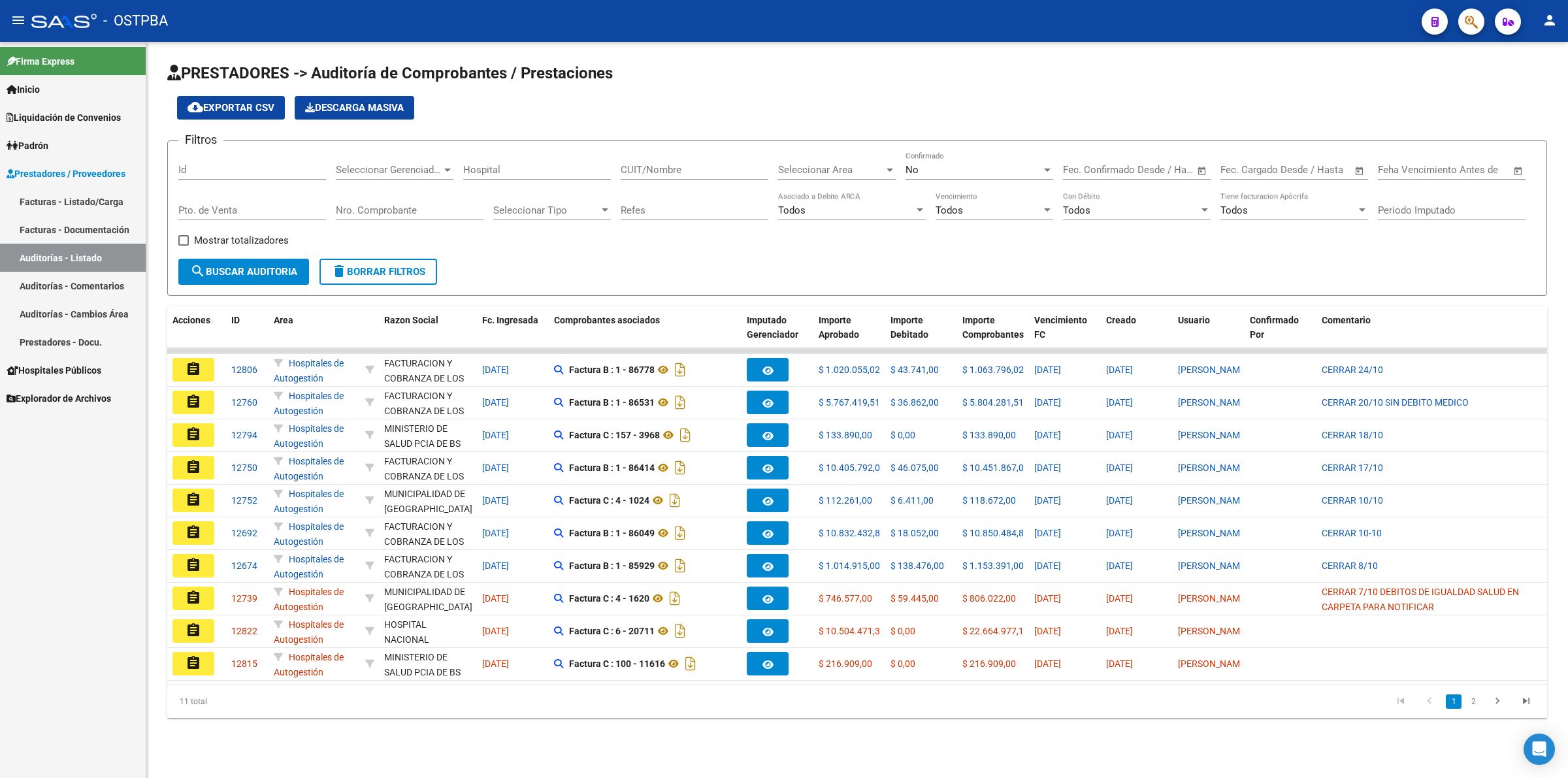
click at [954, 164] on div "No" at bounding box center [974, 169] width 136 height 11
click at [958, 103] on span "Todos" at bounding box center [979, 110] width 147 height 30
click at [215, 161] on div "Id" at bounding box center [252, 166] width 147 height 28
type input "12650"
click at [210, 271] on span "search Buscar Auditoria" at bounding box center [243, 271] width 107 height 11
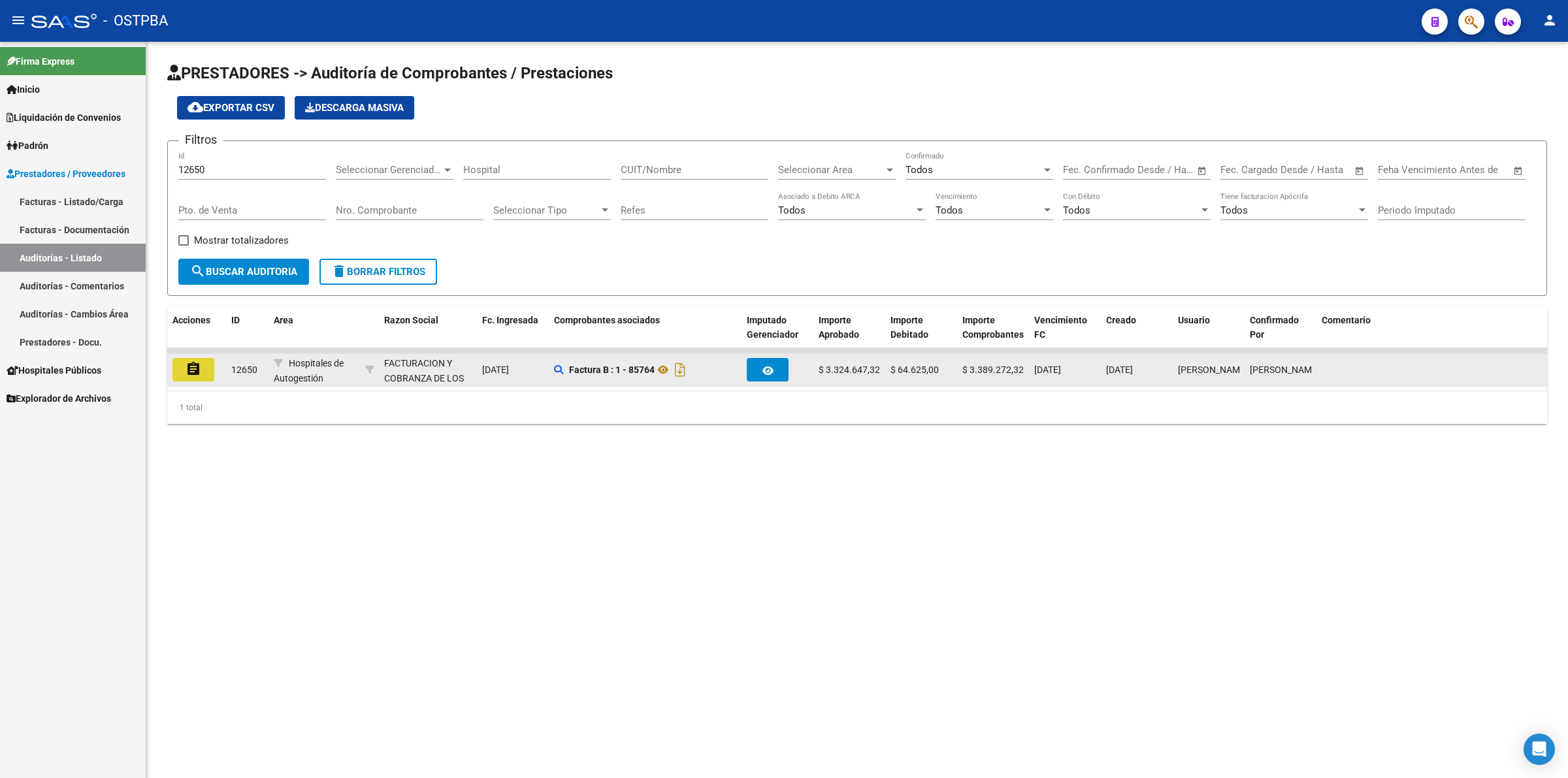
click at [209, 371] on button "assignment" at bounding box center [194, 370] width 42 height 24
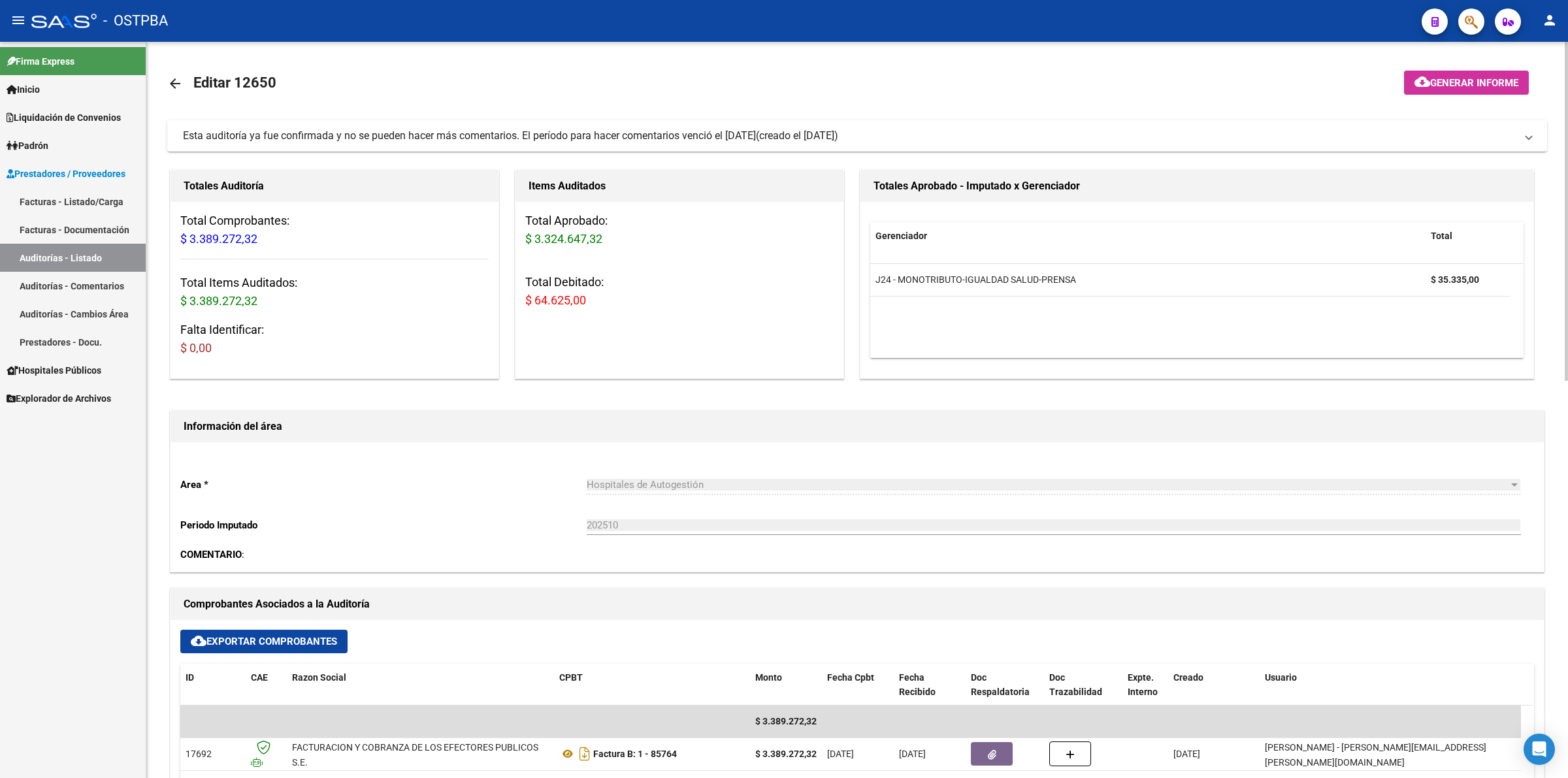
click at [87, 256] on link "Auditorías - Listado" at bounding box center [72, 258] width 146 height 28
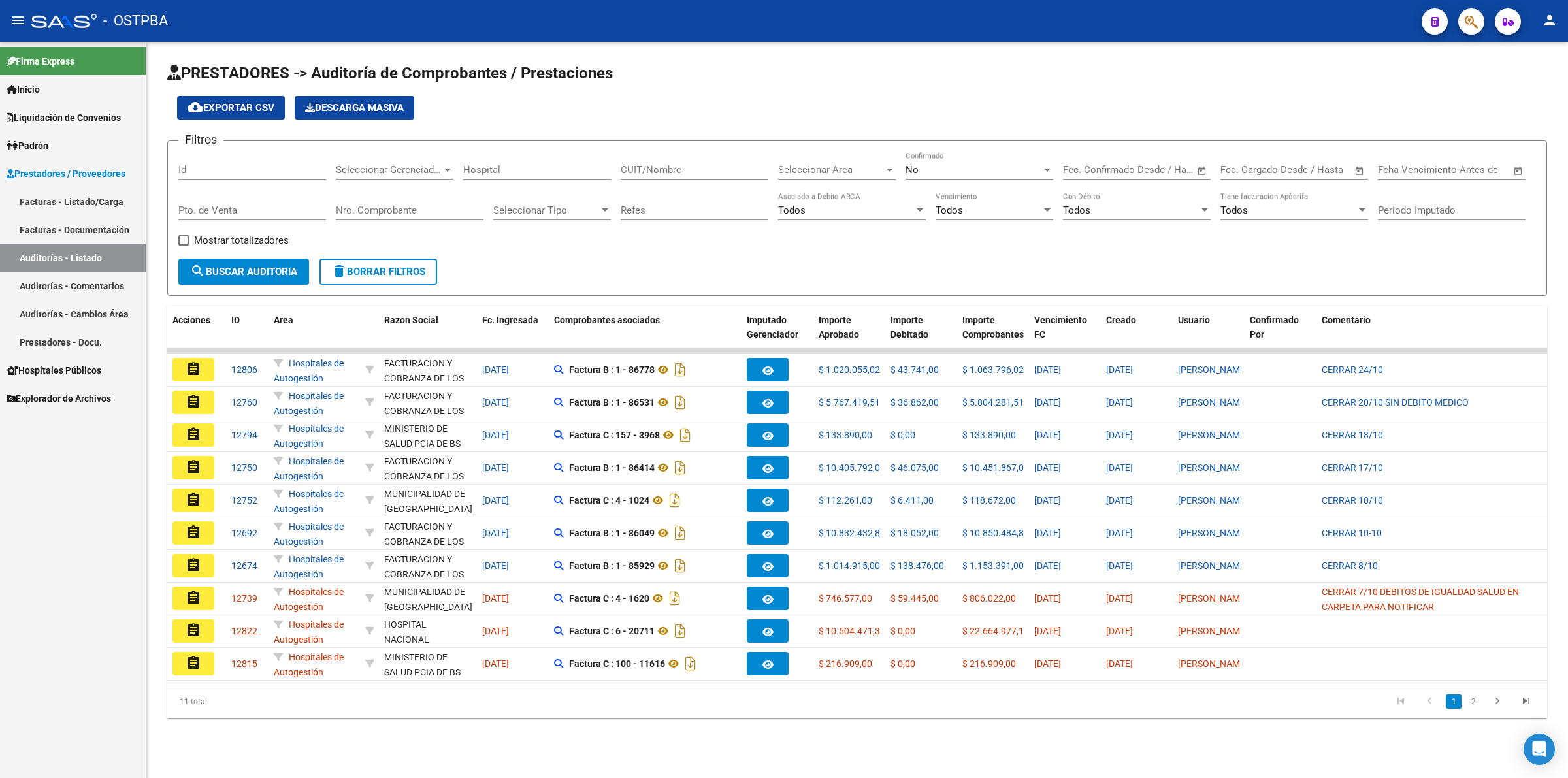
click at [945, 165] on div "No" at bounding box center [974, 169] width 136 height 11
click at [967, 108] on span "Todos" at bounding box center [979, 110] width 147 height 30
click at [264, 168] on input "Id" at bounding box center [252, 169] width 147 height 11
type input "12648"
click at [263, 259] on button "search Buscar Auditoria" at bounding box center [244, 272] width 131 height 26
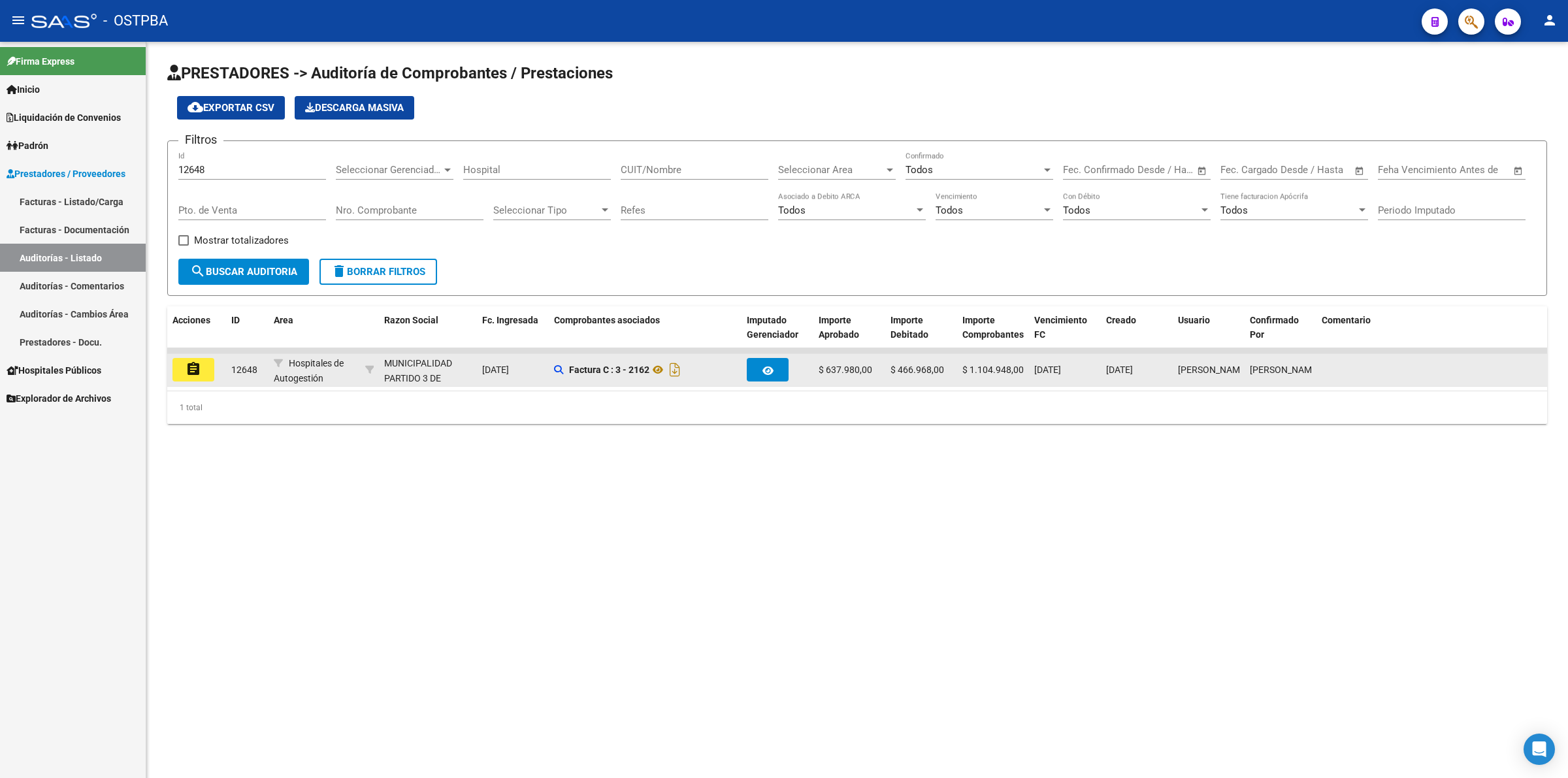
click at [202, 361] on button "assignment" at bounding box center [194, 370] width 42 height 24
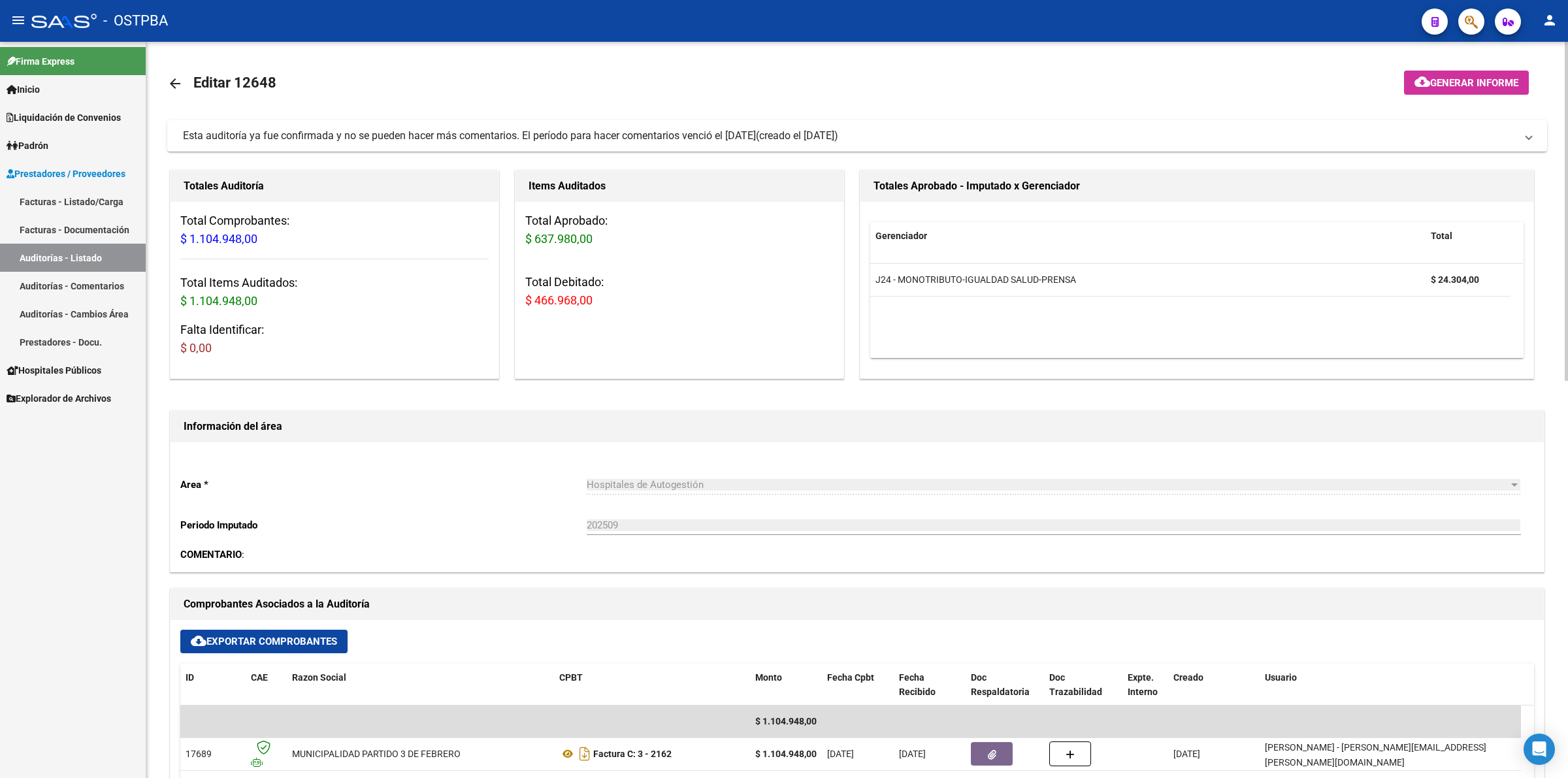
scroll to position [163, 0]
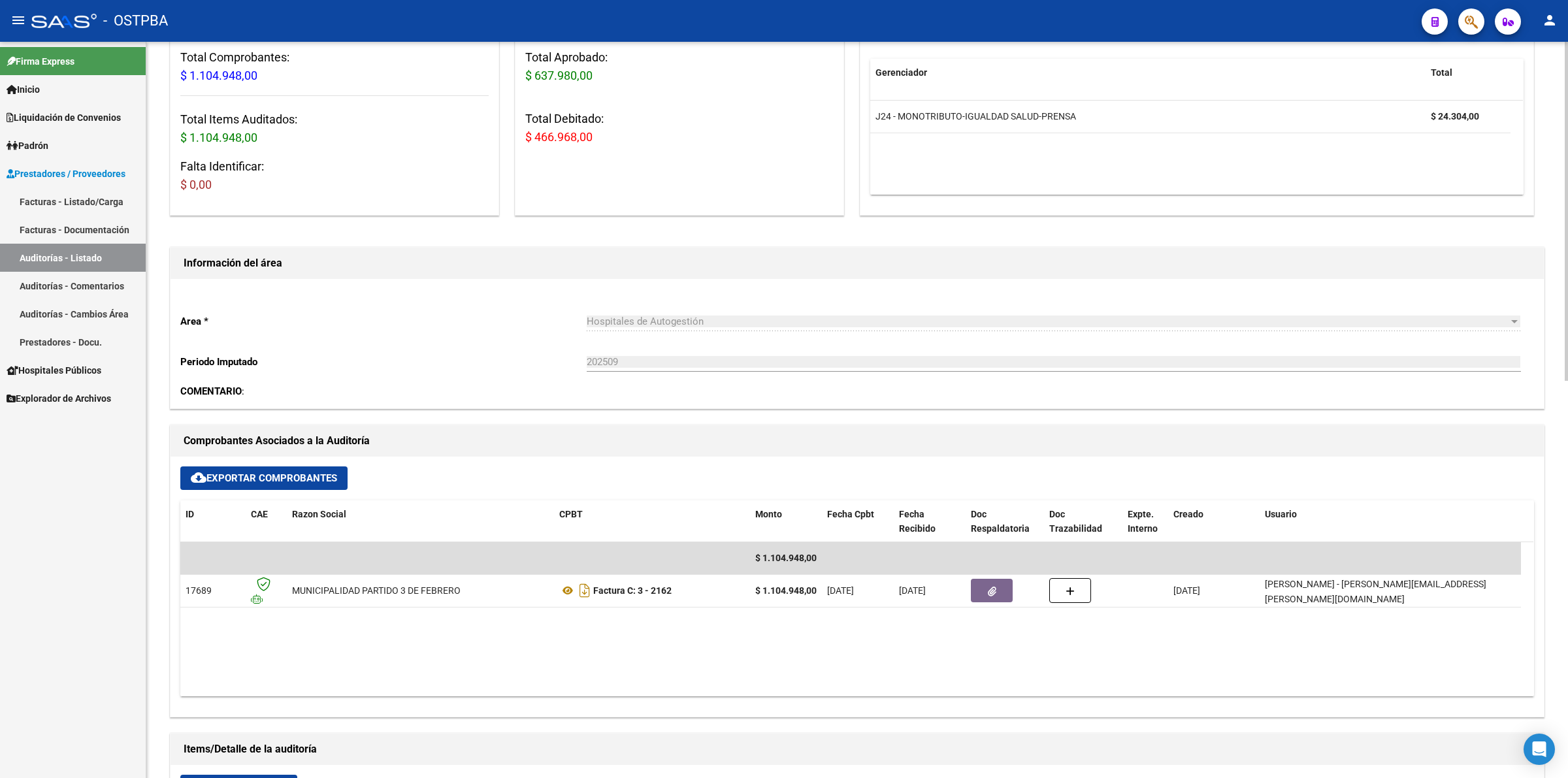
click at [70, 249] on link "Auditorías - Listado" at bounding box center [72, 258] width 146 height 28
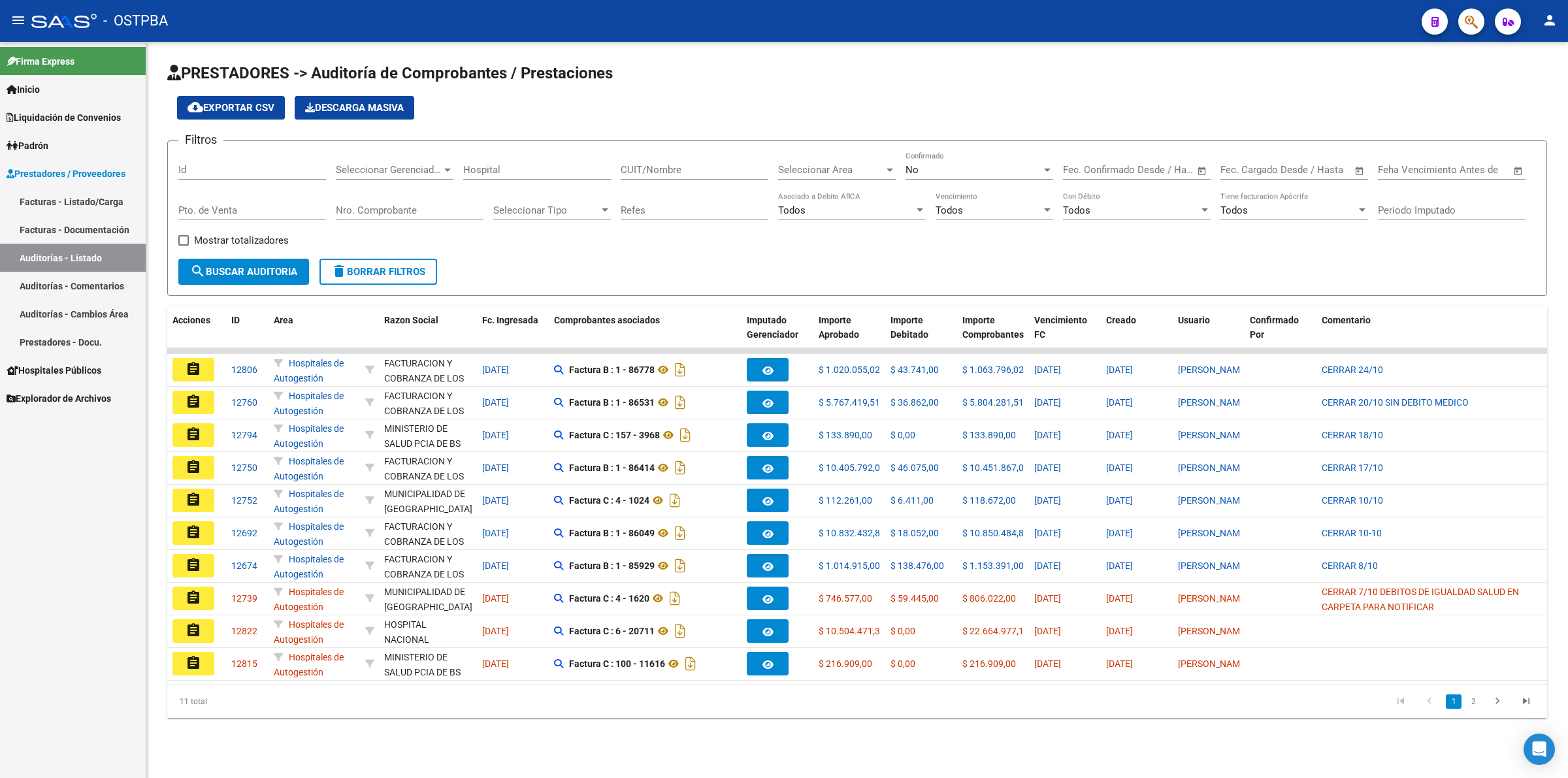
click at [919, 164] on div "No" at bounding box center [974, 169] width 136 height 11
click at [933, 113] on span "Todos" at bounding box center [979, 110] width 147 height 30
click at [269, 164] on input "Id" at bounding box center [252, 169] width 147 height 11
type input "12592"
click at [234, 272] on span "search Buscar Auditoria" at bounding box center [243, 271] width 107 height 11
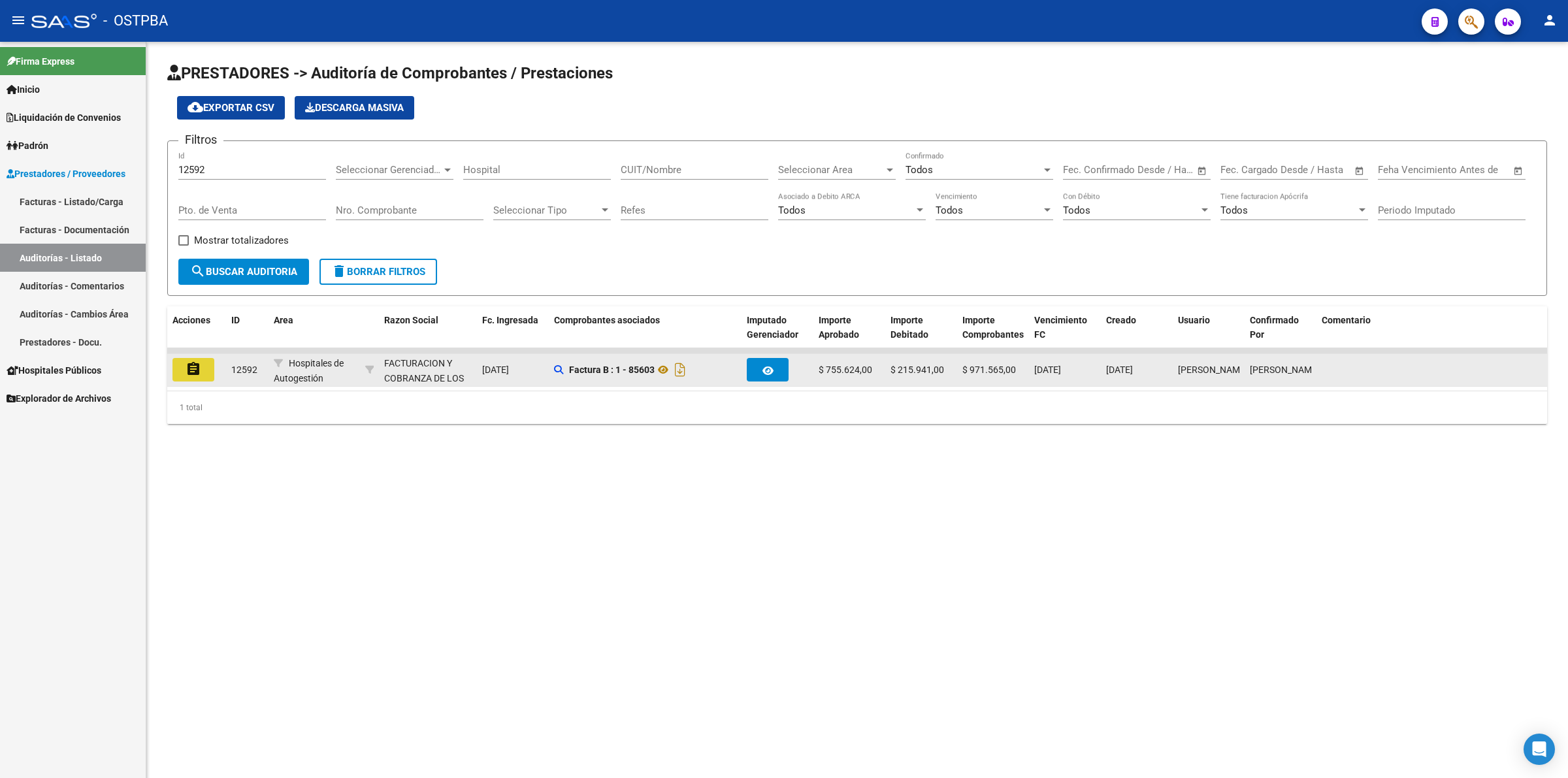
click at [191, 367] on mat-icon "assignment" at bounding box center [194, 369] width 16 height 16
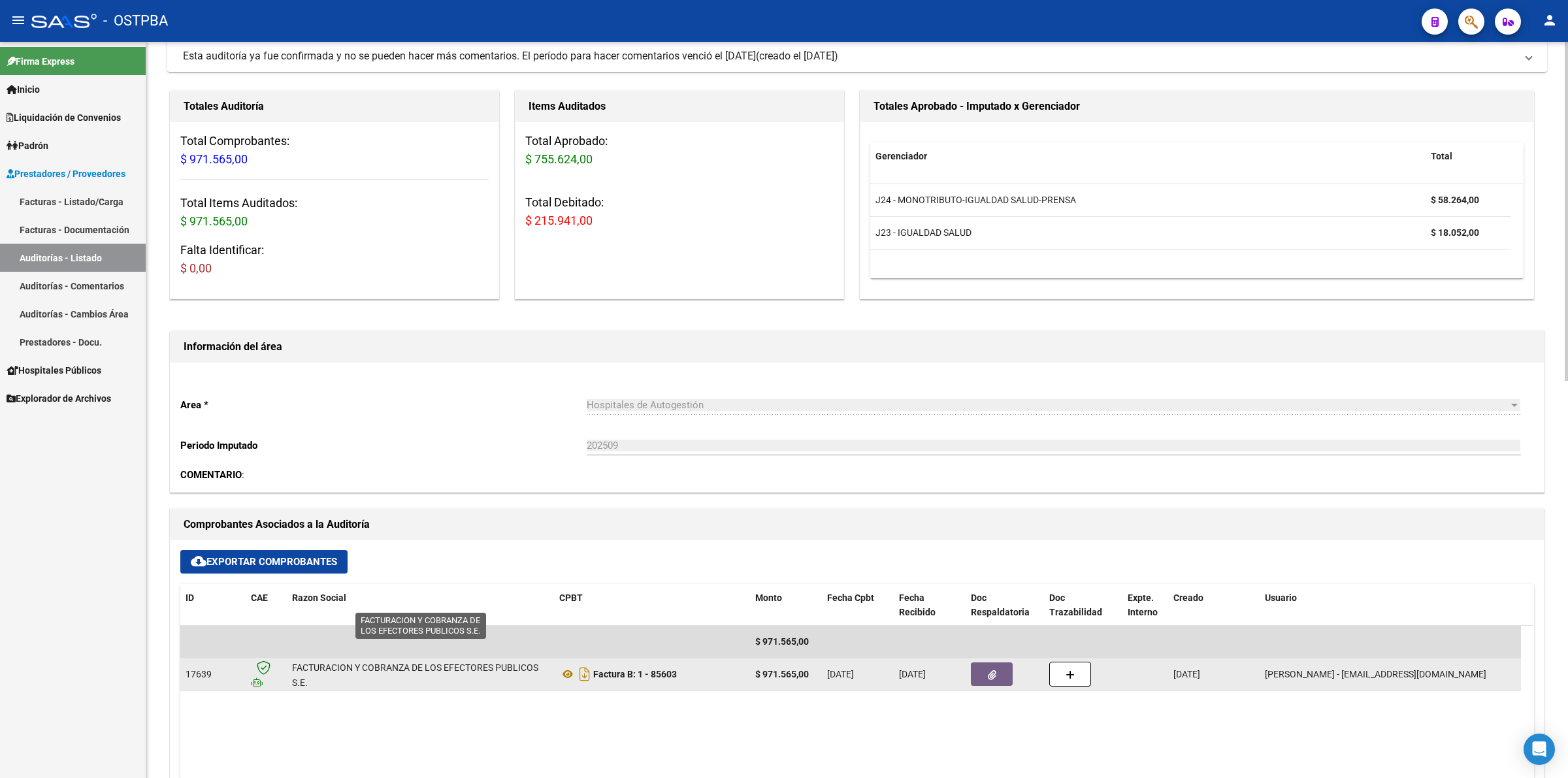
scroll to position [163, 0]
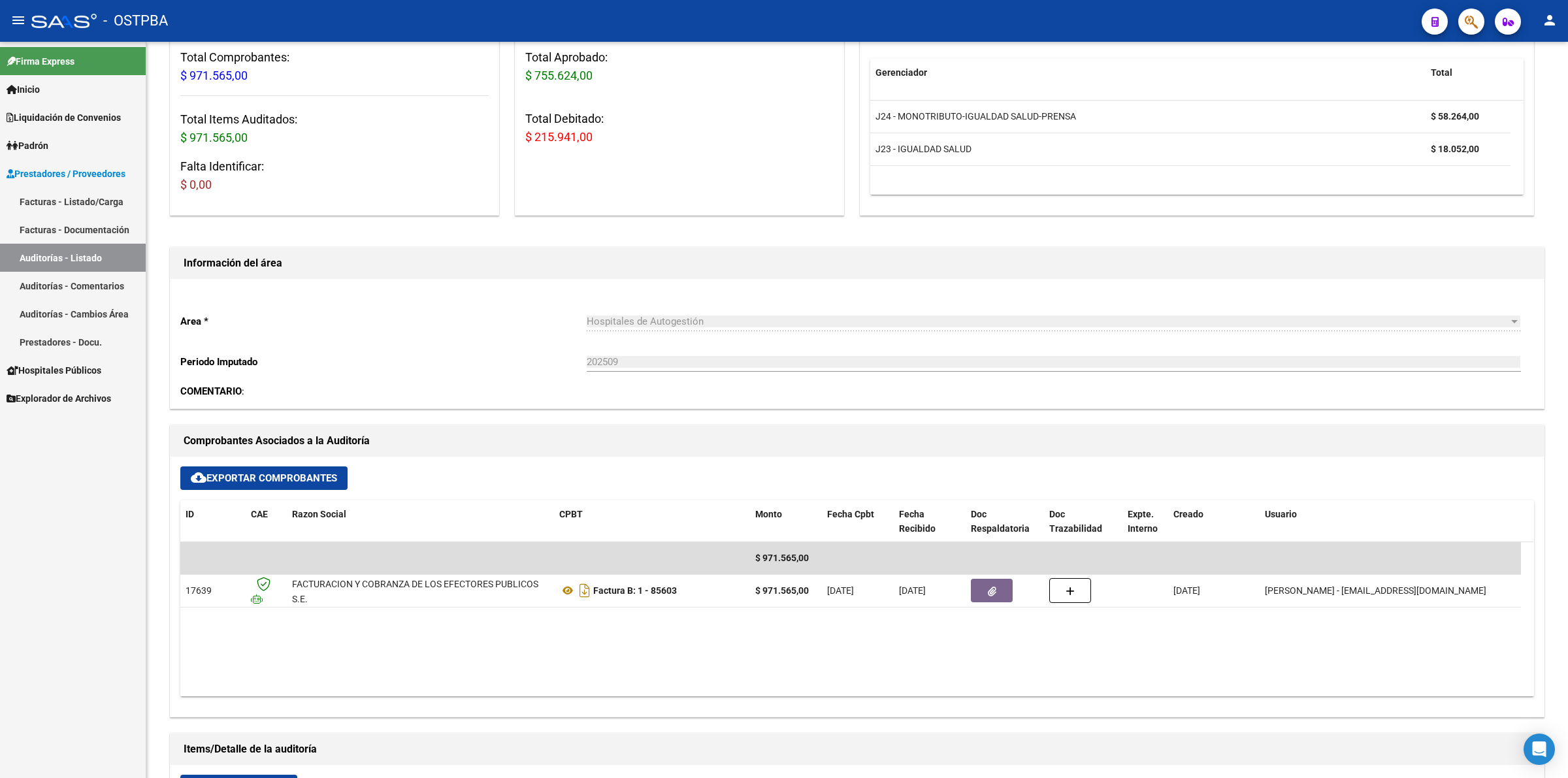
click at [82, 252] on link "Auditorías - Listado" at bounding box center [72, 258] width 146 height 28
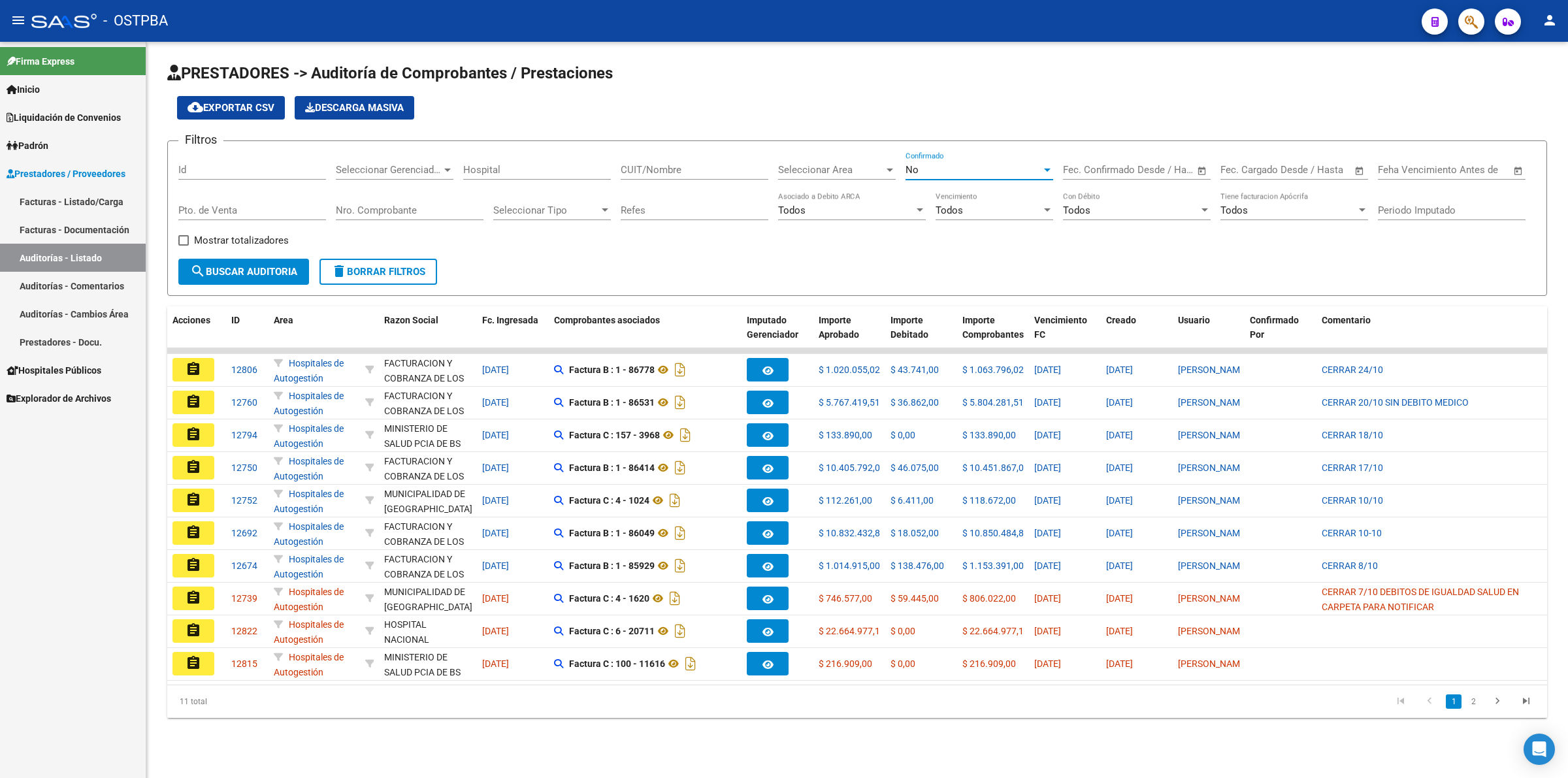
click at [978, 168] on div "No" at bounding box center [974, 169] width 136 height 11
click at [978, 106] on span "Todos" at bounding box center [979, 110] width 147 height 30
click at [249, 174] on input "Id" at bounding box center [252, 169] width 147 height 11
type input "12578"
click at [262, 270] on span "search Buscar Auditoria" at bounding box center [243, 271] width 107 height 11
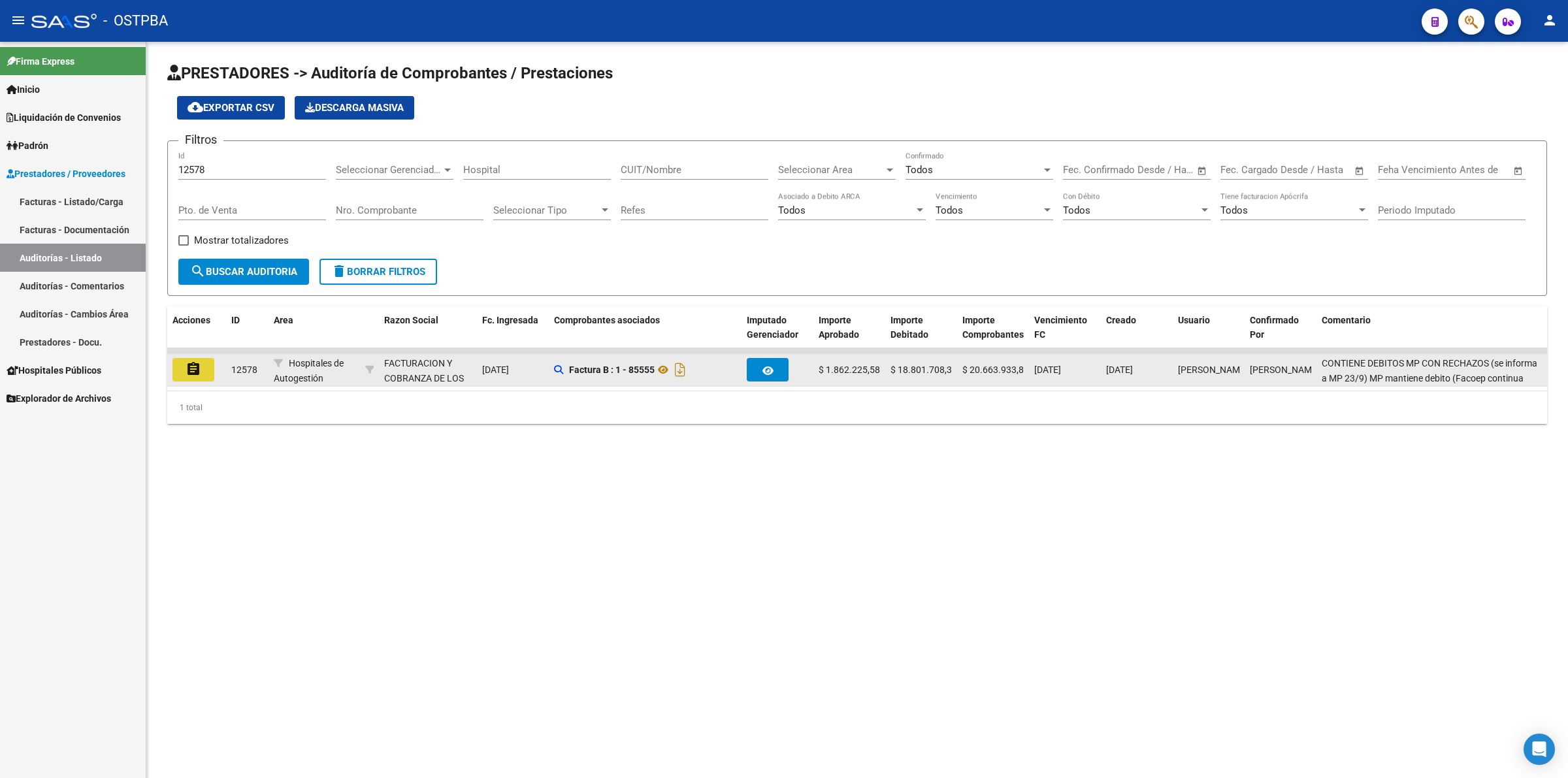
click at [200, 377] on button "assignment" at bounding box center [194, 370] width 42 height 24
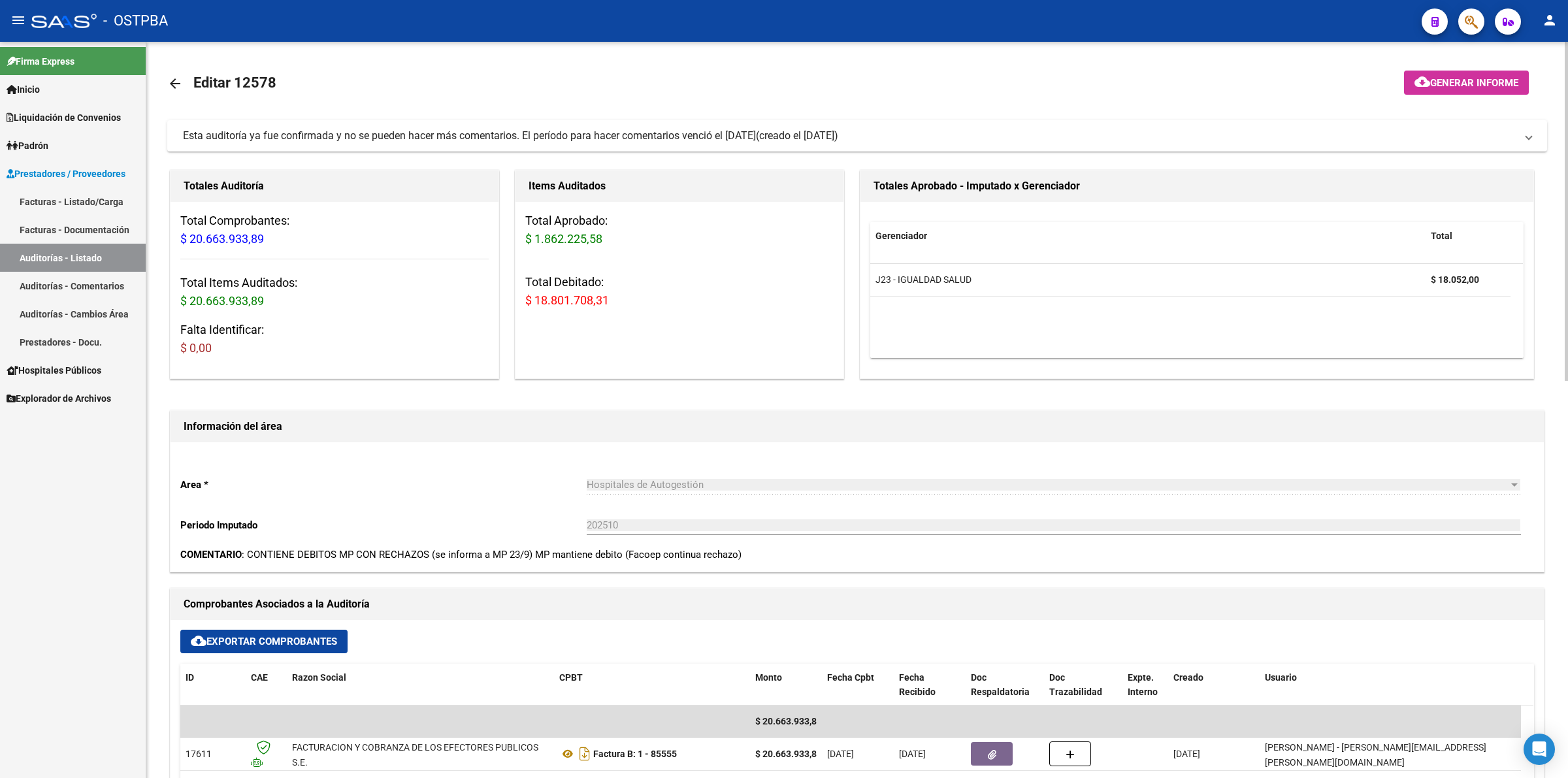
click at [77, 252] on link "Auditorías - Listado" at bounding box center [72, 258] width 146 height 28
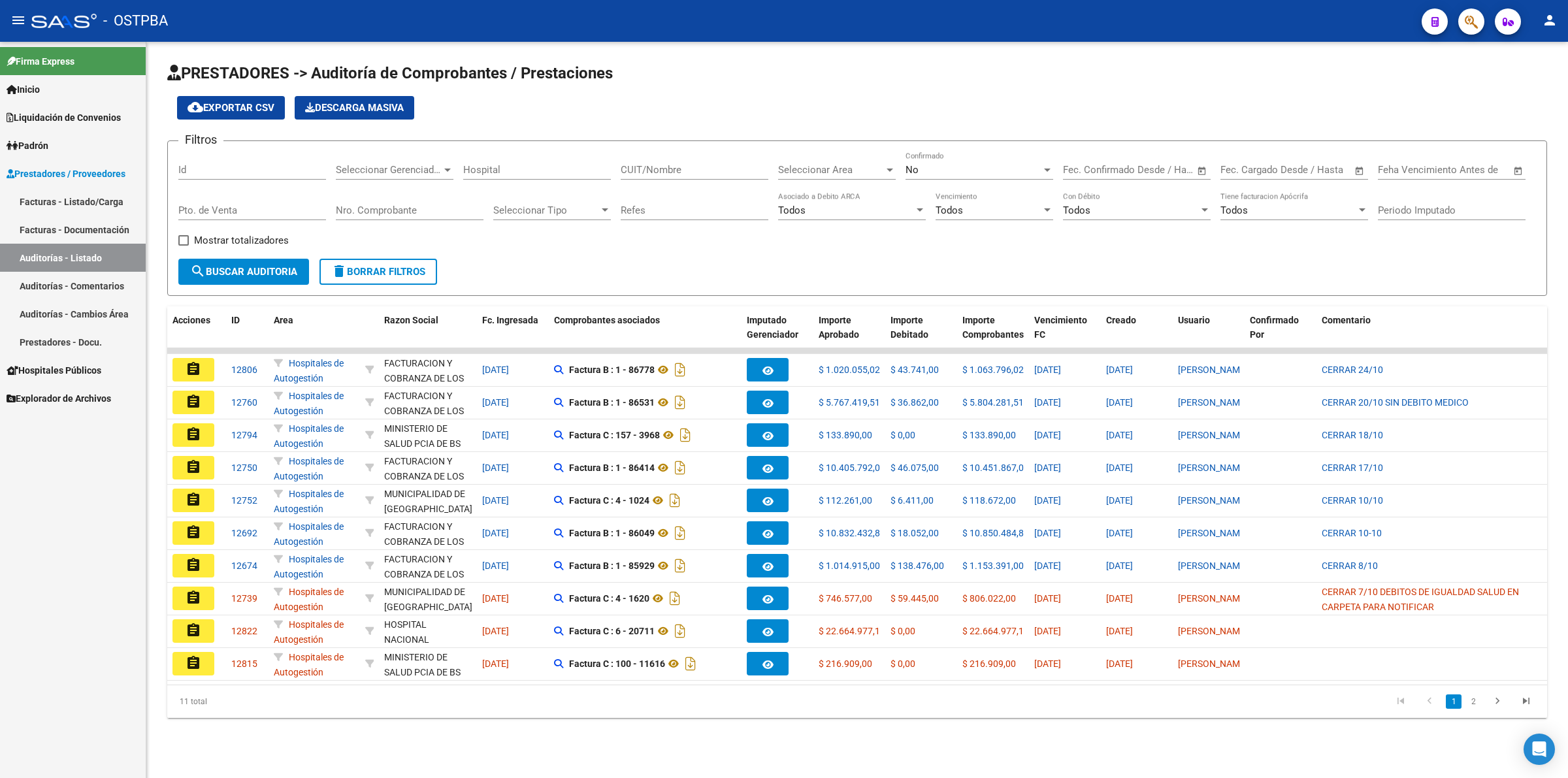
drag, startPoint x: 230, startPoint y: 160, endPoint x: 332, endPoint y: 171, distance: 102.6
click at [230, 166] on div "Id" at bounding box center [252, 166] width 147 height 28
click at [945, 165] on div "No" at bounding box center [974, 169] width 136 height 11
click at [966, 109] on span "Todos" at bounding box center [979, 110] width 147 height 30
click at [290, 174] on input "Id" at bounding box center [252, 169] width 147 height 11
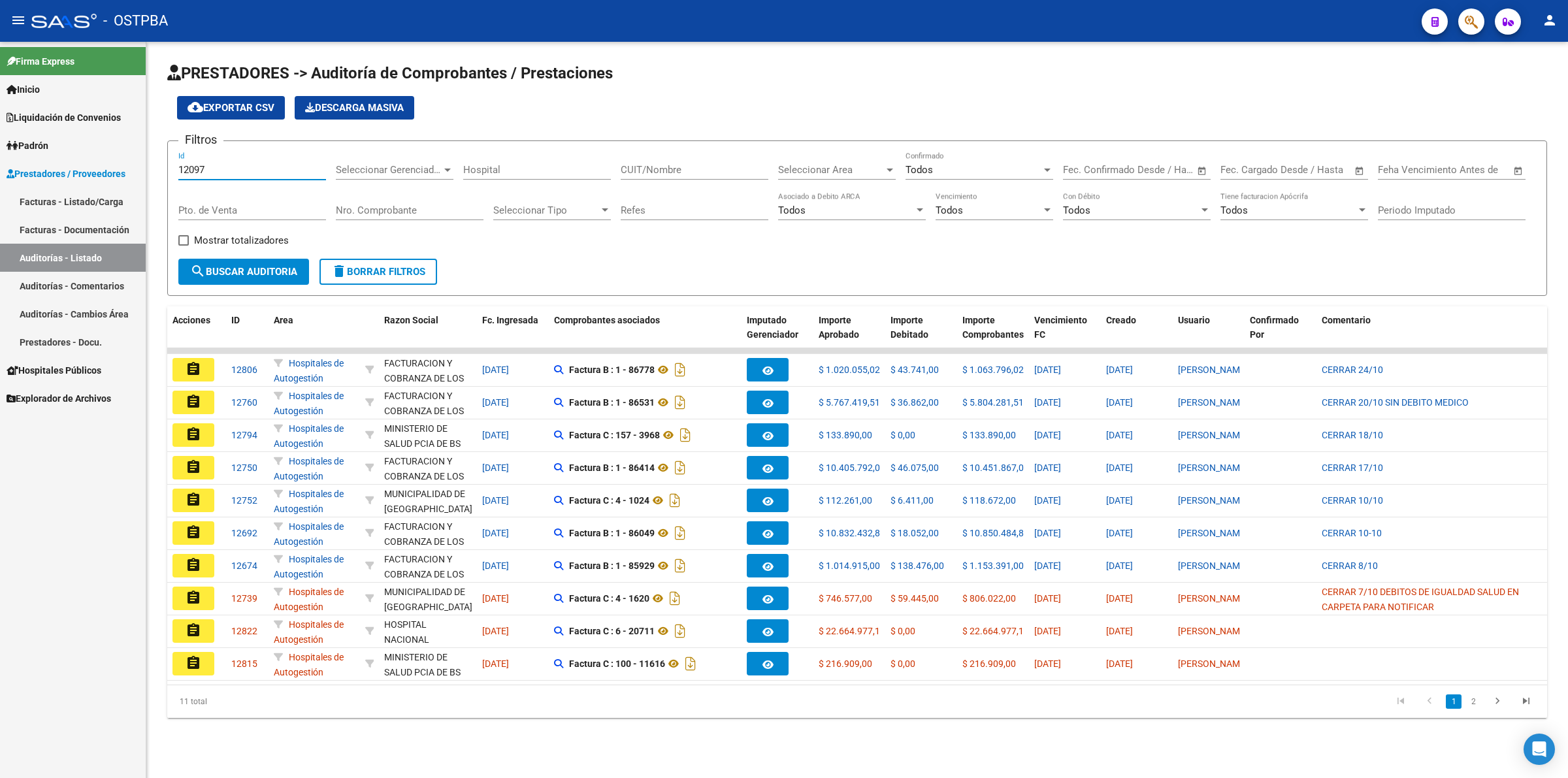
type input "12097"
click at [276, 276] on button "search Buscar Auditoria" at bounding box center [244, 272] width 131 height 26
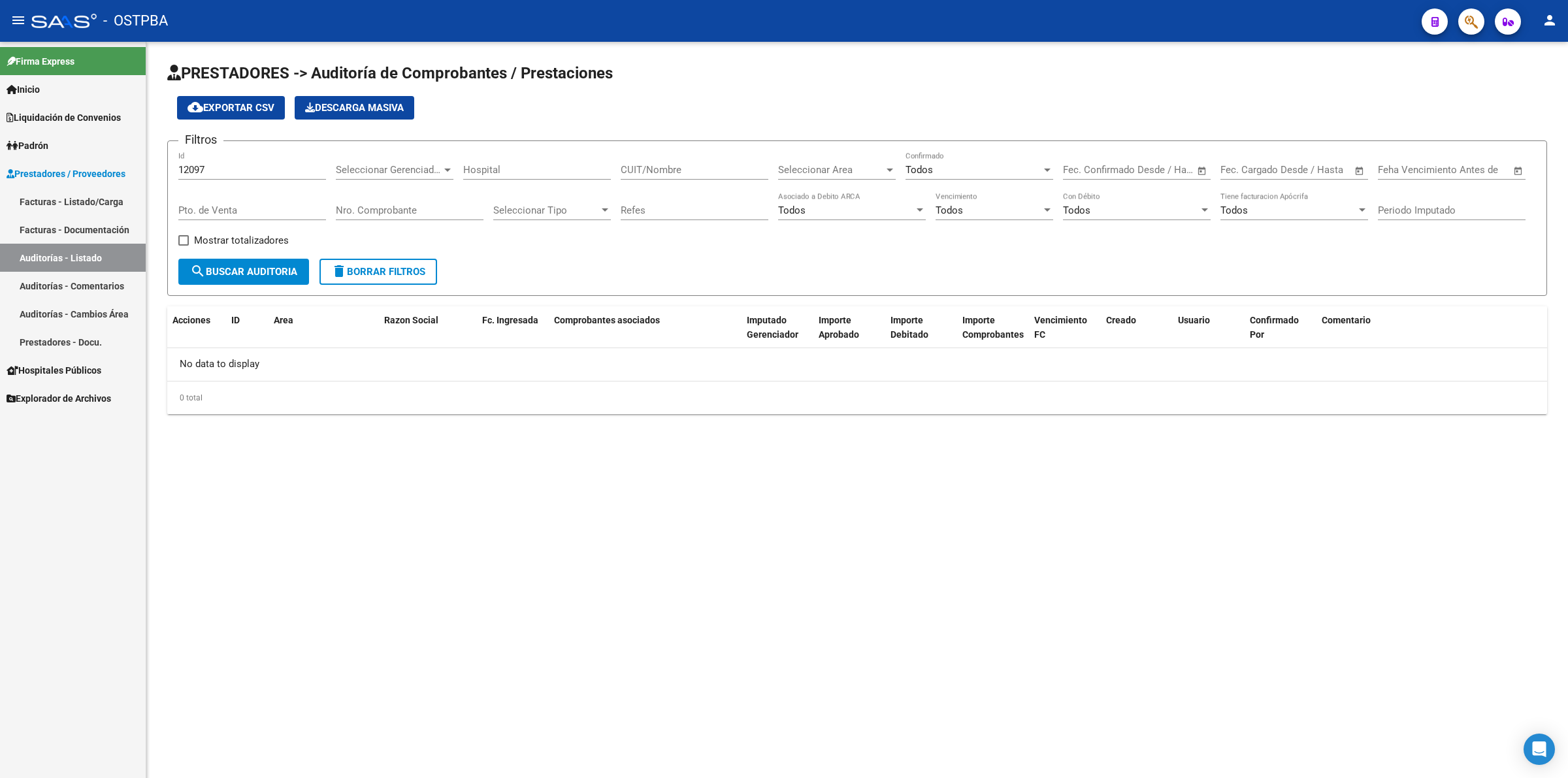
click at [256, 164] on input "12097" at bounding box center [252, 169] width 147 height 11
click at [222, 168] on input "12097" at bounding box center [252, 169] width 147 height 11
click at [100, 119] on span "Liquidación de Convenios" at bounding box center [63, 118] width 114 height 14
click at [111, 119] on span "Liquidación de Convenios" at bounding box center [63, 118] width 114 height 14
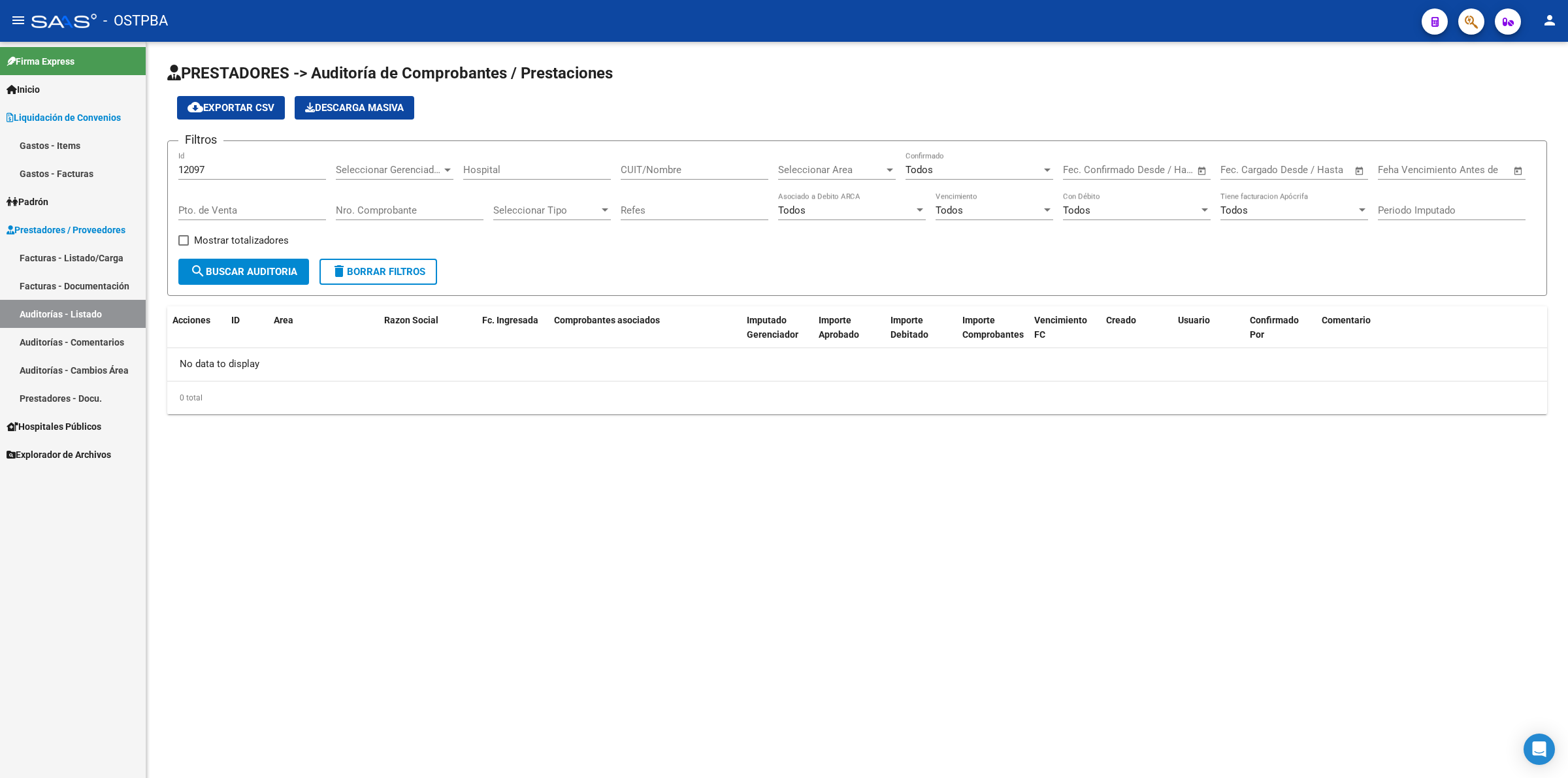
click at [102, 140] on link "Gastos - Items" at bounding box center [72, 146] width 146 height 28
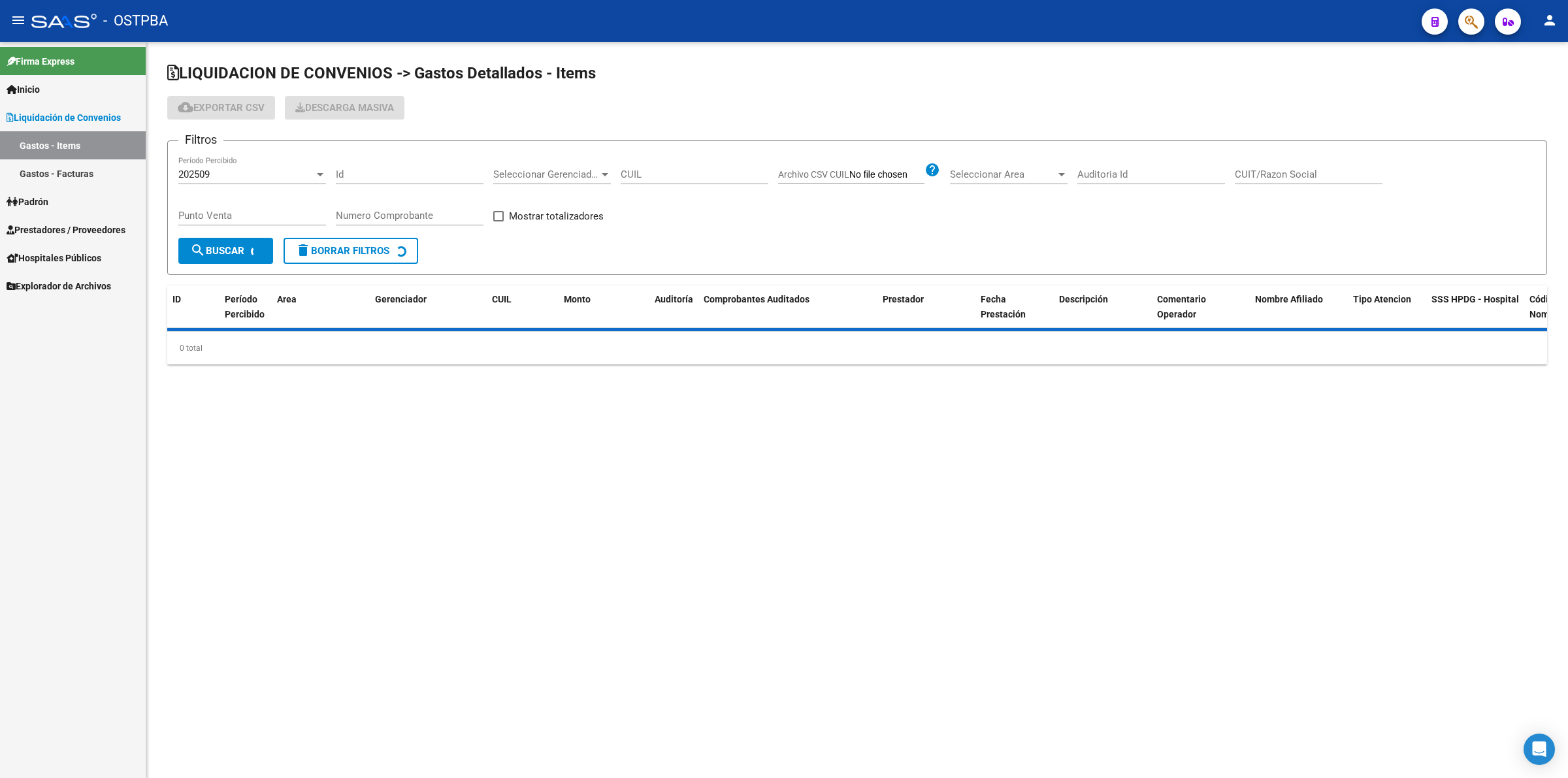
click at [232, 177] on div "202509" at bounding box center [247, 174] width 136 height 11
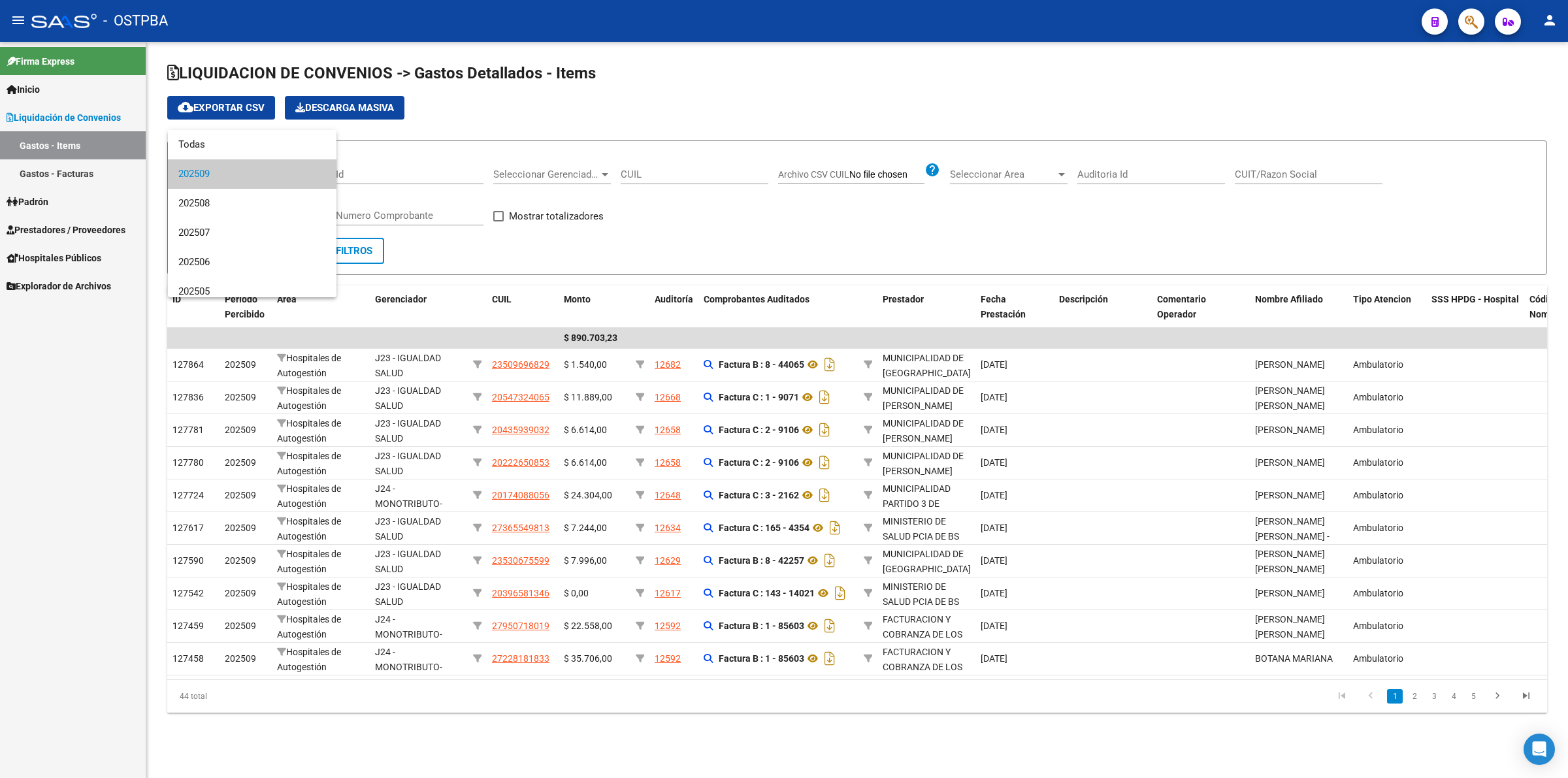
click at [255, 174] on span "202509" at bounding box center [252, 174] width 147 height 30
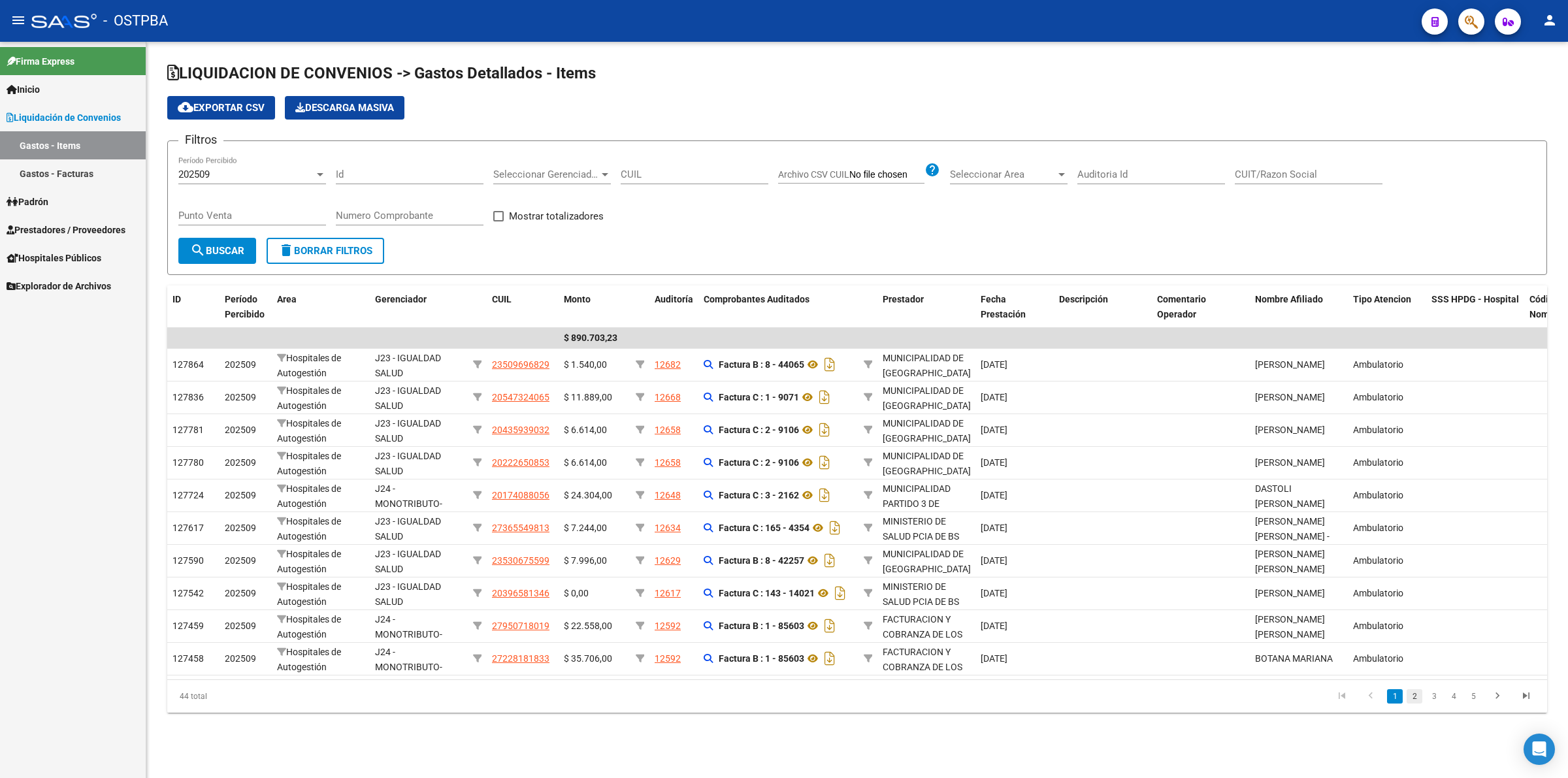
click at [1416, 704] on link "2" at bounding box center [1415, 697] width 16 height 14
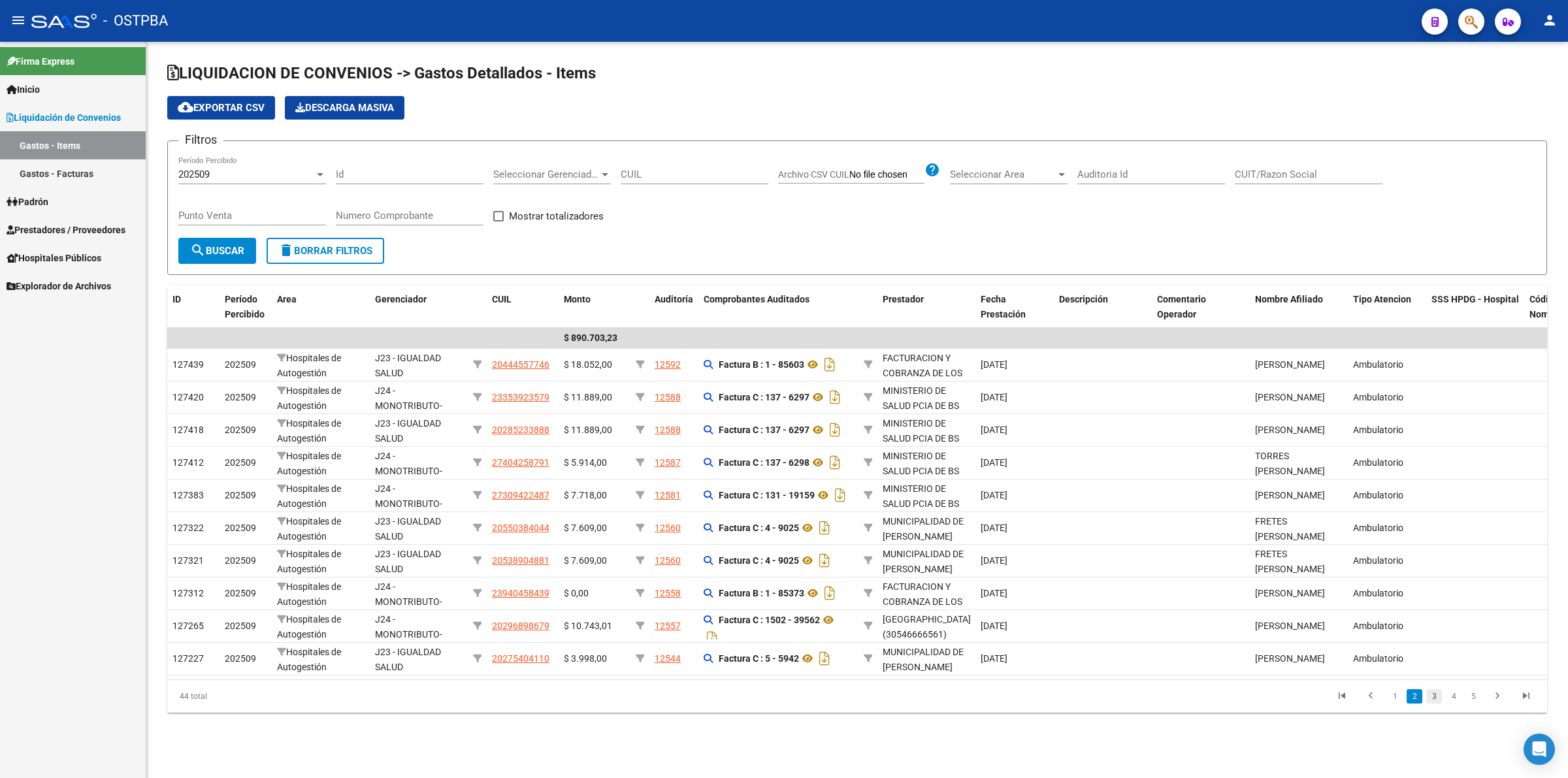
click at [1436, 704] on link "3" at bounding box center [1435, 697] width 16 height 14
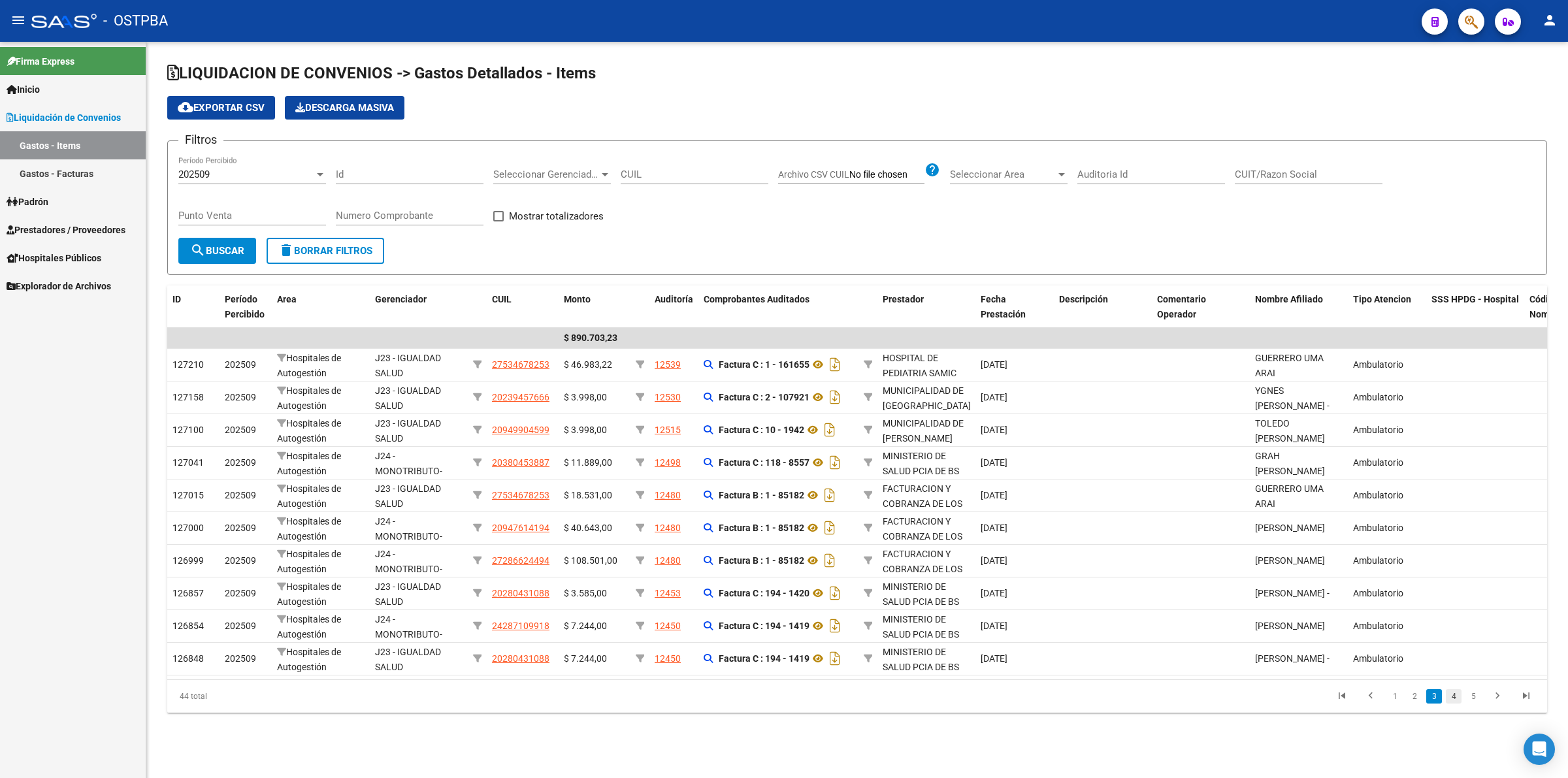
click at [1452, 704] on link "4" at bounding box center [1454, 697] width 16 height 14
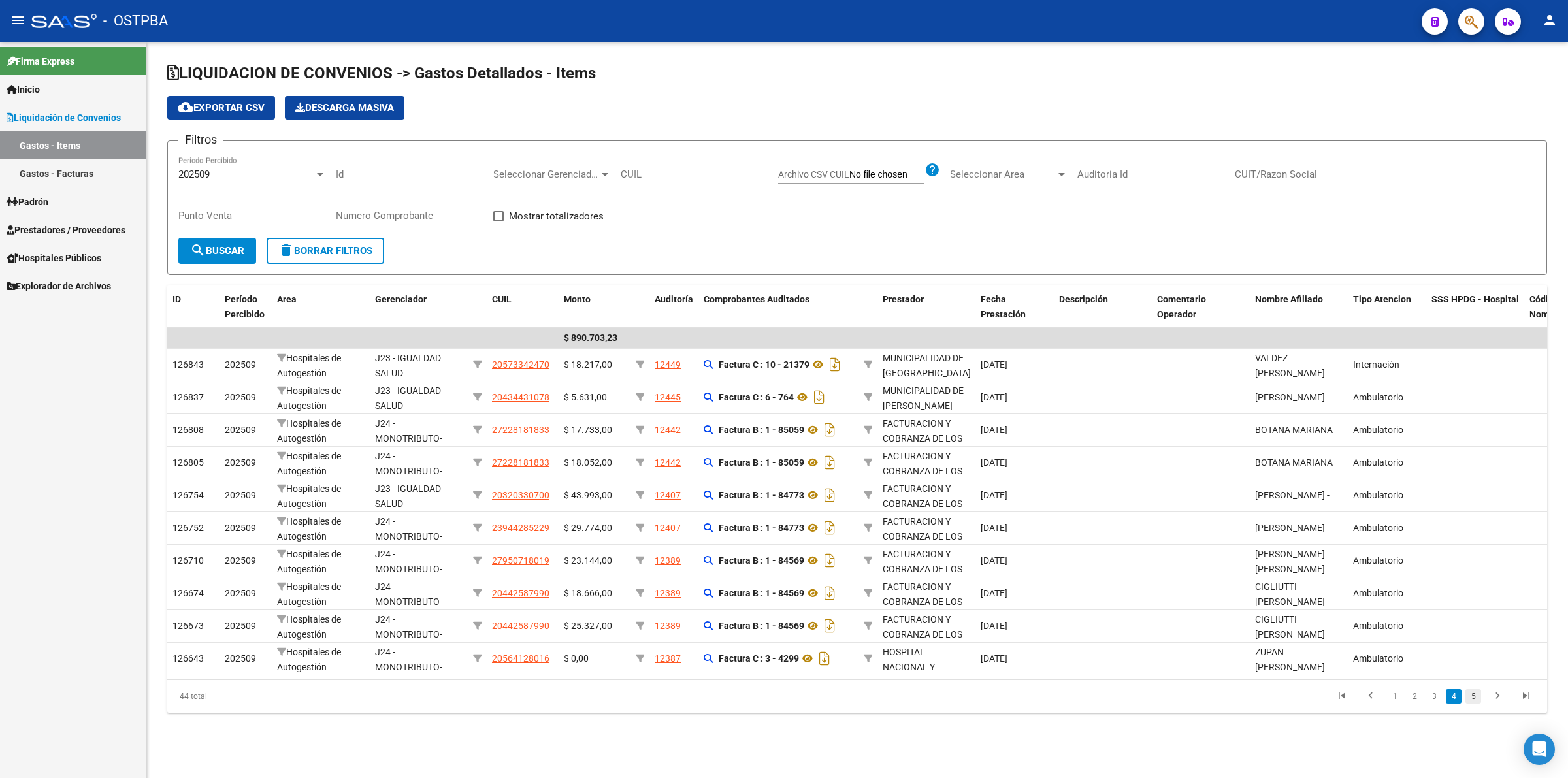
click at [1476, 704] on link "5" at bounding box center [1474, 697] width 16 height 14
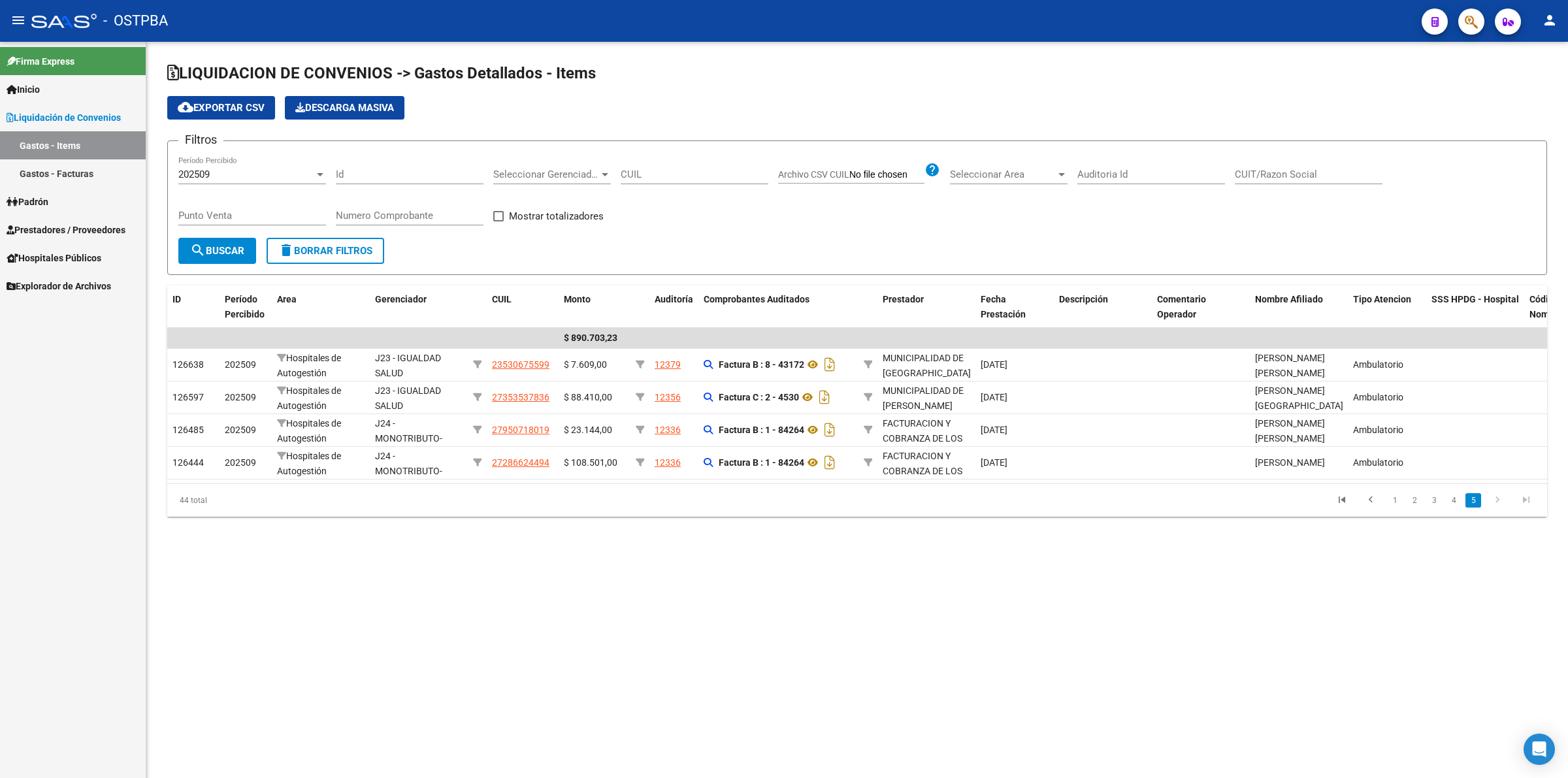
click at [297, 176] on div "202509" at bounding box center [247, 174] width 136 height 11
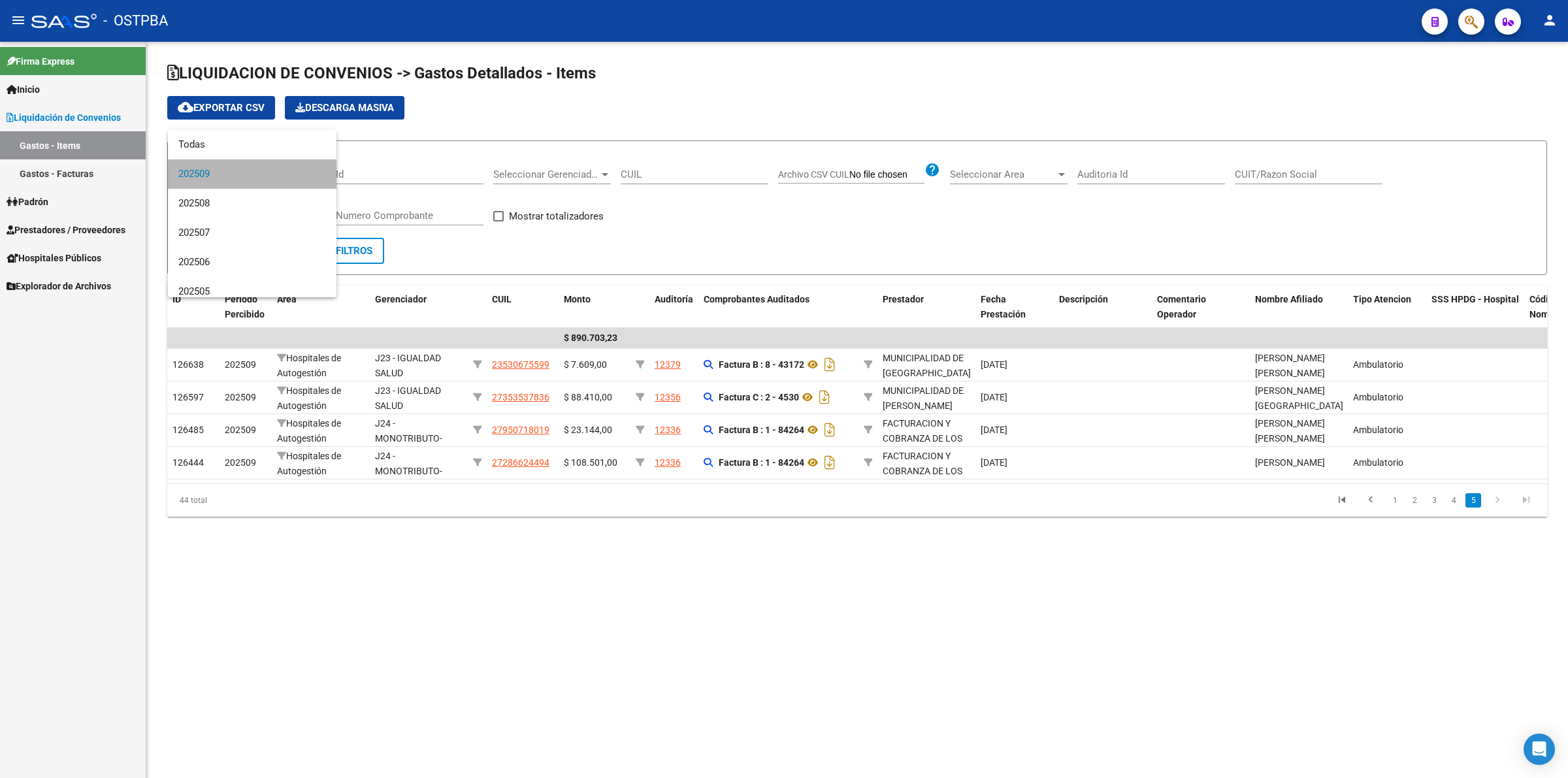
click at [297, 176] on span "202509" at bounding box center [252, 174] width 147 height 30
